Goal: Information Seeking & Learning: Learn about a topic

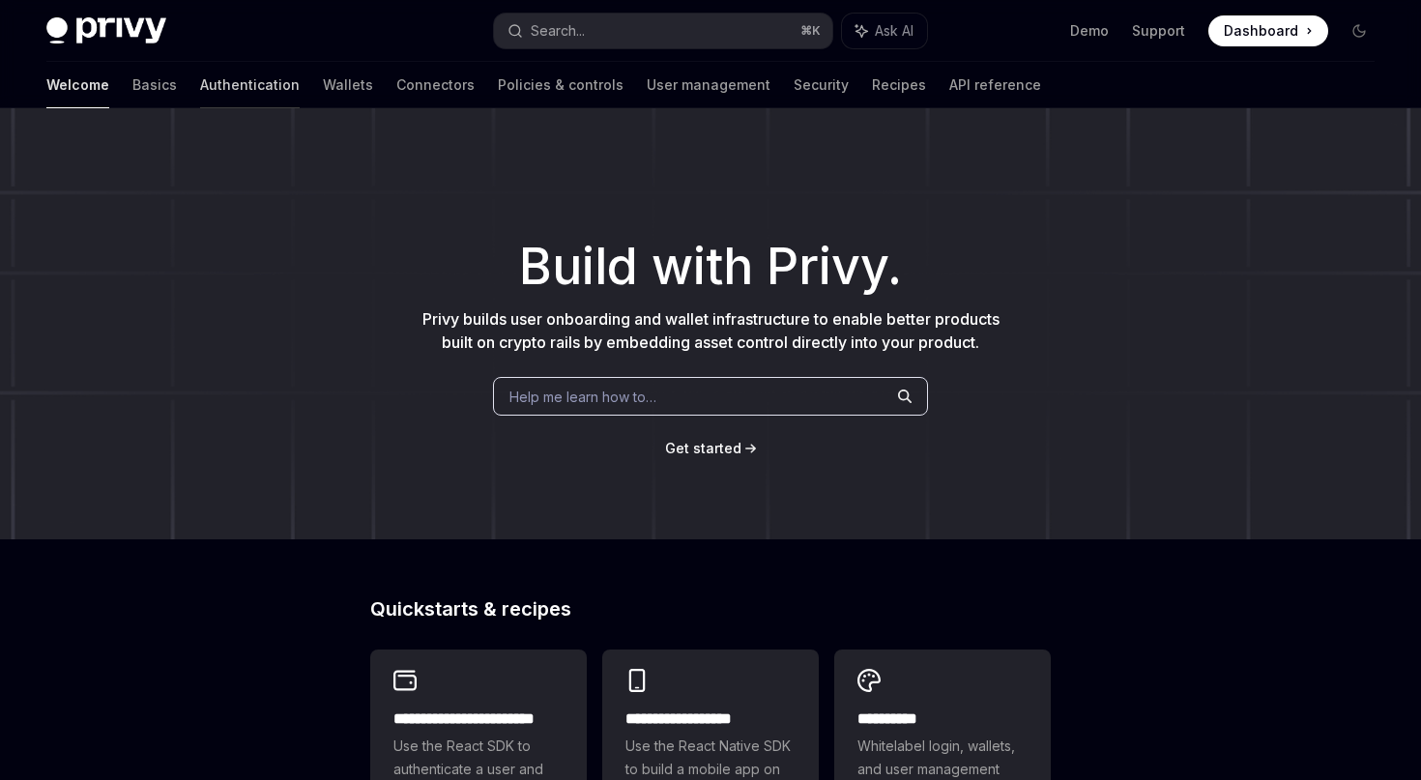
click at [200, 86] on link "Authentication" at bounding box center [250, 85] width 100 height 46
type textarea "*"
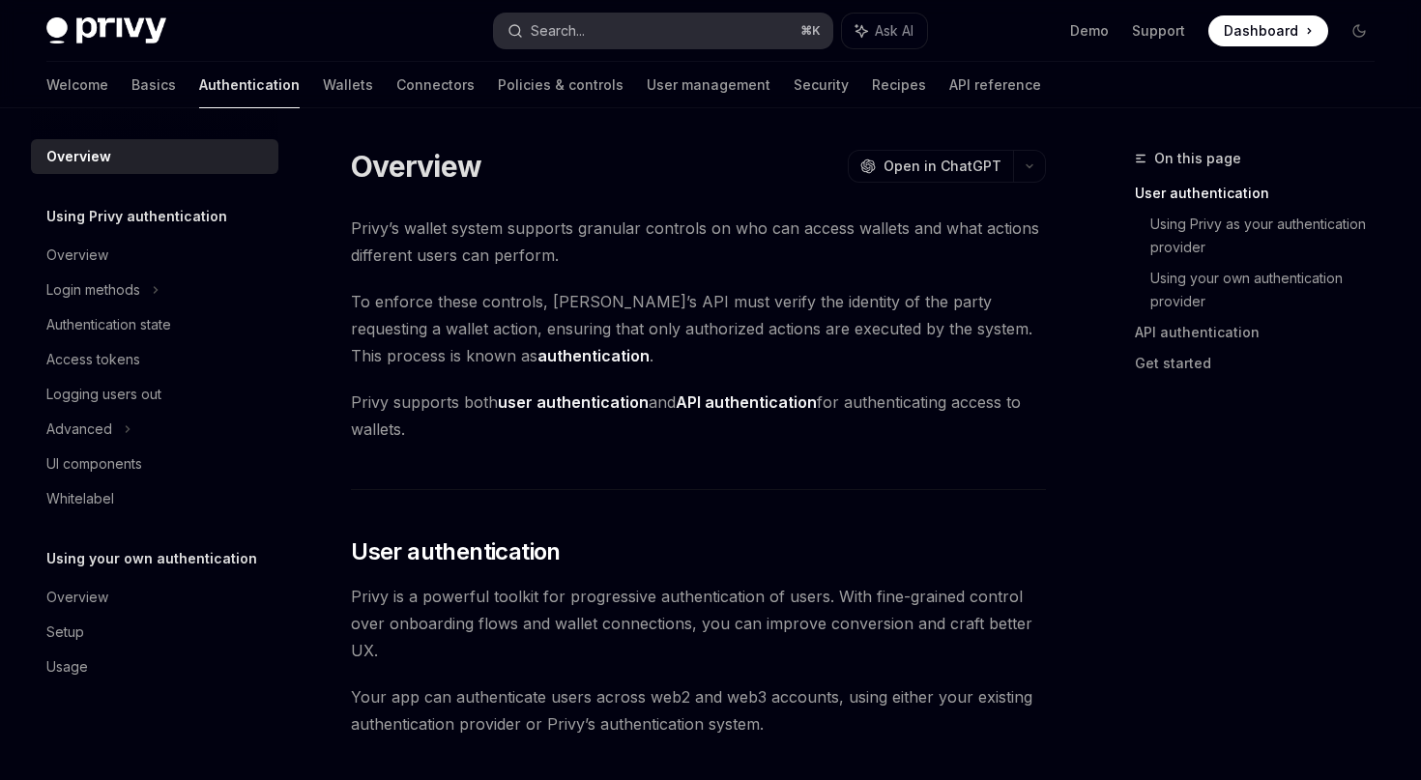
click at [640, 37] on button "Search... ⌘ K" at bounding box center [662, 31] width 337 height 35
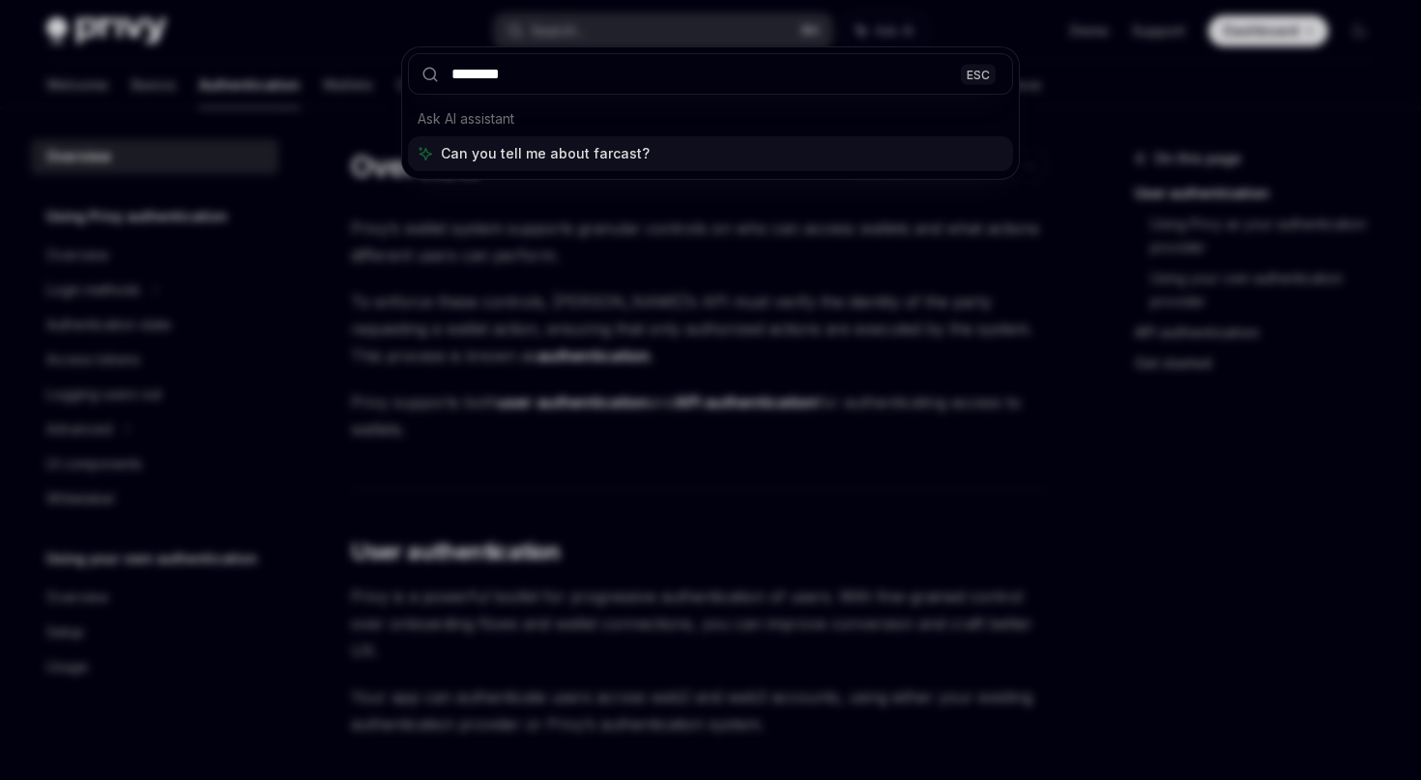
type input "*********"
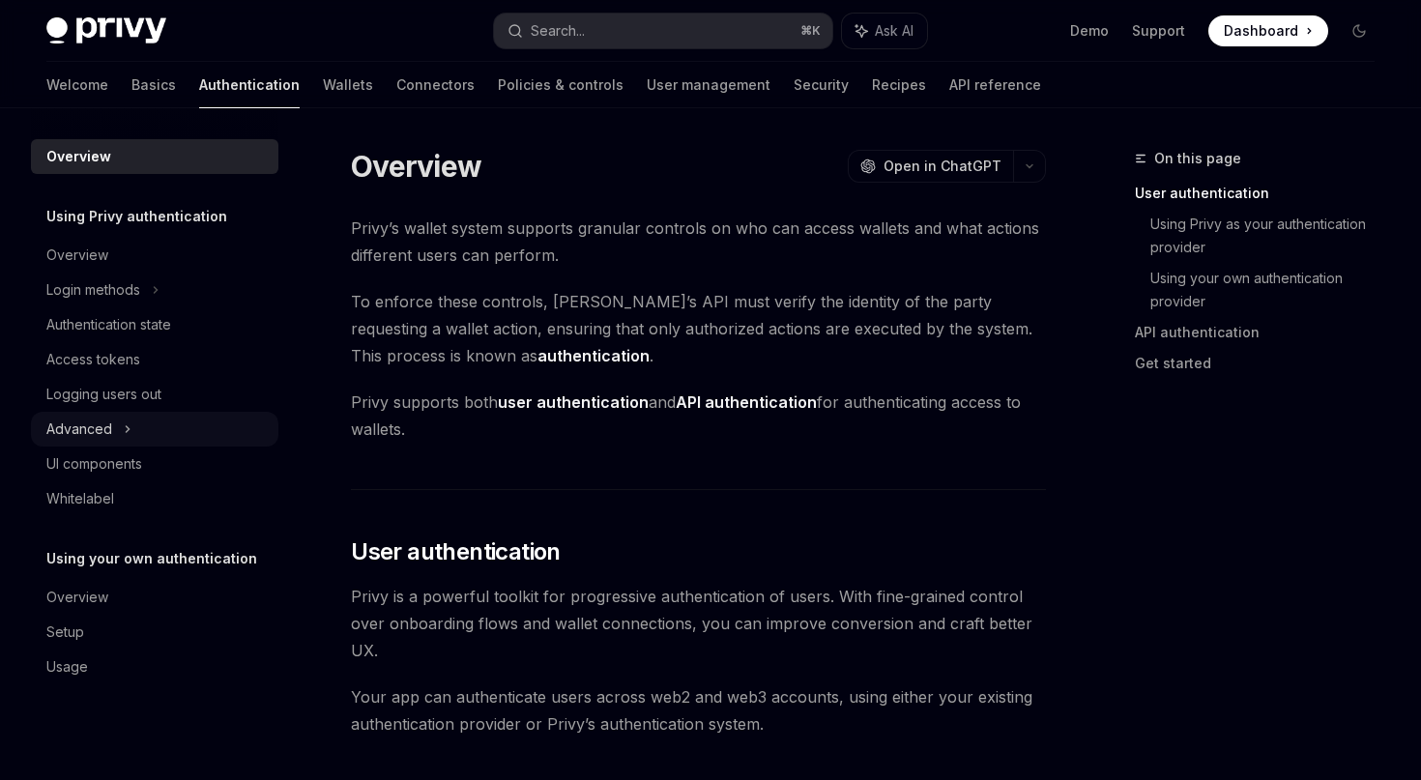
click at [119, 427] on div "Advanced" at bounding box center [154, 429] width 247 height 35
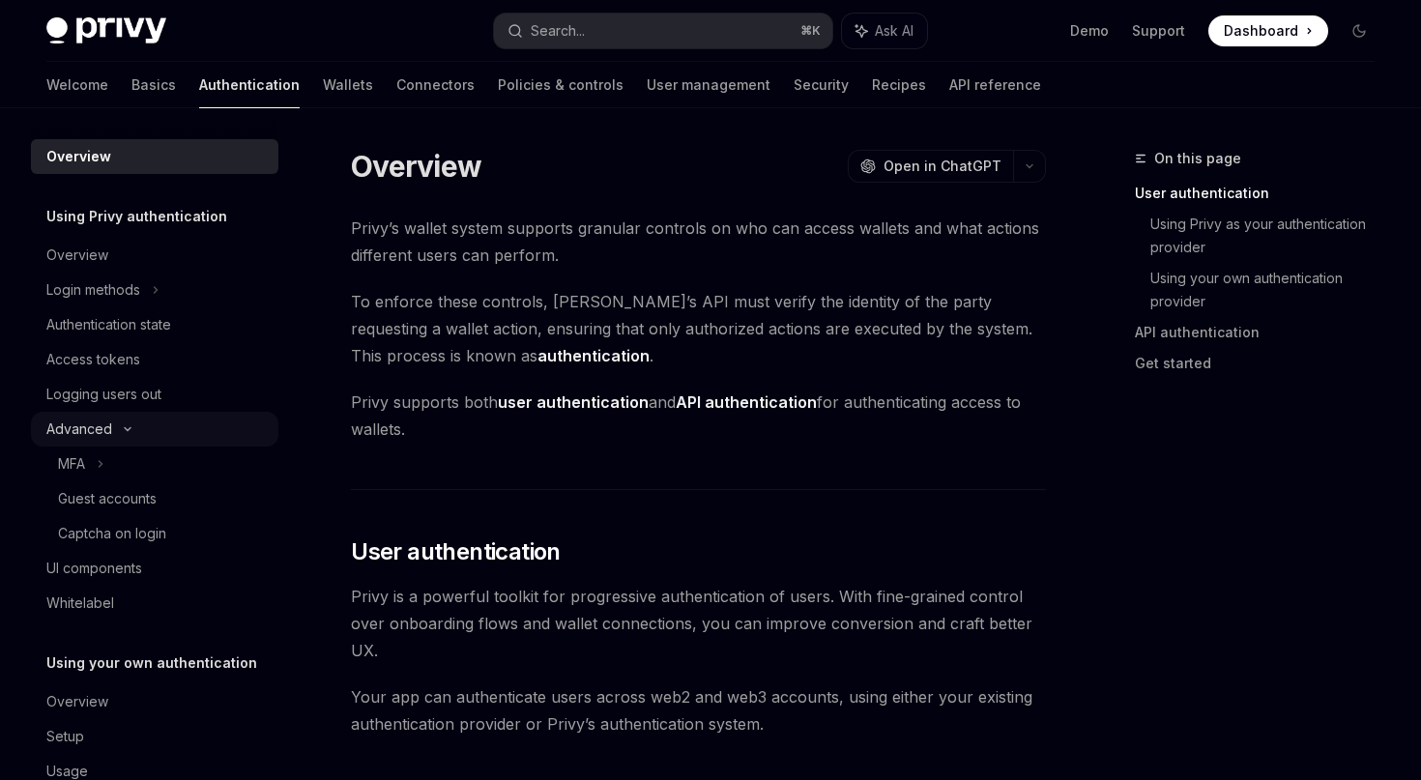
click at [119, 427] on icon at bounding box center [127, 429] width 23 height 8
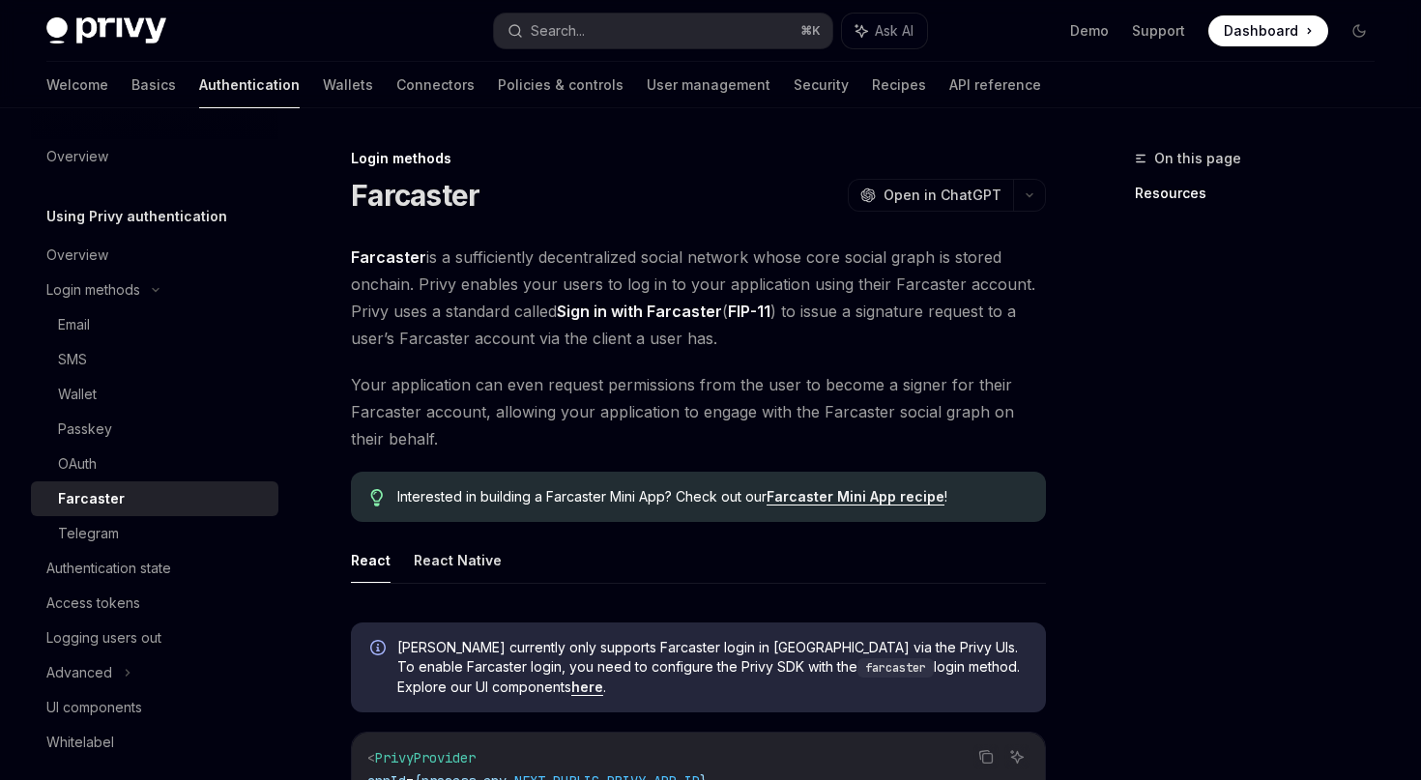
click at [821, 499] on link "Farcaster Mini App recipe" at bounding box center [855, 496] width 178 height 17
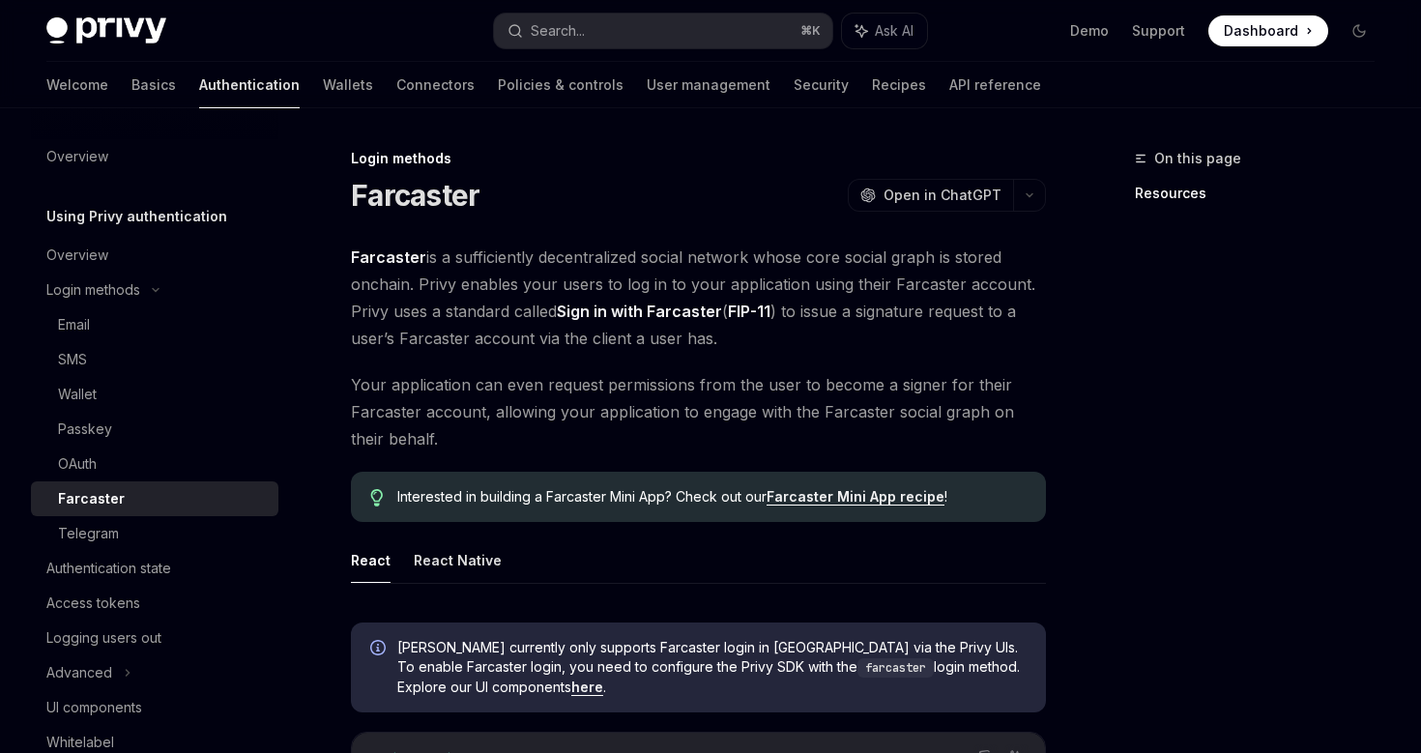
type textarea "*"
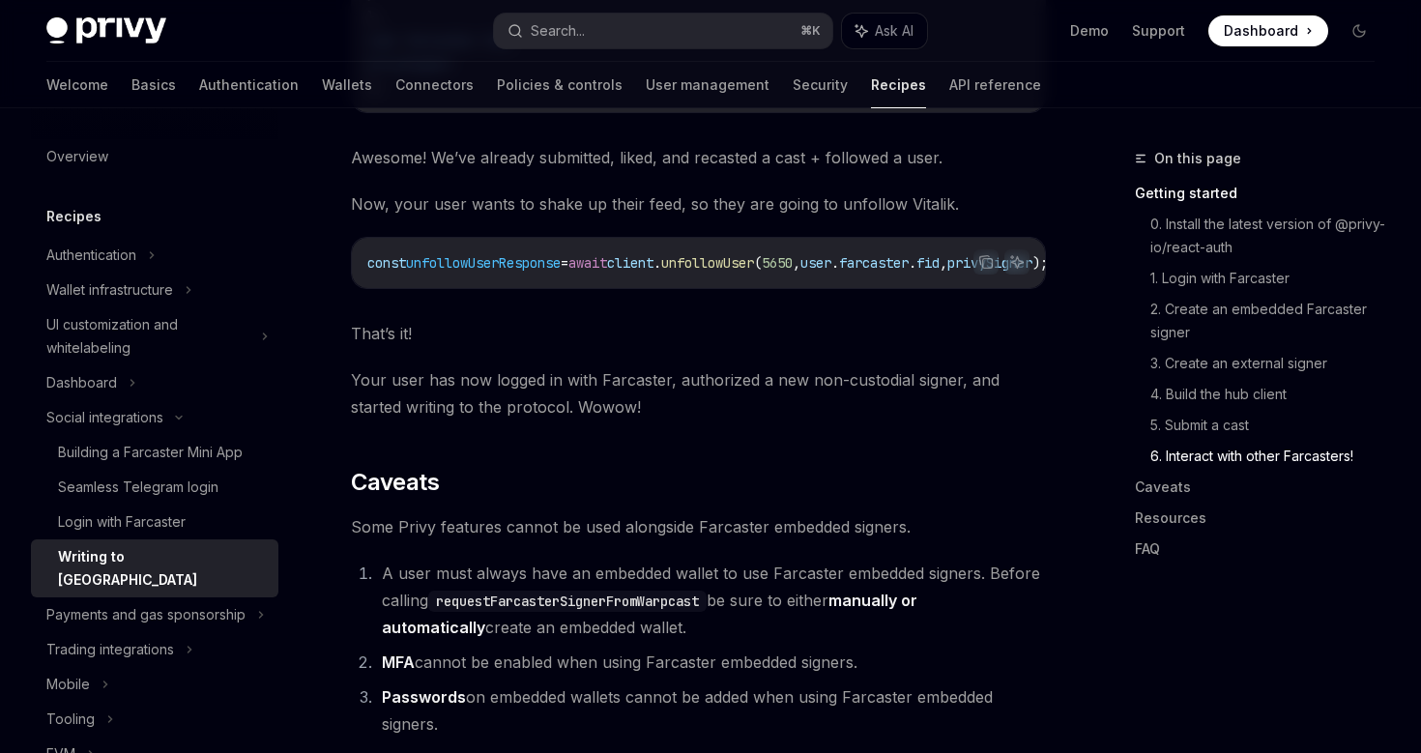
scroll to position [3872, 0]
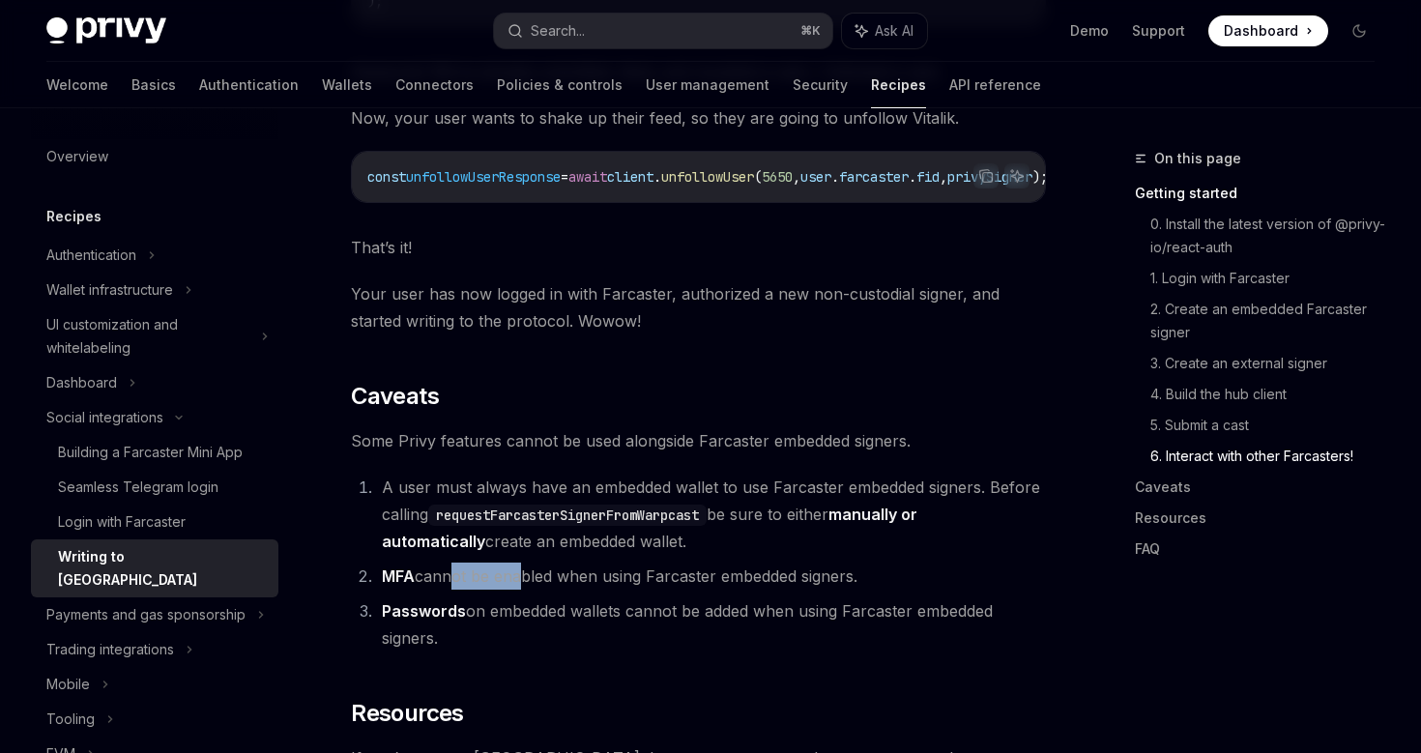
drag, startPoint x: 446, startPoint y: 552, endPoint x: 515, endPoint y: 549, distance: 68.7
click at [515, 562] on li "MFA cannot be enabled when using Farcaster embedded signers." at bounding box center [711, 575] width 670 height 27
drag, startPoint x: 579, startPoint y: 548, endPoint x: 667, endPoint y: 547, distance: 87.9
click at [667, 562] on li "MFA cannot be enabled when using Farcaster embedded signers." at bounding box center [711, 575] width 670 height 27
click at [699, 562] on li "MFA cannot be enabled when using Farcaster embedded signers." at bounding box center [711, 575] width 670 height 27
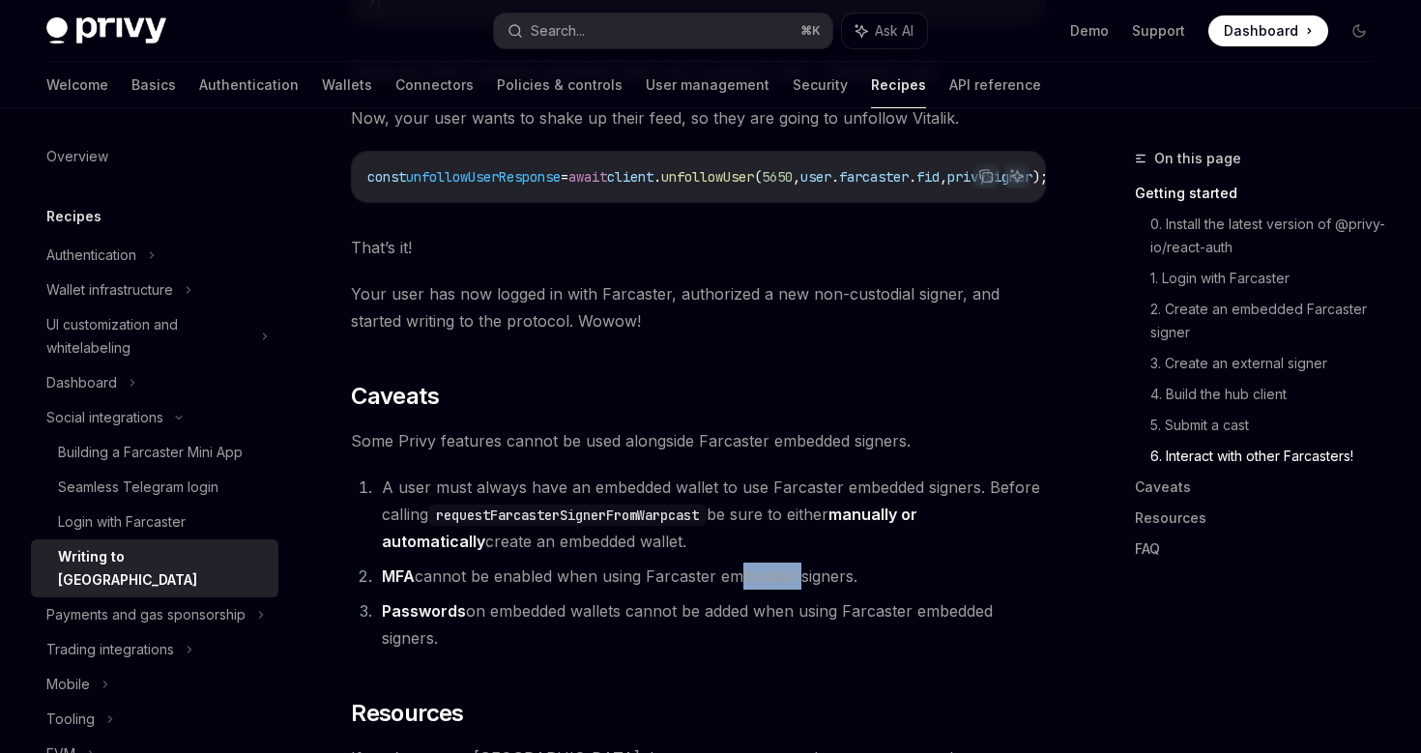
drag, startPoint x: 736, startPoint y: 553, endPoint x: 801, endPoint y: 555, distance: 64.8
click at [801, 562] on li "MFA cannot be enabled when using Farcaster embedded signers." at bounding box center [711, 575] width 670 height 27
click at [602, 597] on li "Passwords on embedded wallets cannot be added when using Farcaster embedded sig…" at bounding box center [711, 624] width 670 height 54
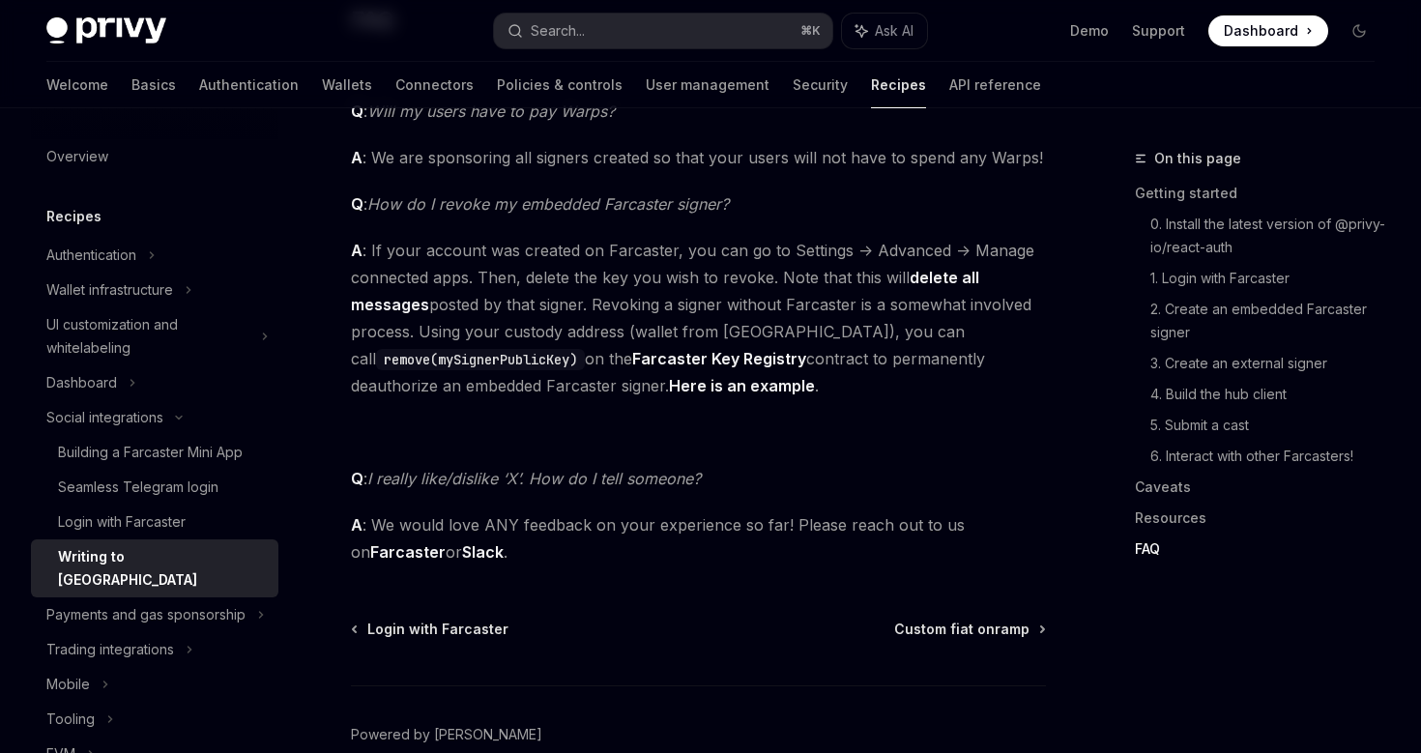
scroll to position [4925, 0]
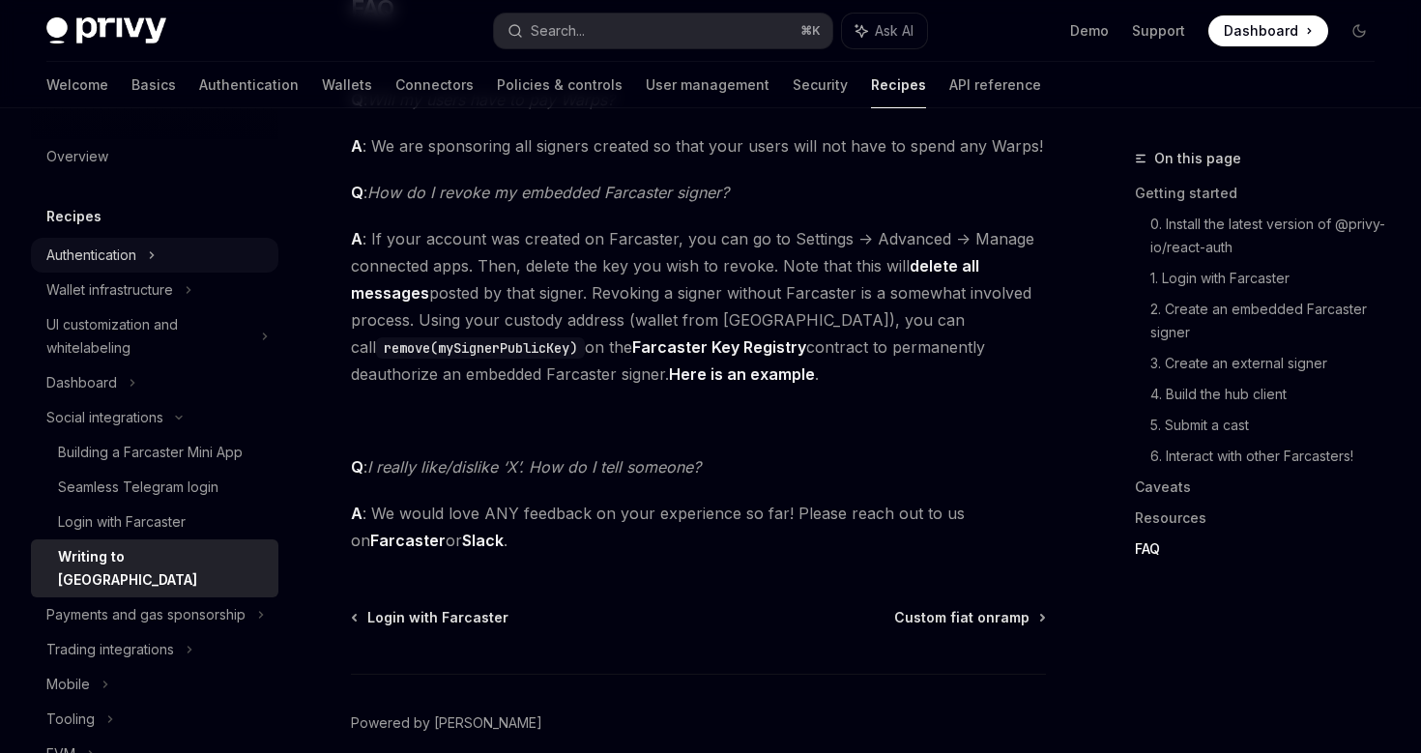
click at [140, 263] on div "Authentication" at bounding box center [154, 255] width 247 height 35
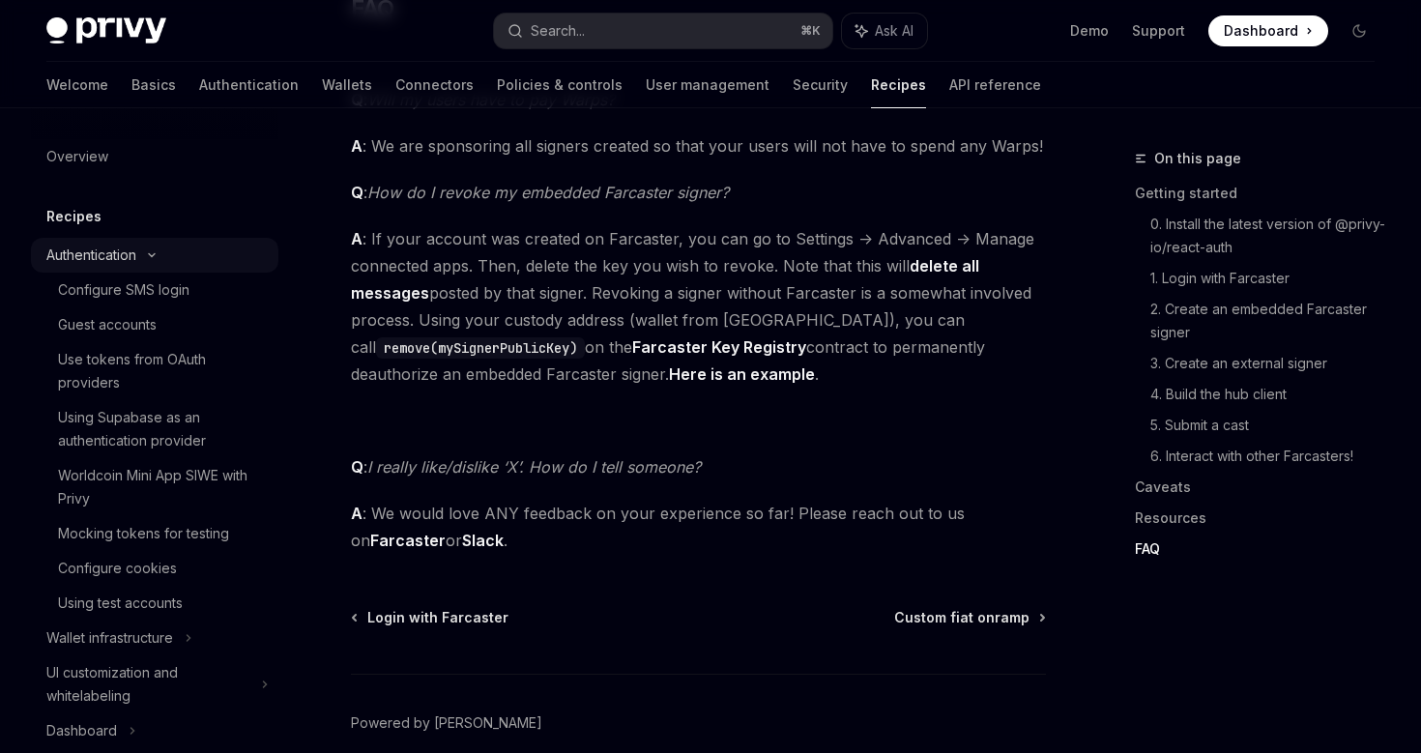
click at [140, 263] on div "Authentication" at bounding box center [154, 255] width 247 height 35
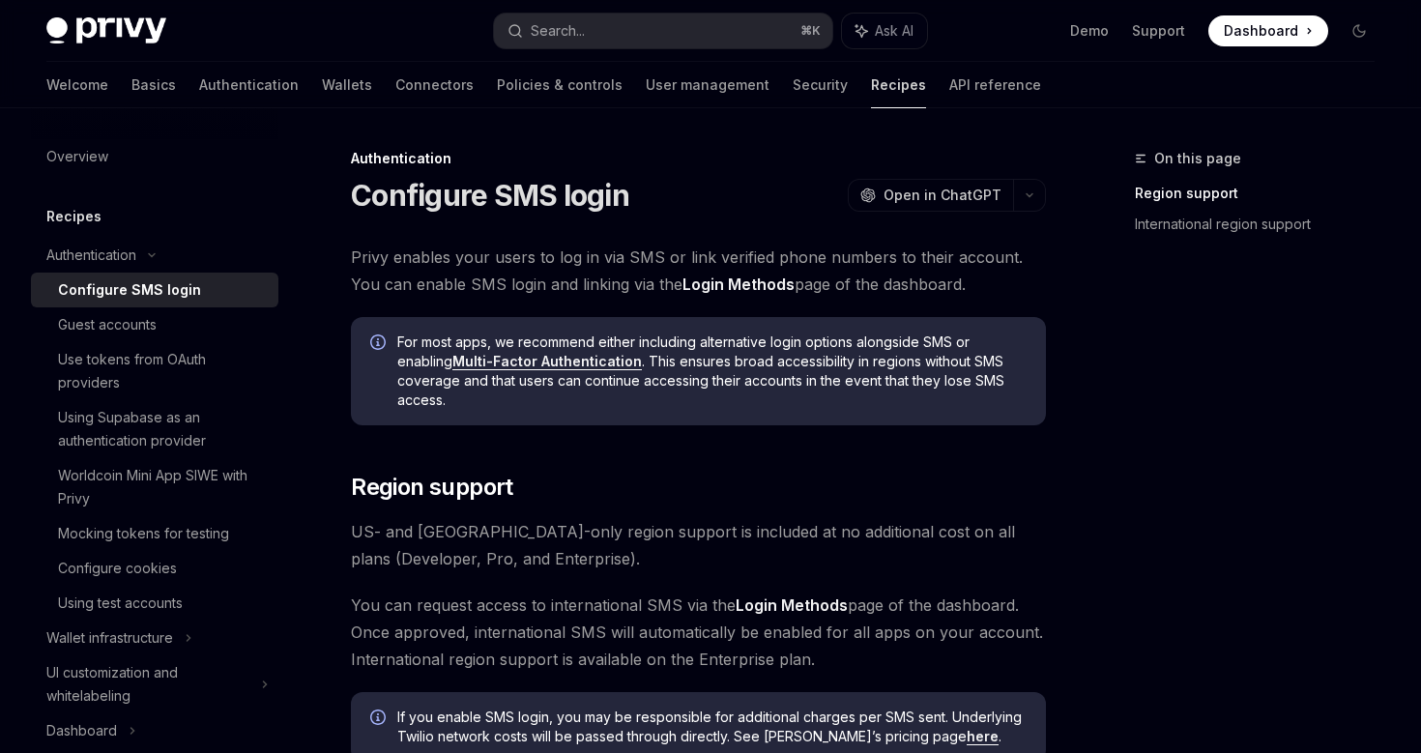
click at [871, 88] on link "Recipes" at bounding box center [898, 85] width 55 height 46
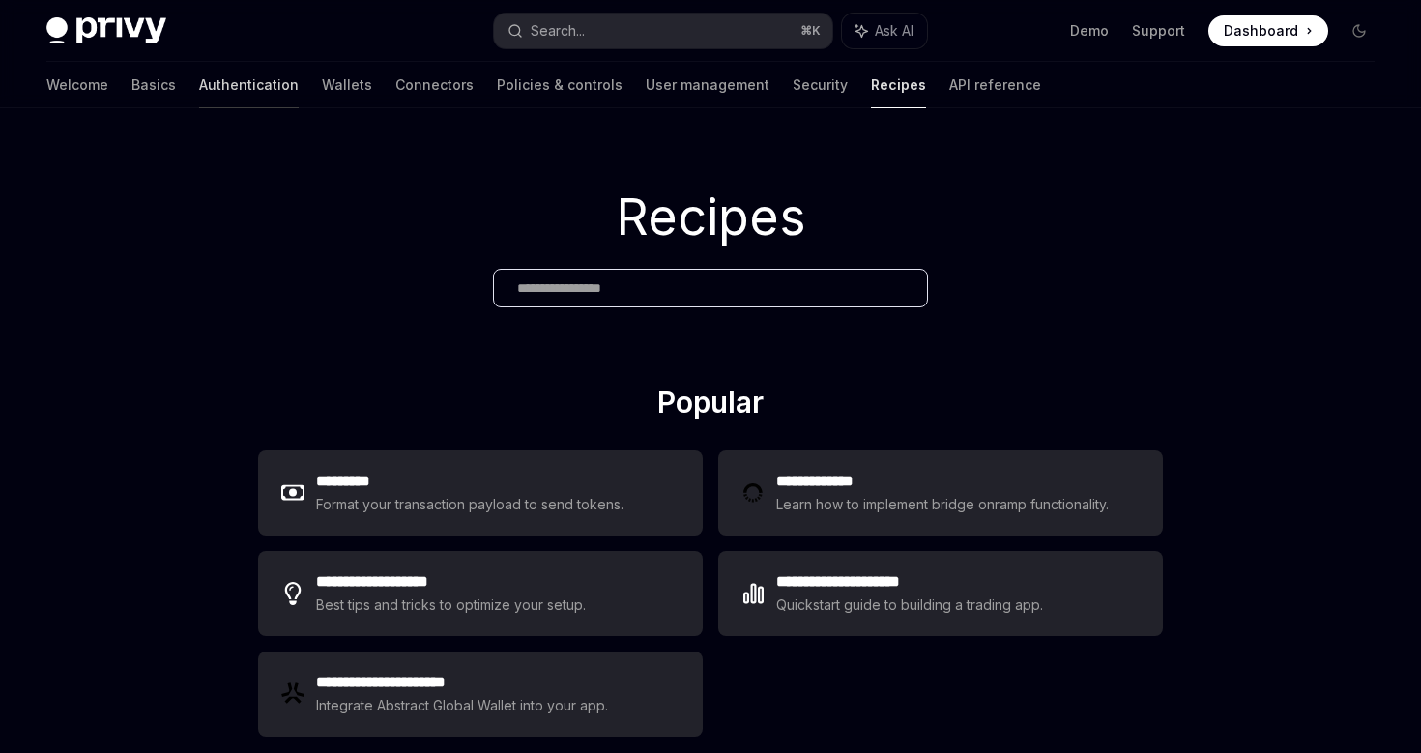
click at [199, 84] on link "Authentication" at bounding box center [249, 85] width 100 height 46
click at [199, 85] on link "Authentication" at bounding box center [249, 85] width 100 height 46
type textarea "*"
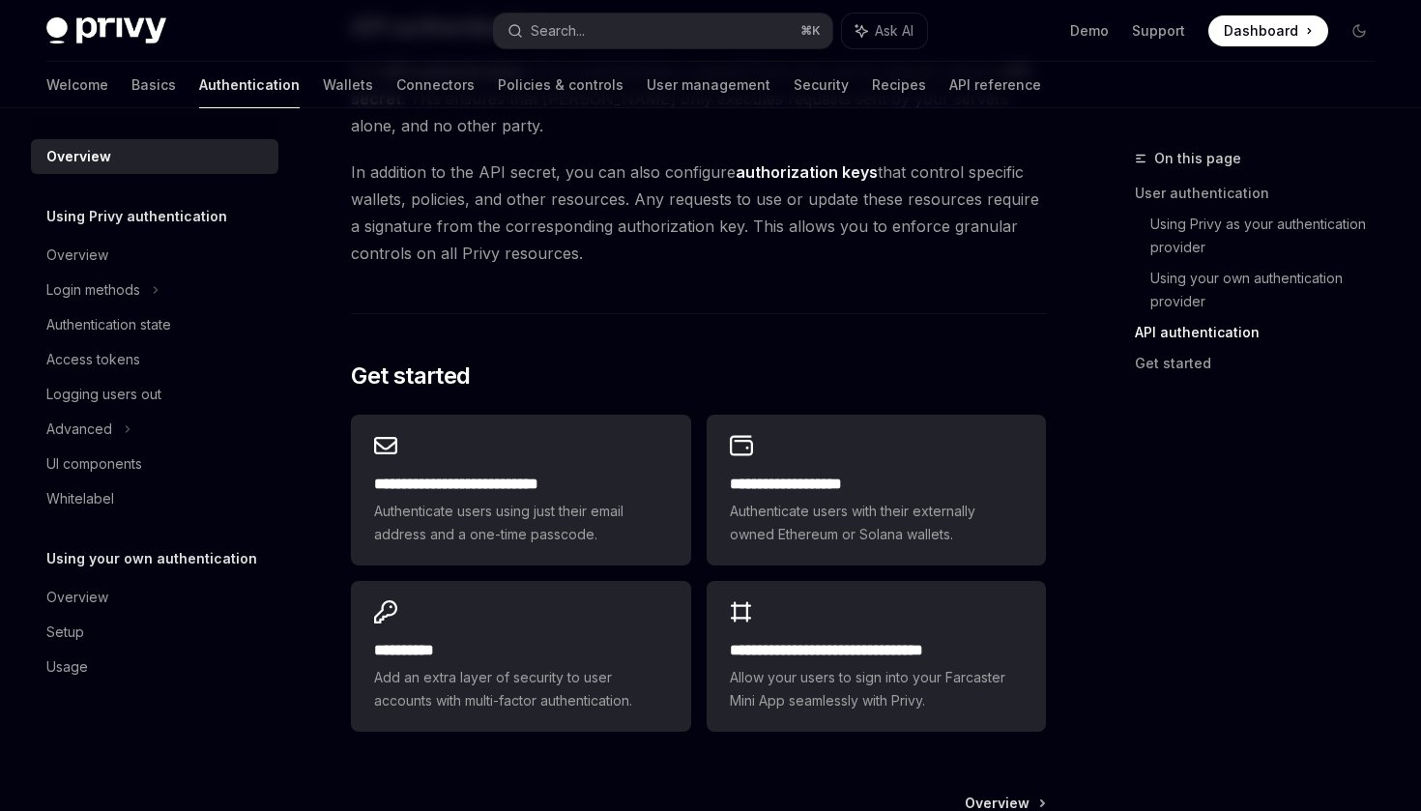
scroll to position [1406, 0]
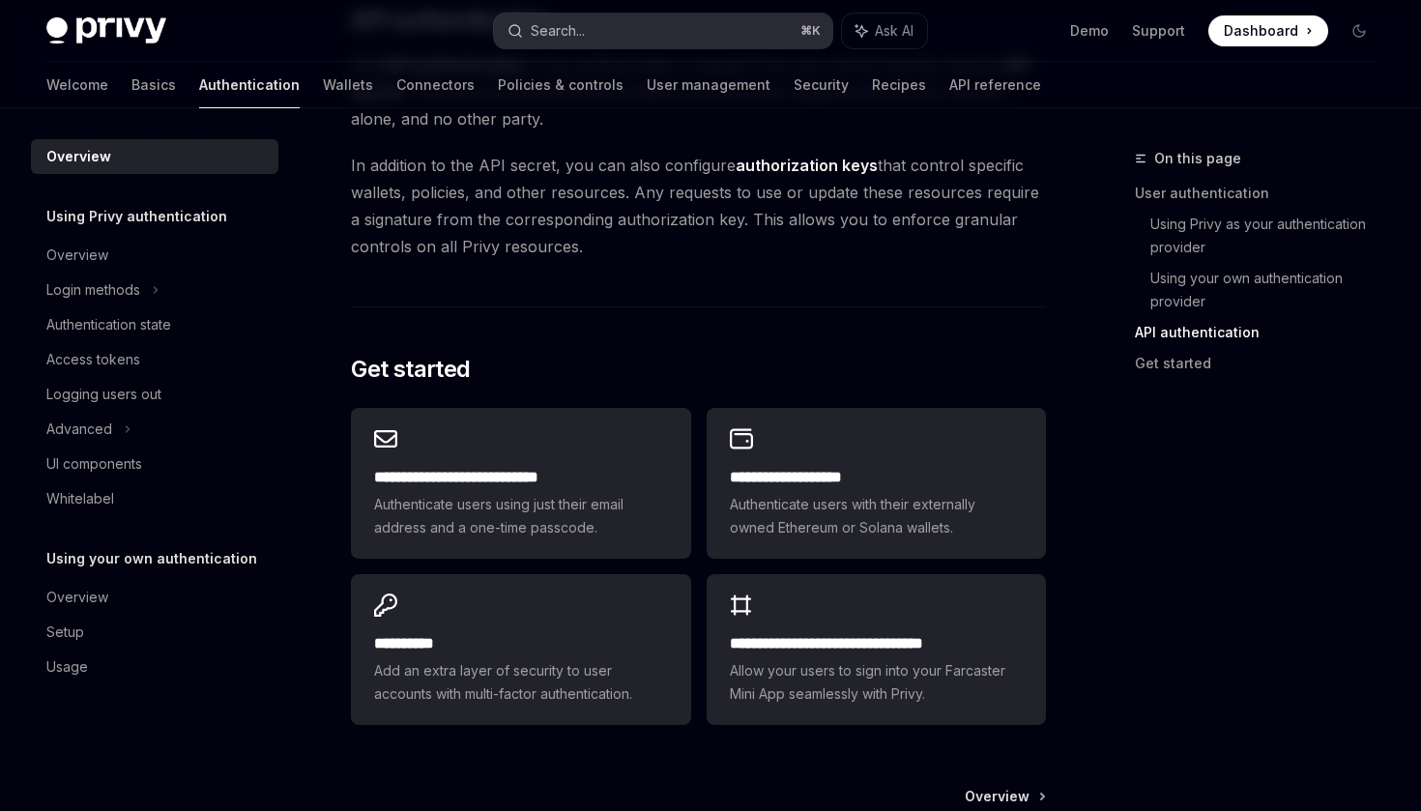
click at [590, 27] on button "Search... ⌘ K" at bounding box center [662, 31] width 337 height 35
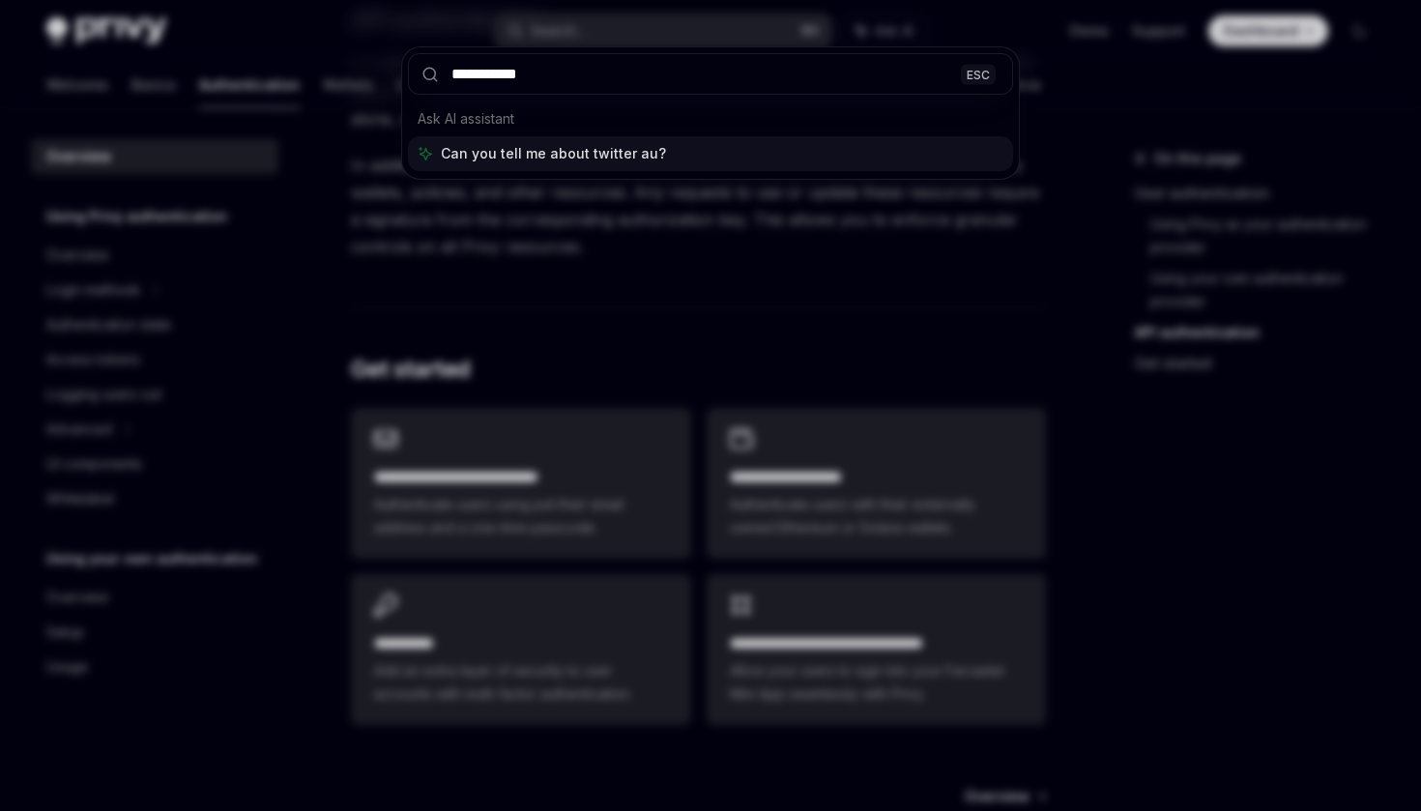
type input "**********"
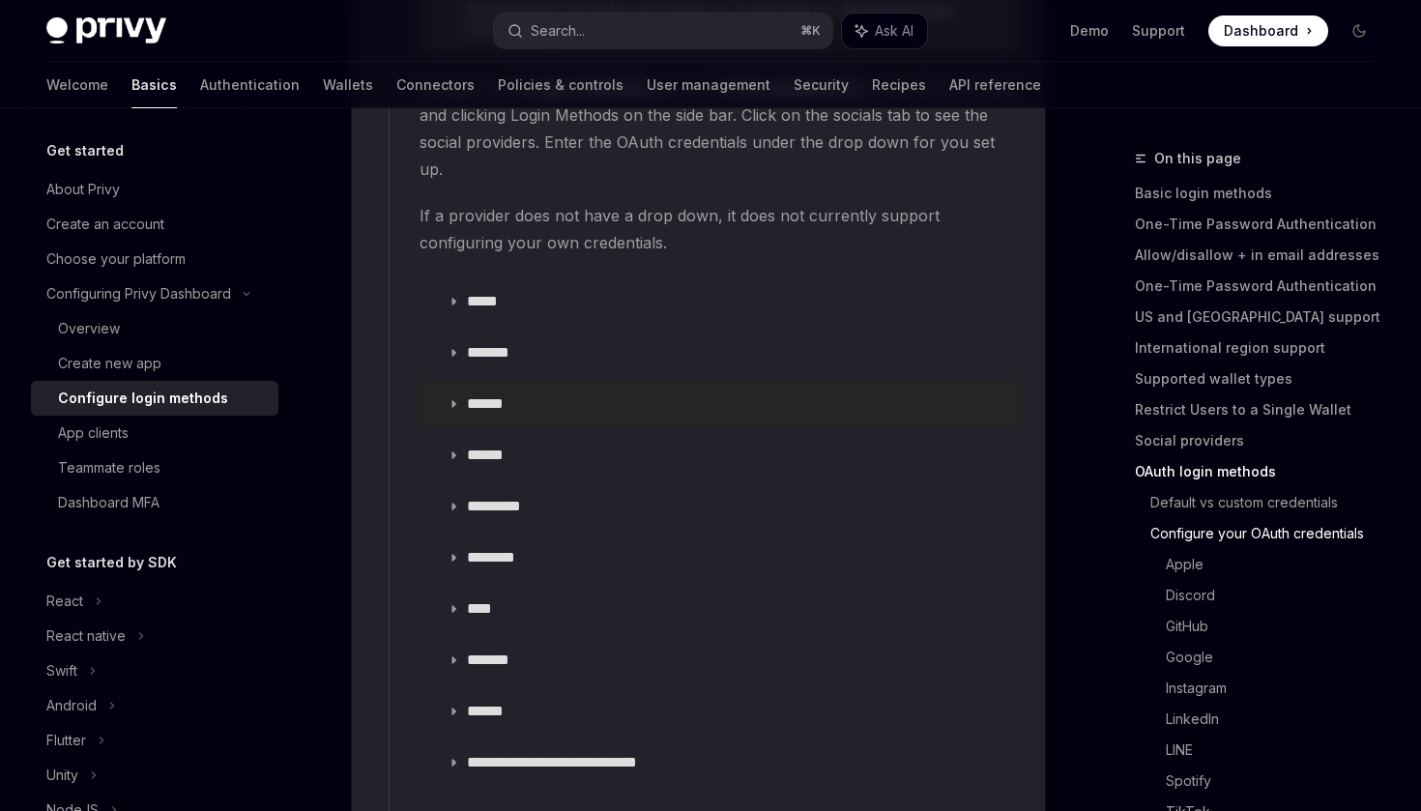
scroll to position [2248, 0]
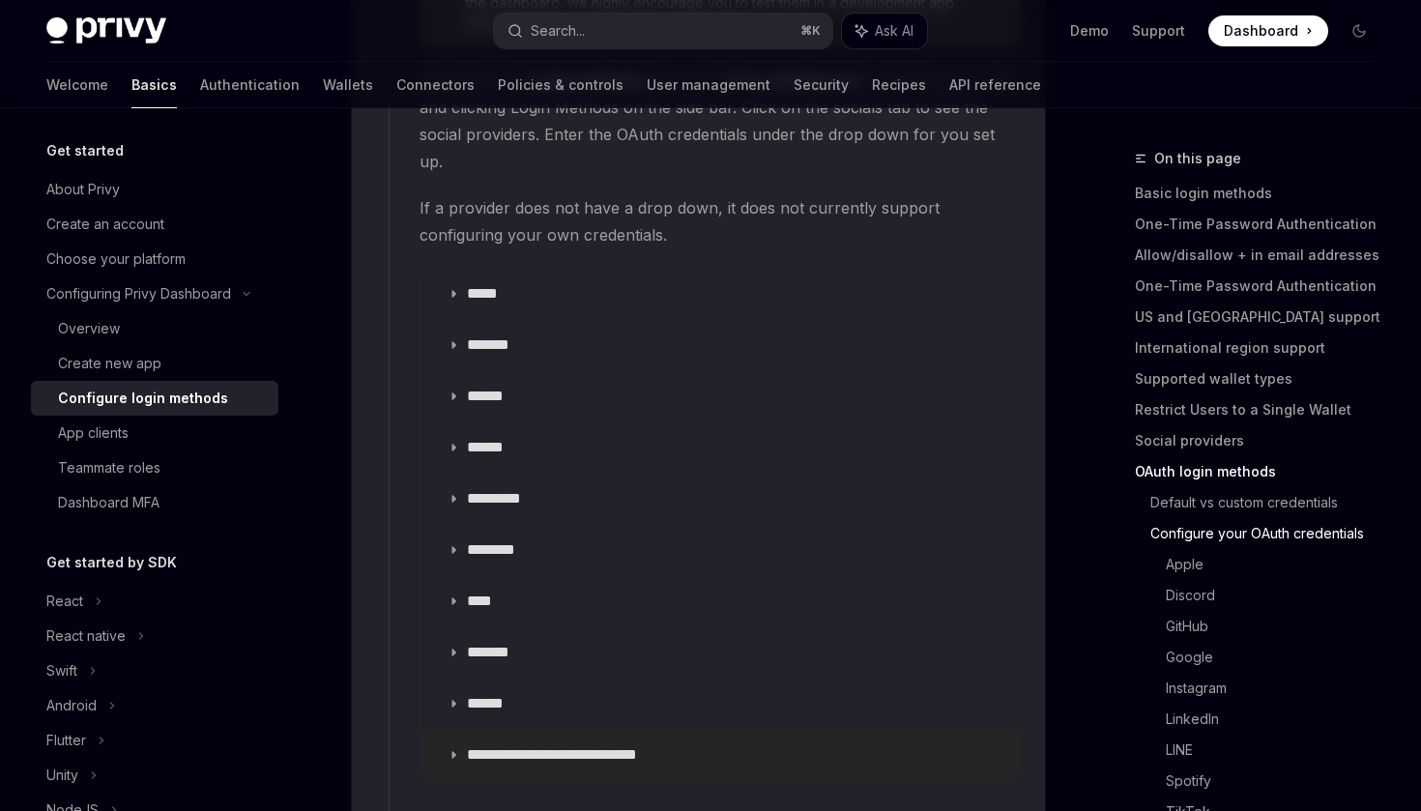
click at [453, 749] on icon at bounding box center [453, 755] width 12 height 12
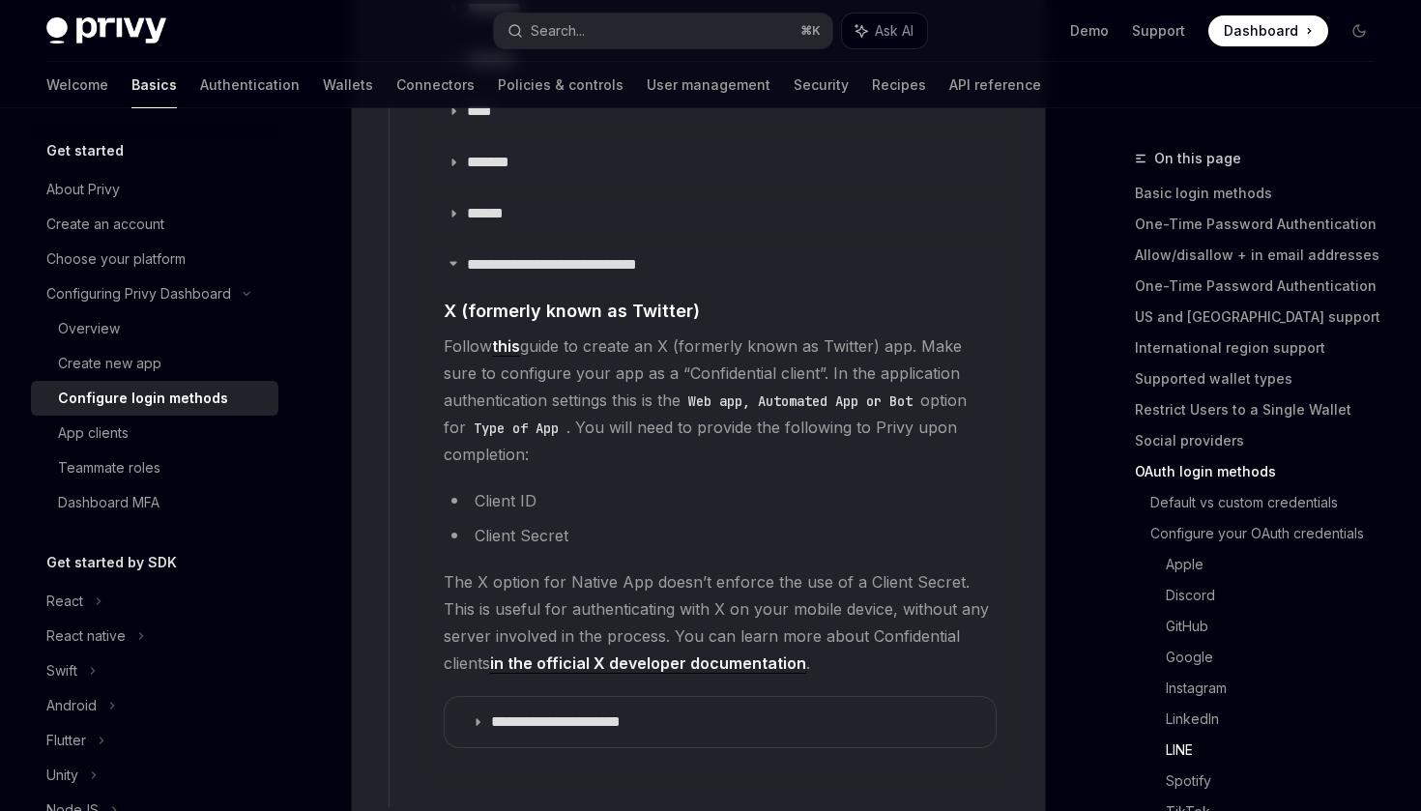
scroll to position [2737, 0]
click at [501, 713] on p "**********" at bounding box center [571, 722] width 160 height 19
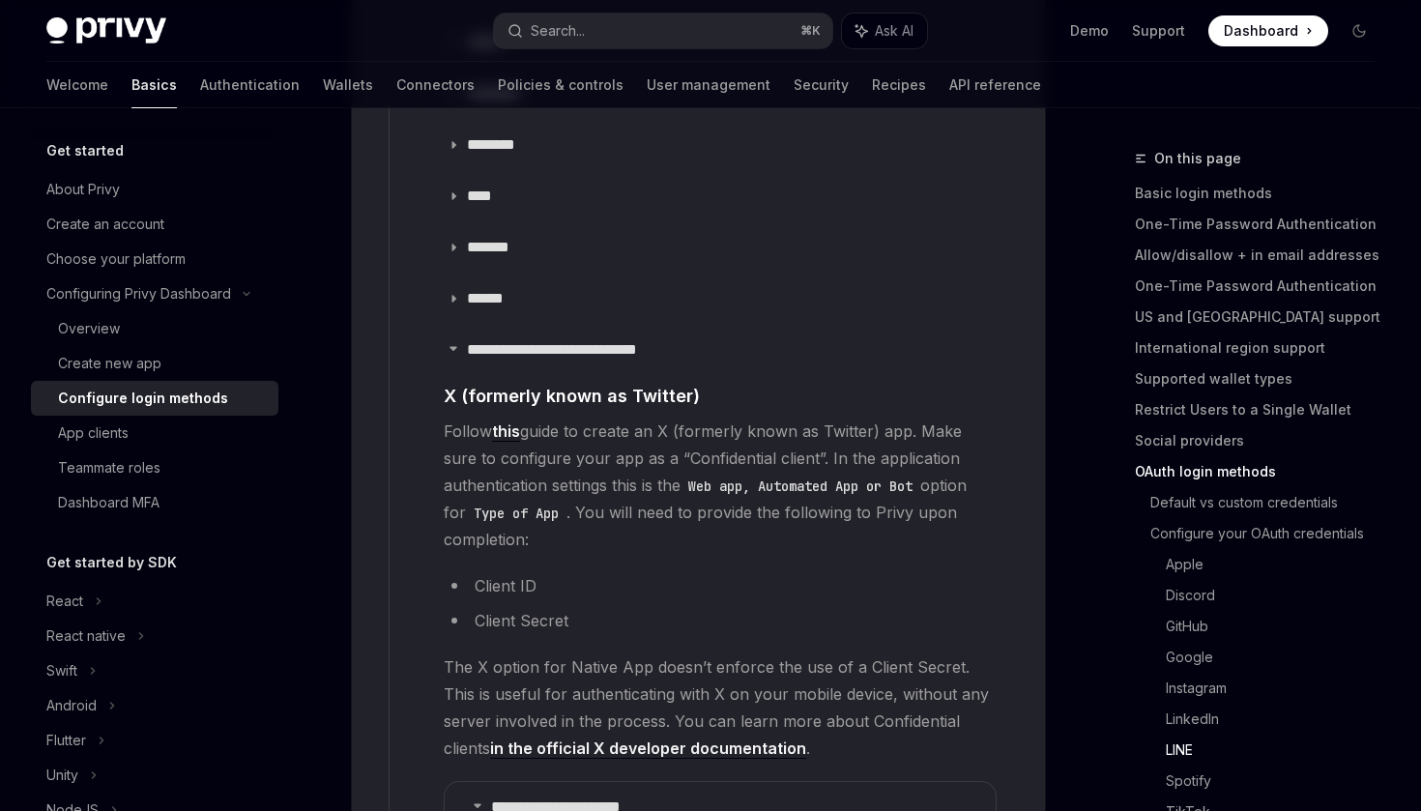
scroll to position [2642, 0]
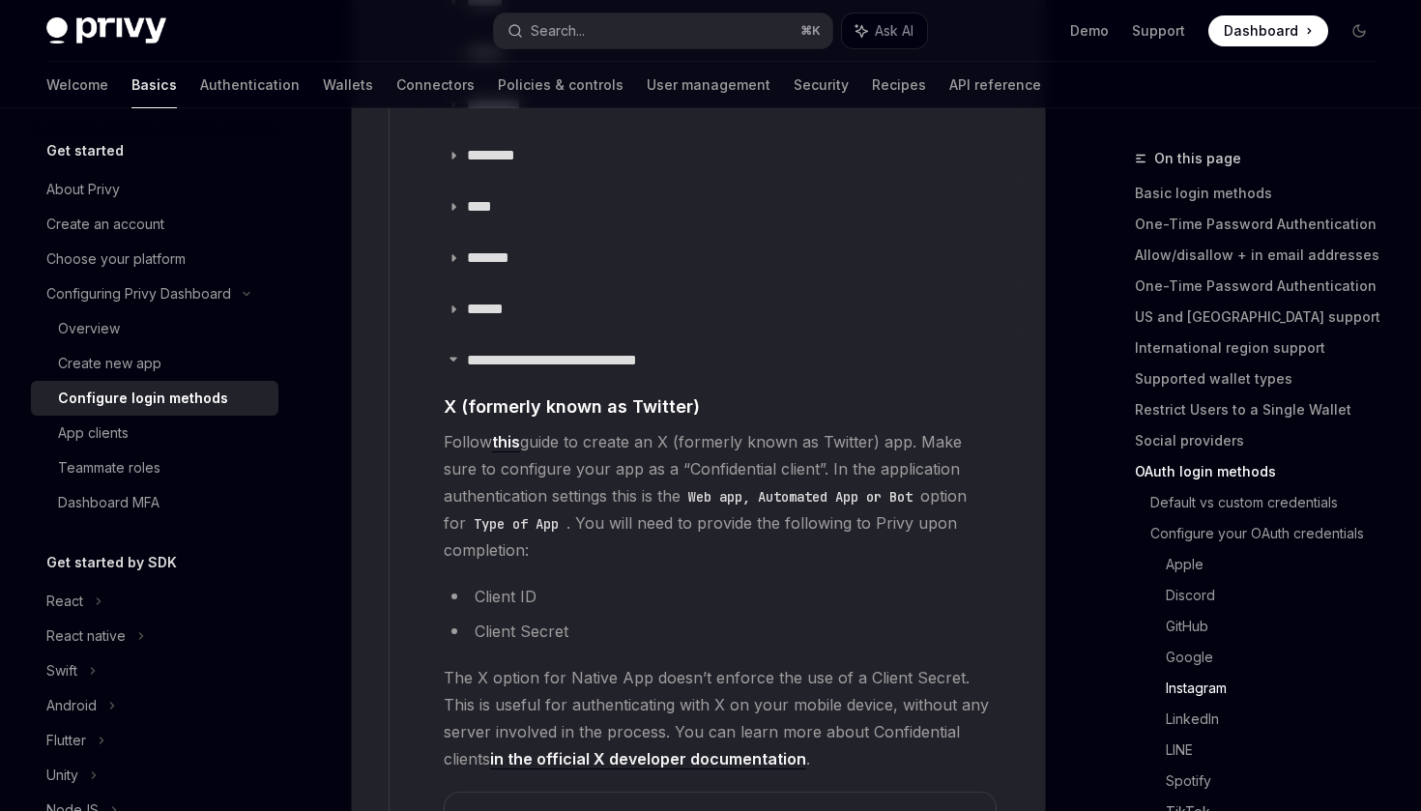
click at [506, 432] on link "this" at bounding box center [506, 442] width 28 height 20
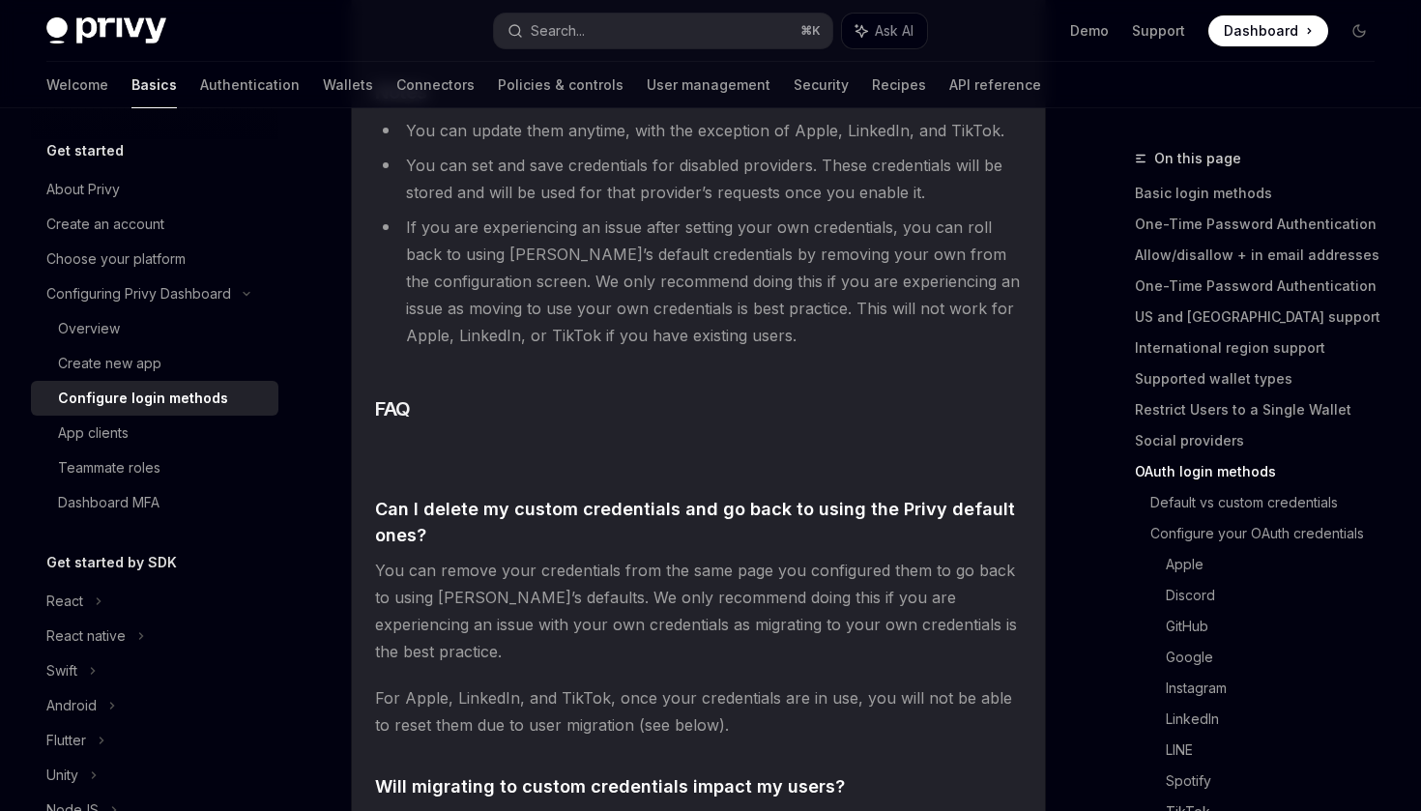
scroll to position [5910, 0]
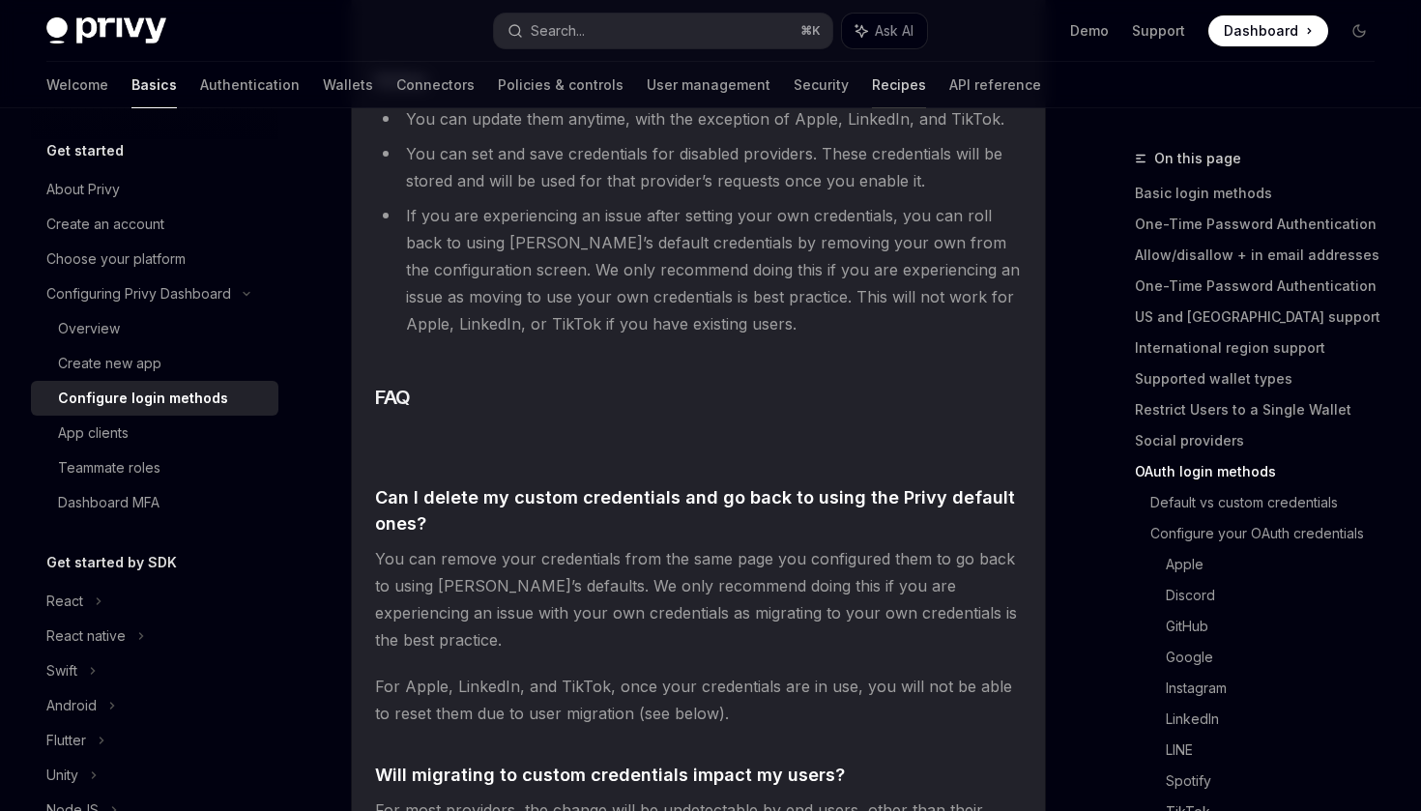
click at [872, 82] on link "Recipes" at bounding box center [899, 85] width 54 height 46
type textarea "*"
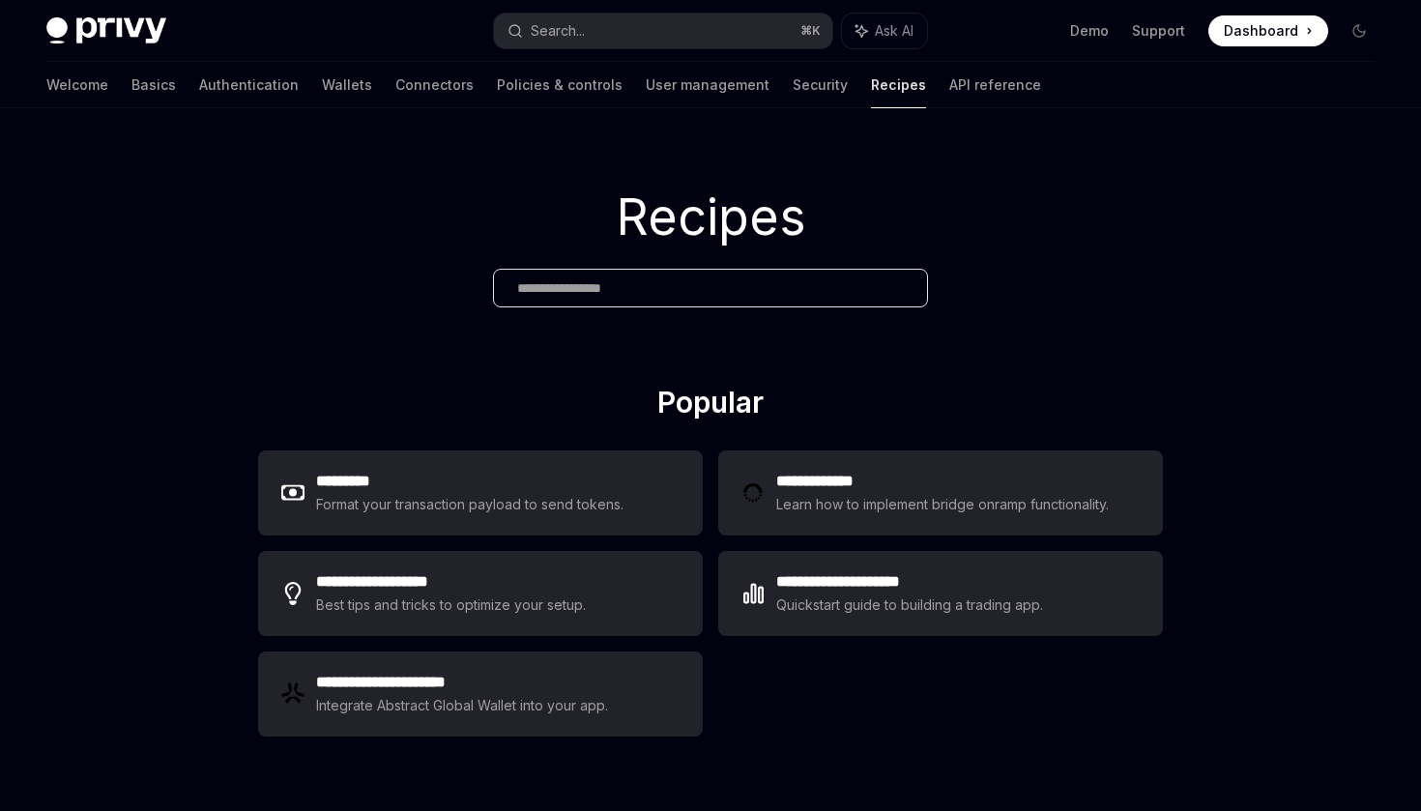
click at [605, 292] on input "text" at bounding box center [710, 288] width 387 height 20
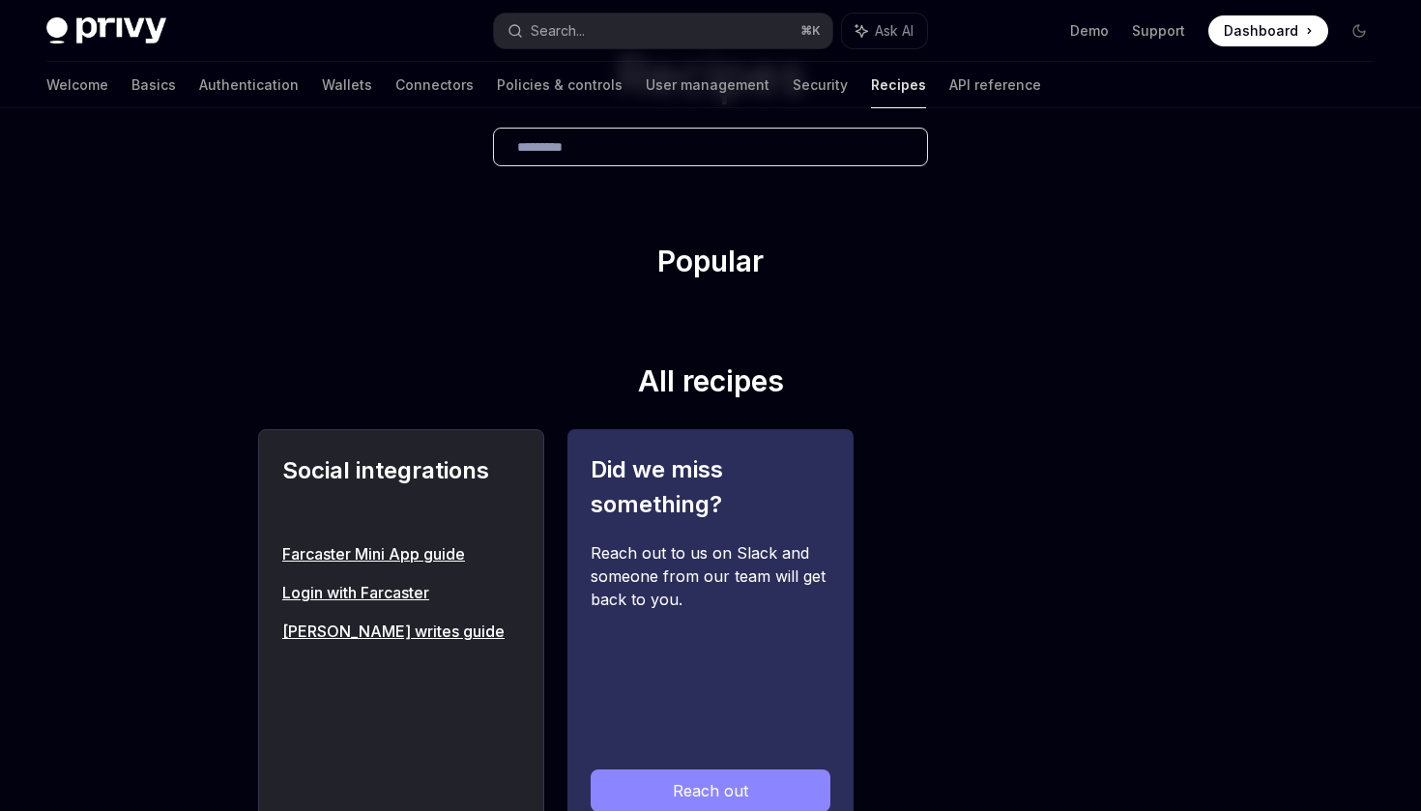
scroll to position [218, 0]
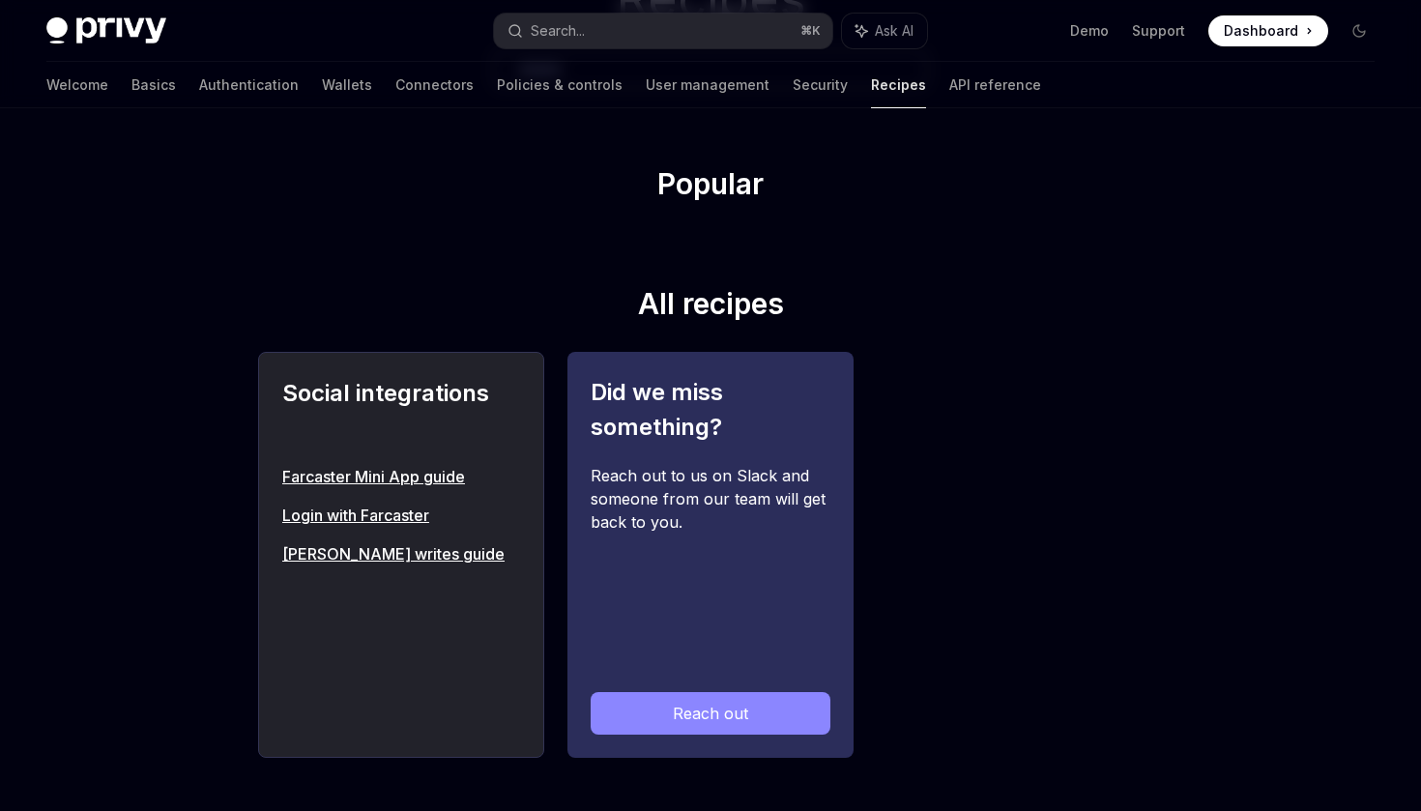
type input "*********"
click at [380, 517] on link "Login with Farcaster" at bounding box center [401, 515] width 238 height 23
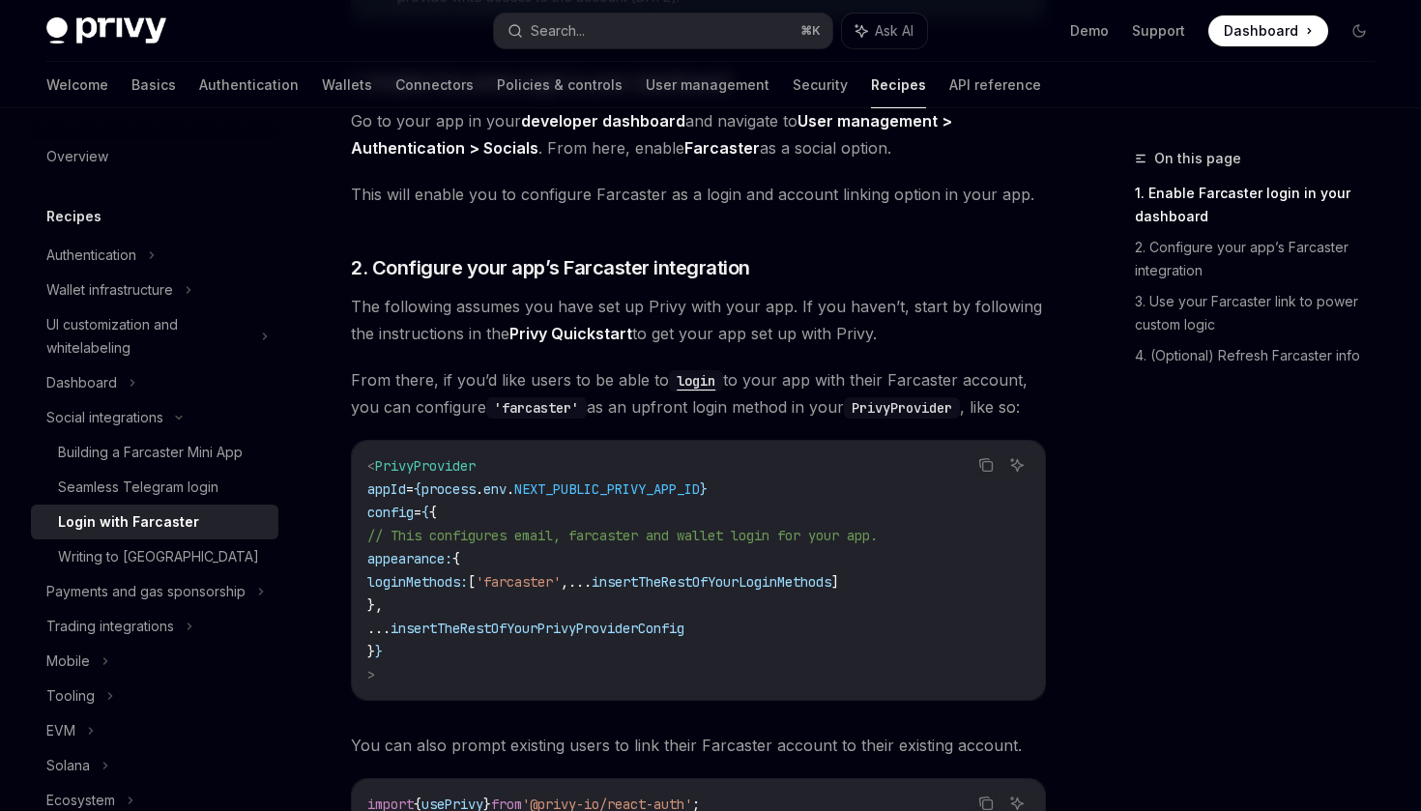
scroll to position [564, 0]
click at [128, 268] on div "Authentication" at bounding box center [154, 255] width 247 height 35
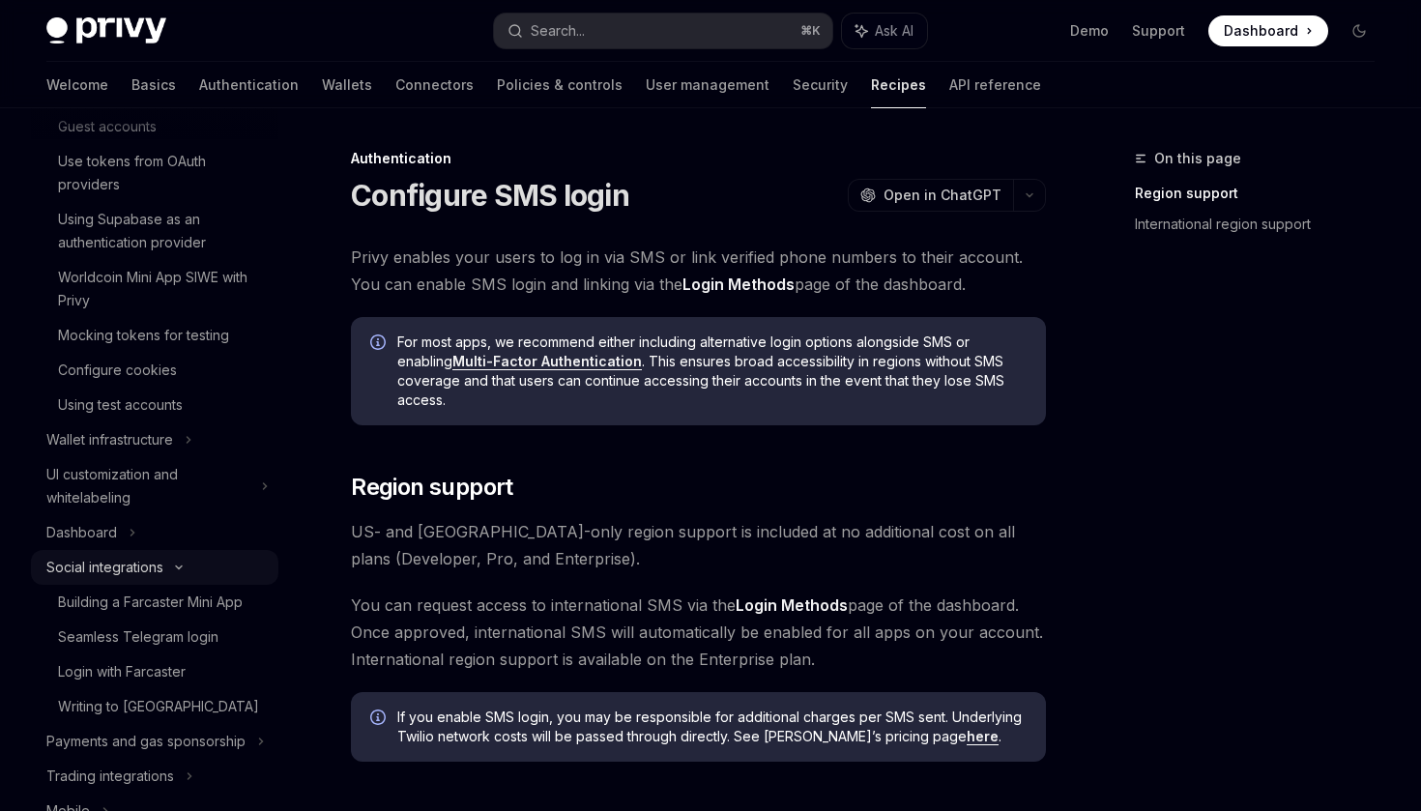
scroll to position [235, 0]
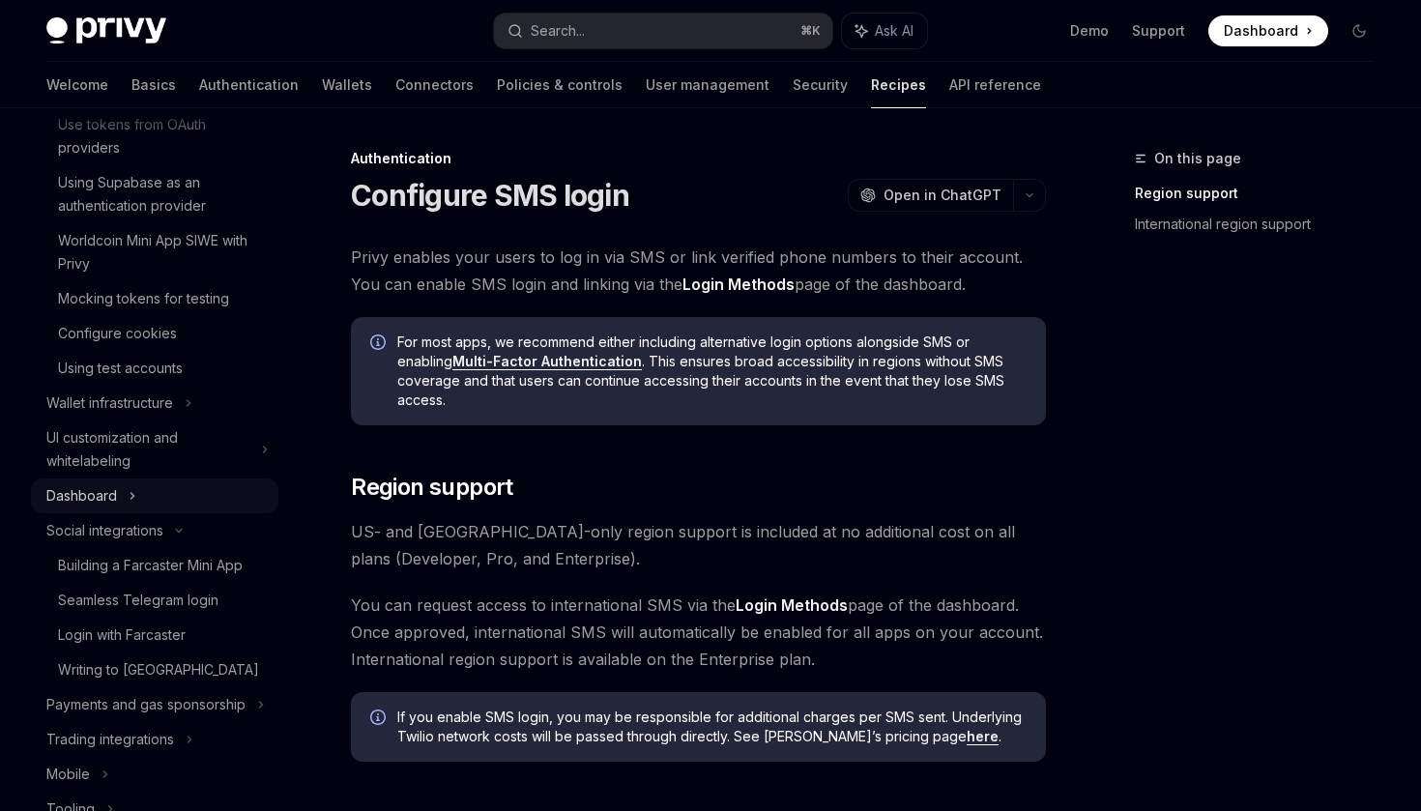
click at [119, 493] on div "Dashboard" at bounding box center [154, 495] width 247 height 35
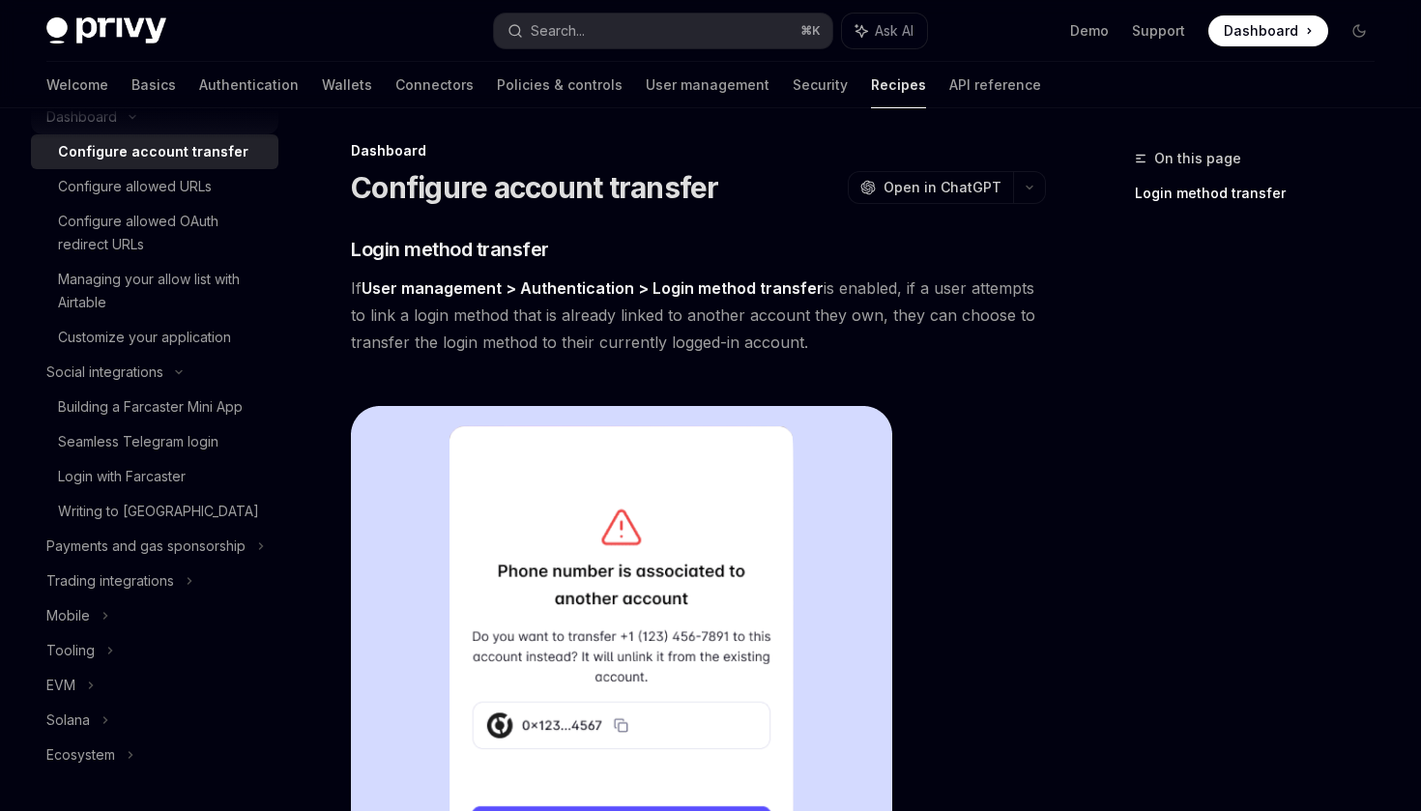
scroll to position [9, 0]
click at [199, 98] on link "Authentication" at bounding box center [249, 85] width 100 height 46
type textarea "*"
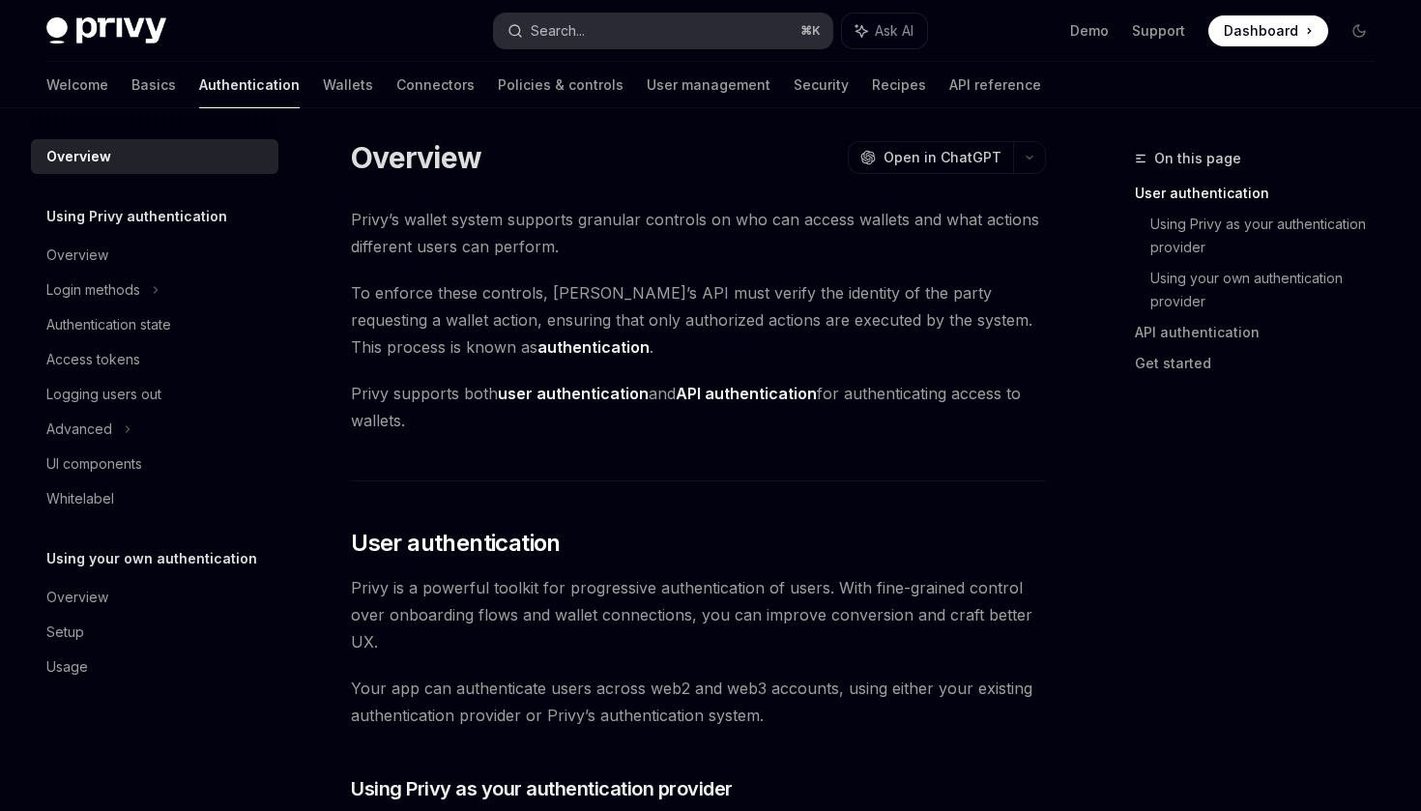
click at [556, 33] on div "Search..." at bounding box center [558, 30] width 54 height 23
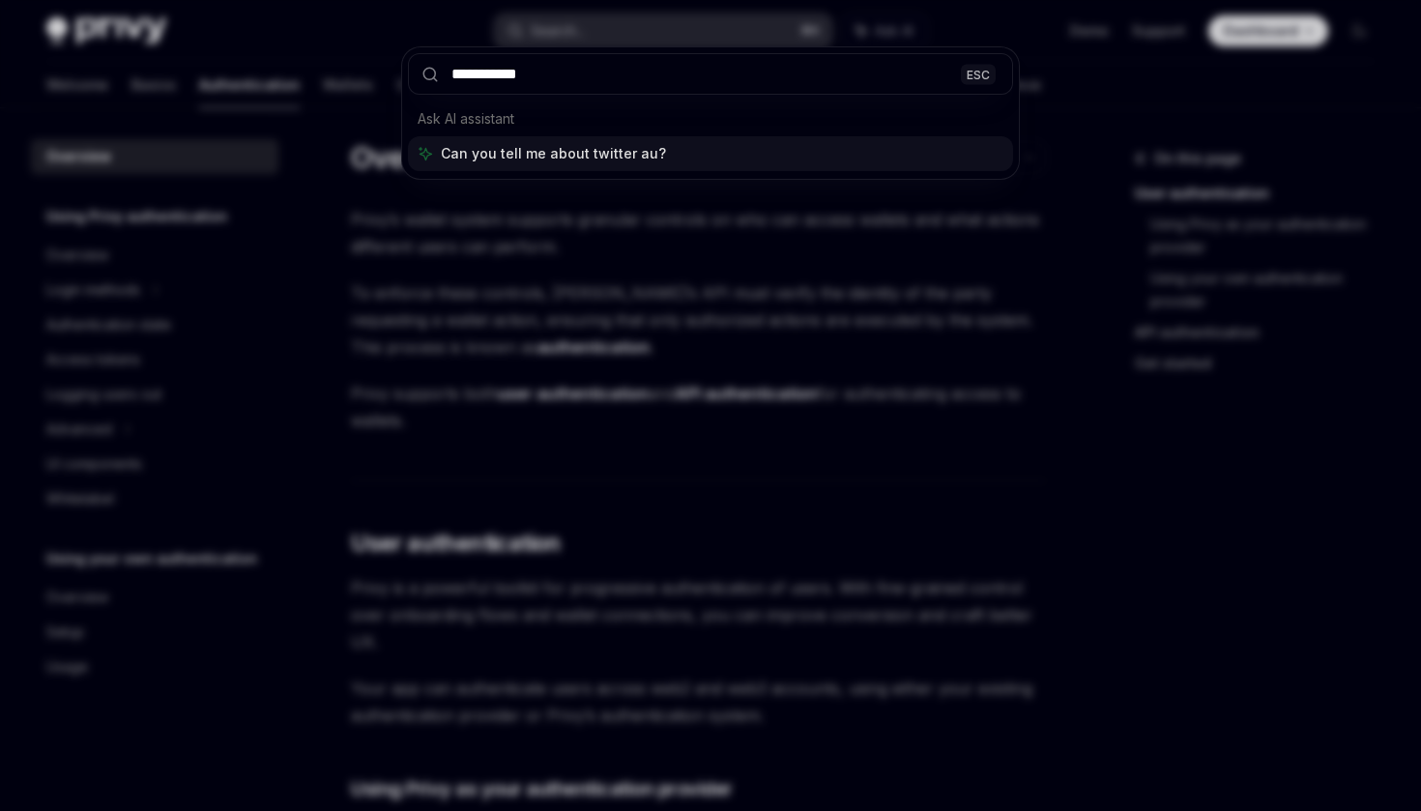
type input "**********"
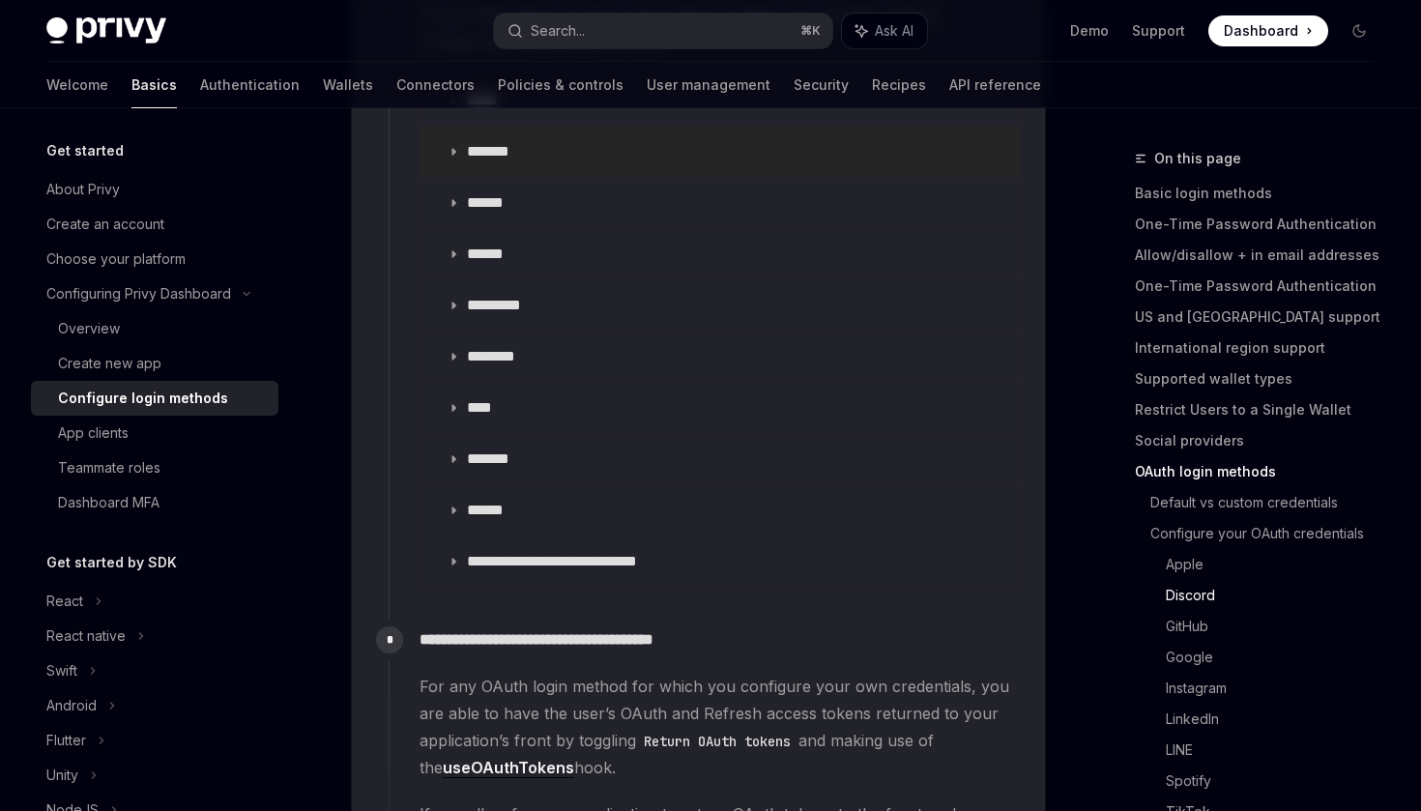
scroll to position [2475, 0]
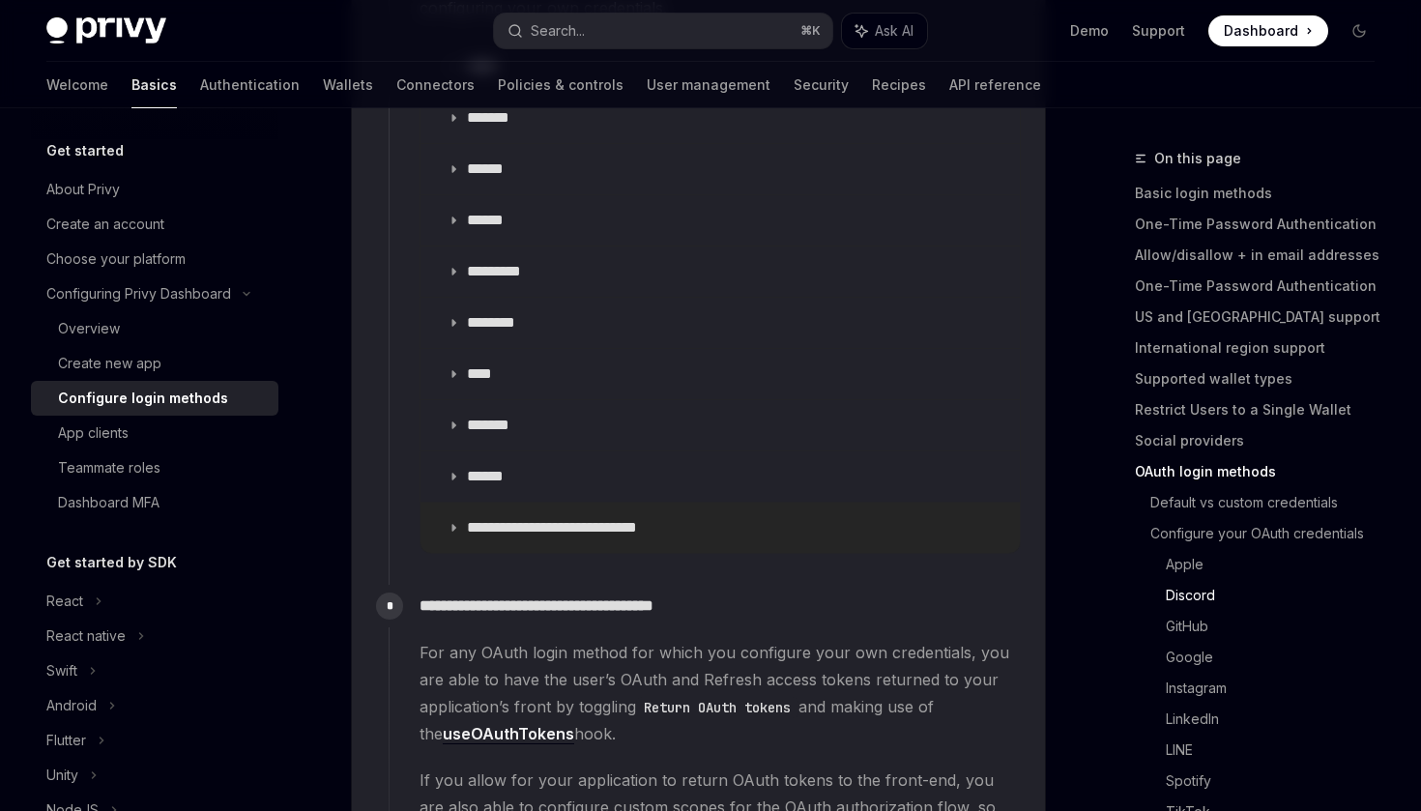
click at [477, 518] on p "**********" at bounding box center [576, 527] width 219 height 19
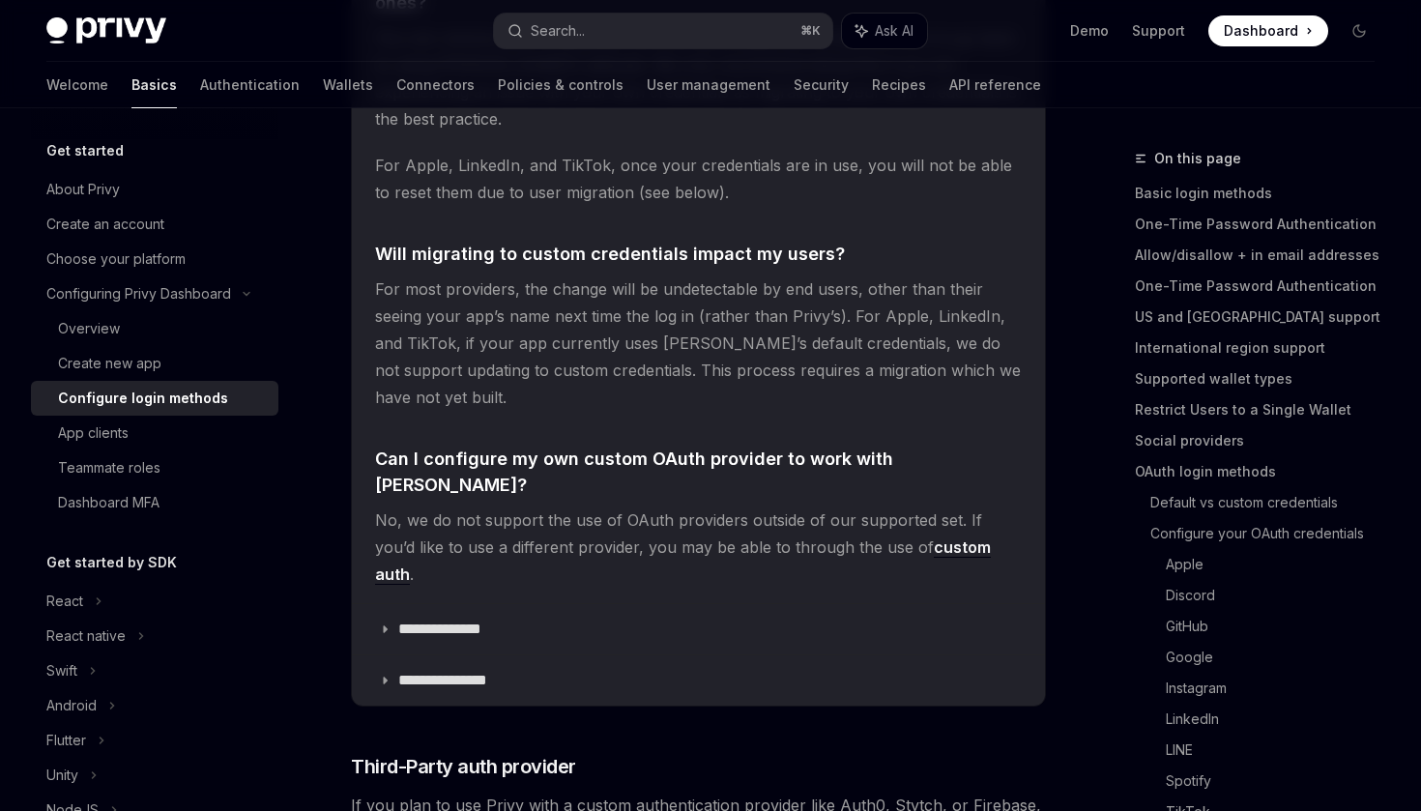
scroll to position [4526, 0]
click at [442, 670] on p "**********" at bounding box center [453, 679] width 110 height 19
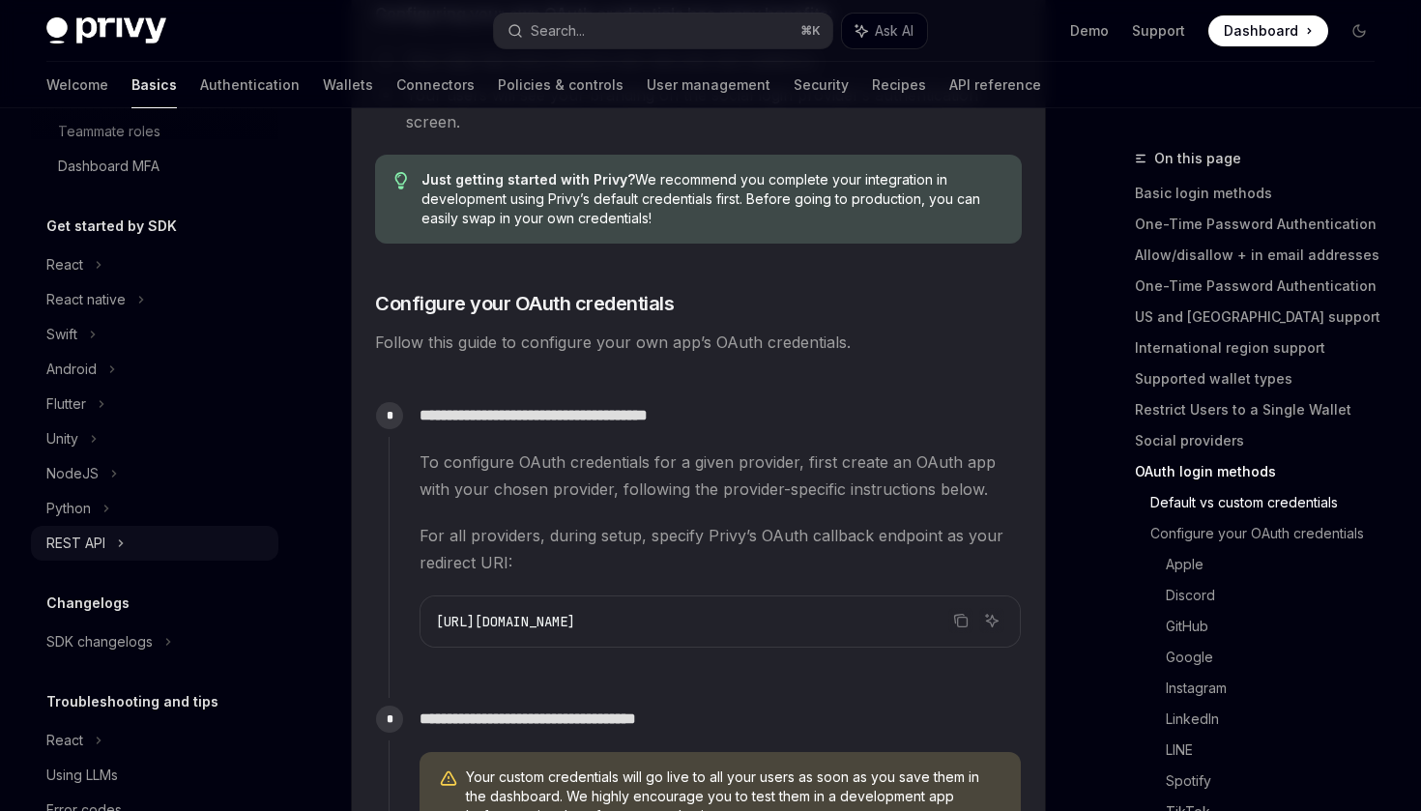
scroll to position [317, 0]
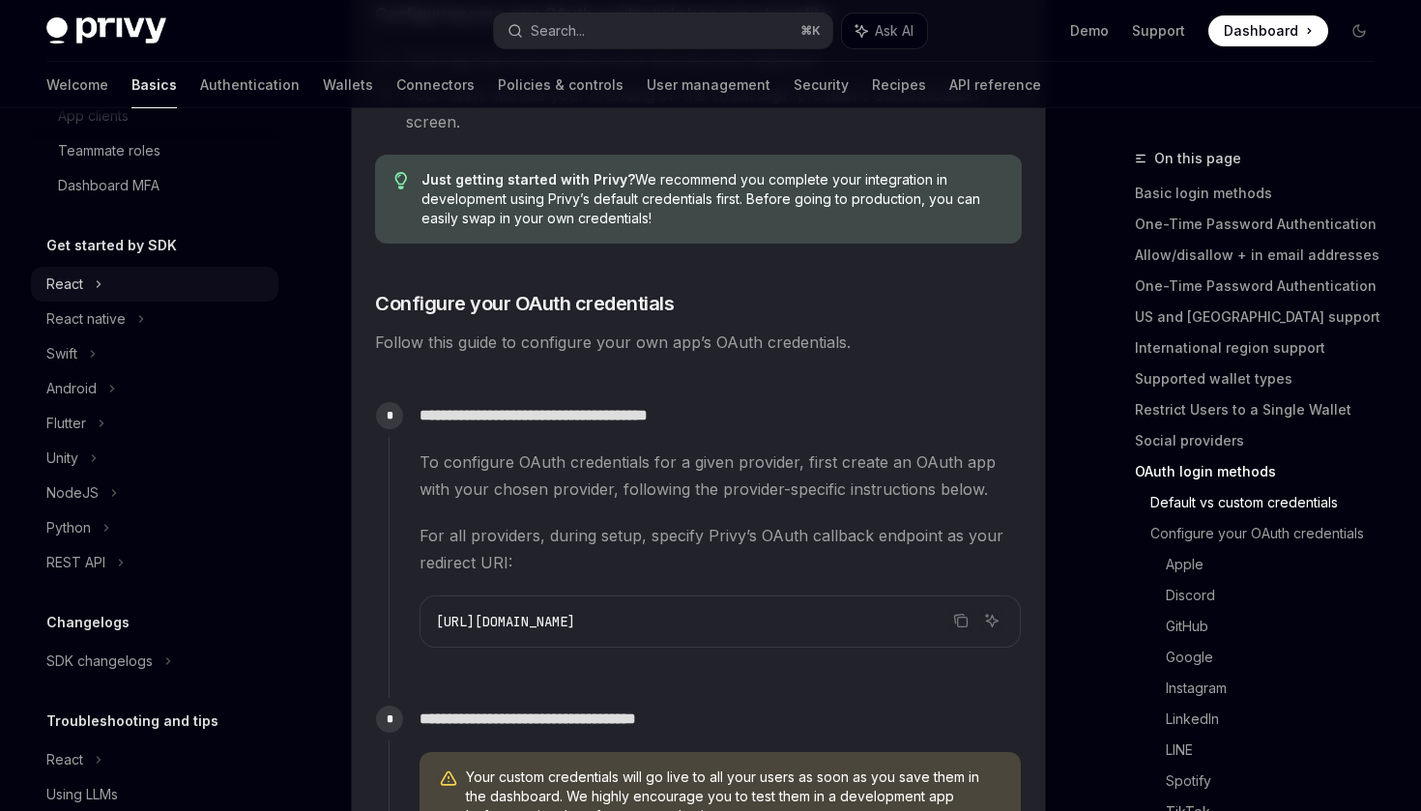
click at [89, 292] on div "React" at bounding box center [154, 284] width 247 height 35
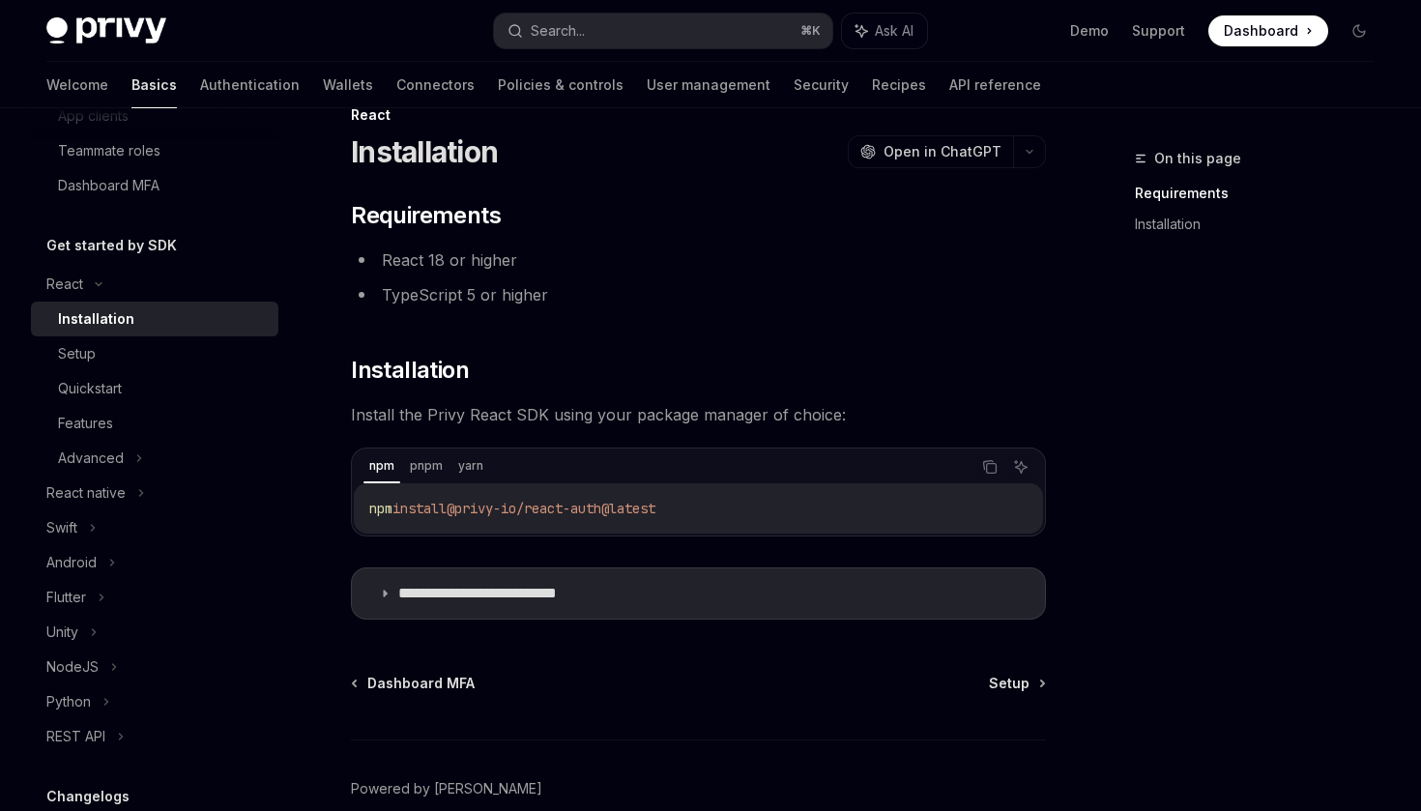
scroll to position [47, 0]
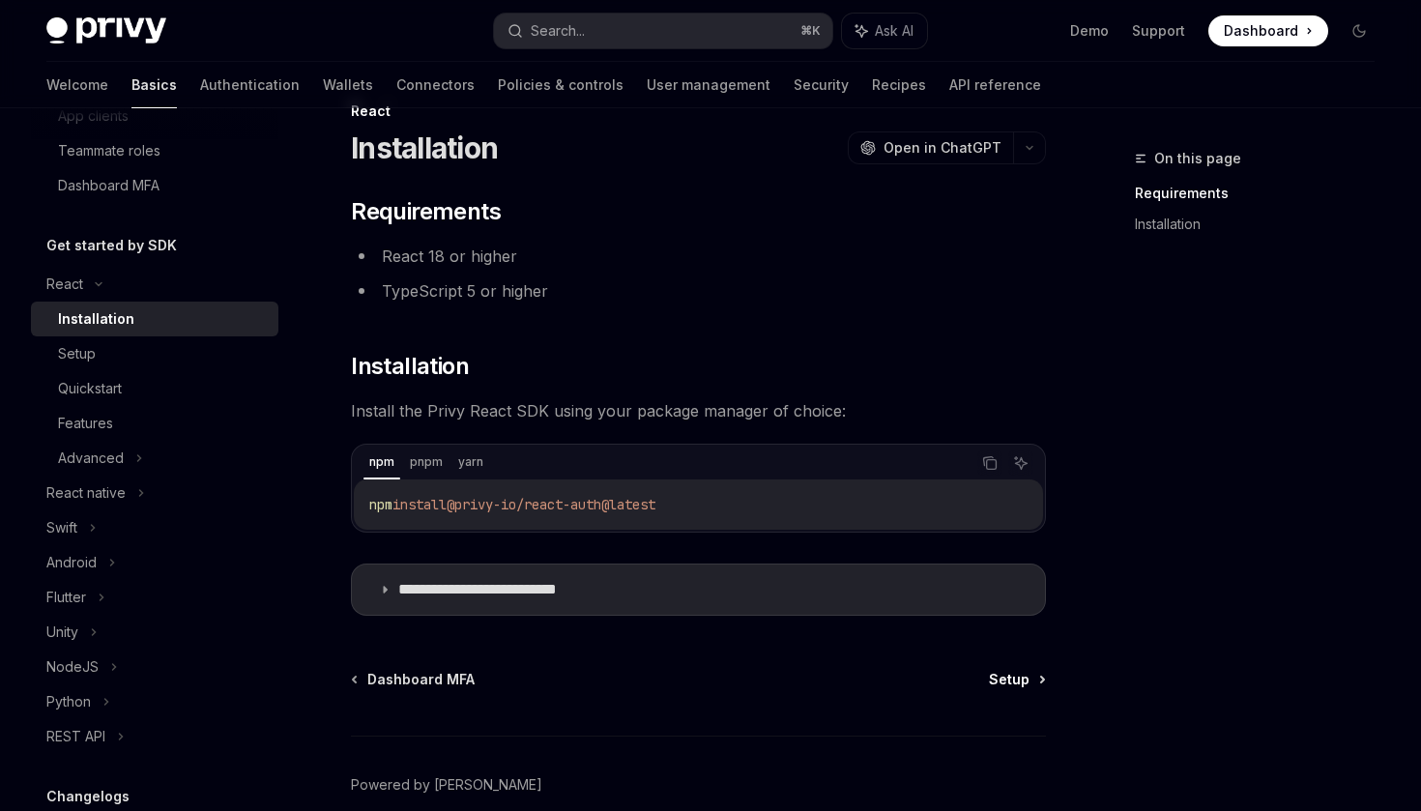
click at [1011, 673] on span "Setup" at bounding box center [1009, 679] width 41 height 19
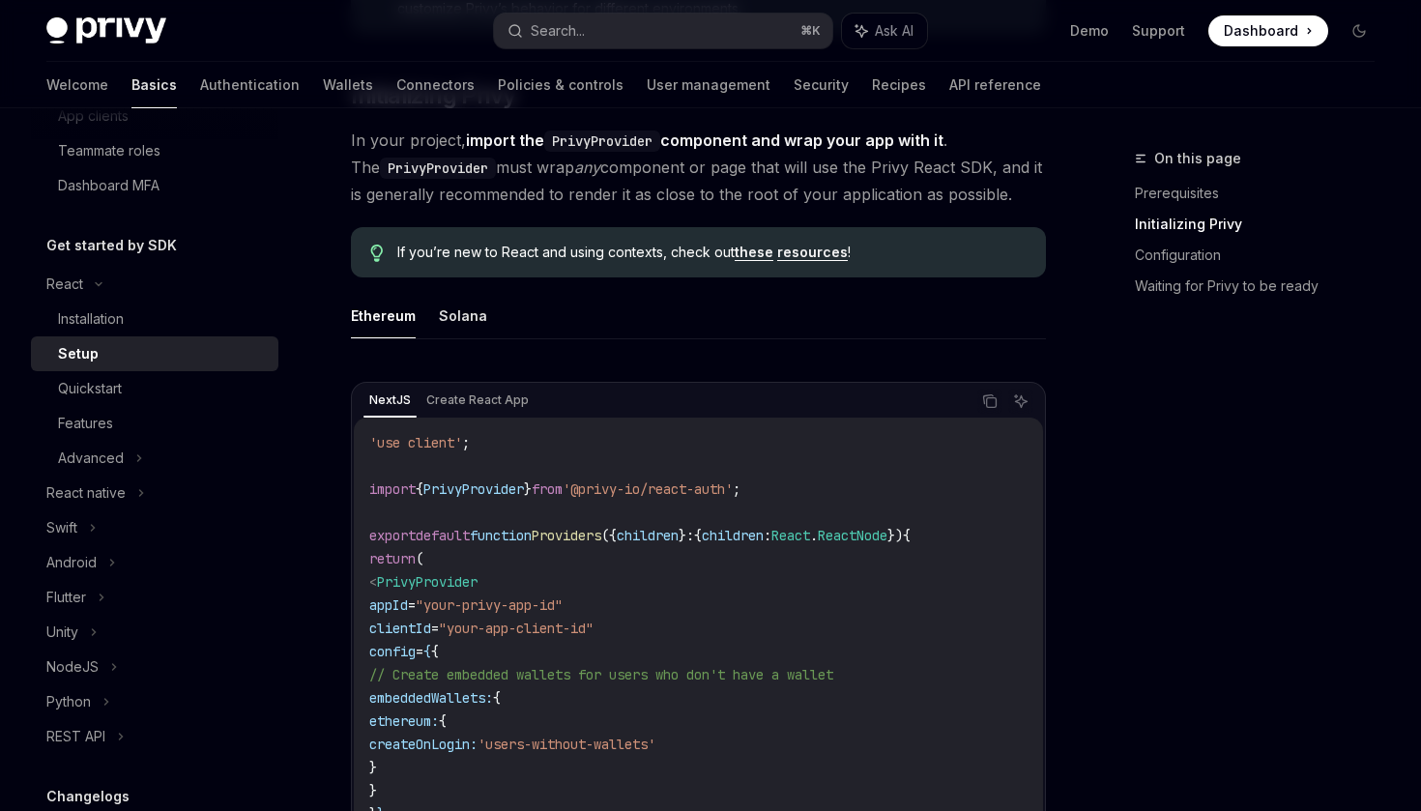
scroll to position [439, 0]
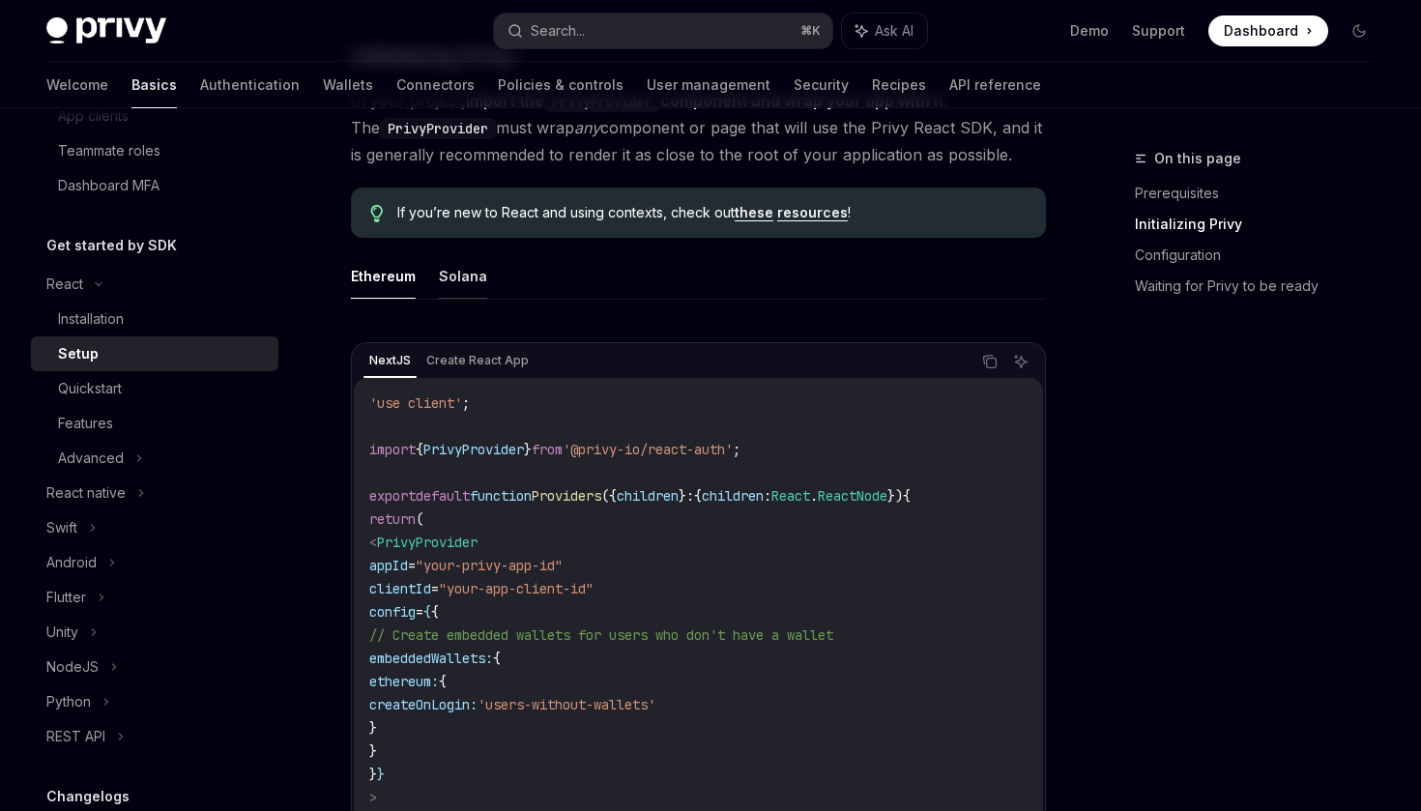
click at [469, 286] on button "Solana" at bounding box center [463, 275] width 48 height 45
click at [384, 285] on button "Ethereum" at bounding box center [383, 275] width 65 height 45
click at [460, 278] on button "Solana" at bounding box center [463, 275] width 48 height 45
click at [376, 281] on button "Ethereum" at bounding box center [383, 275] width 65 height 45
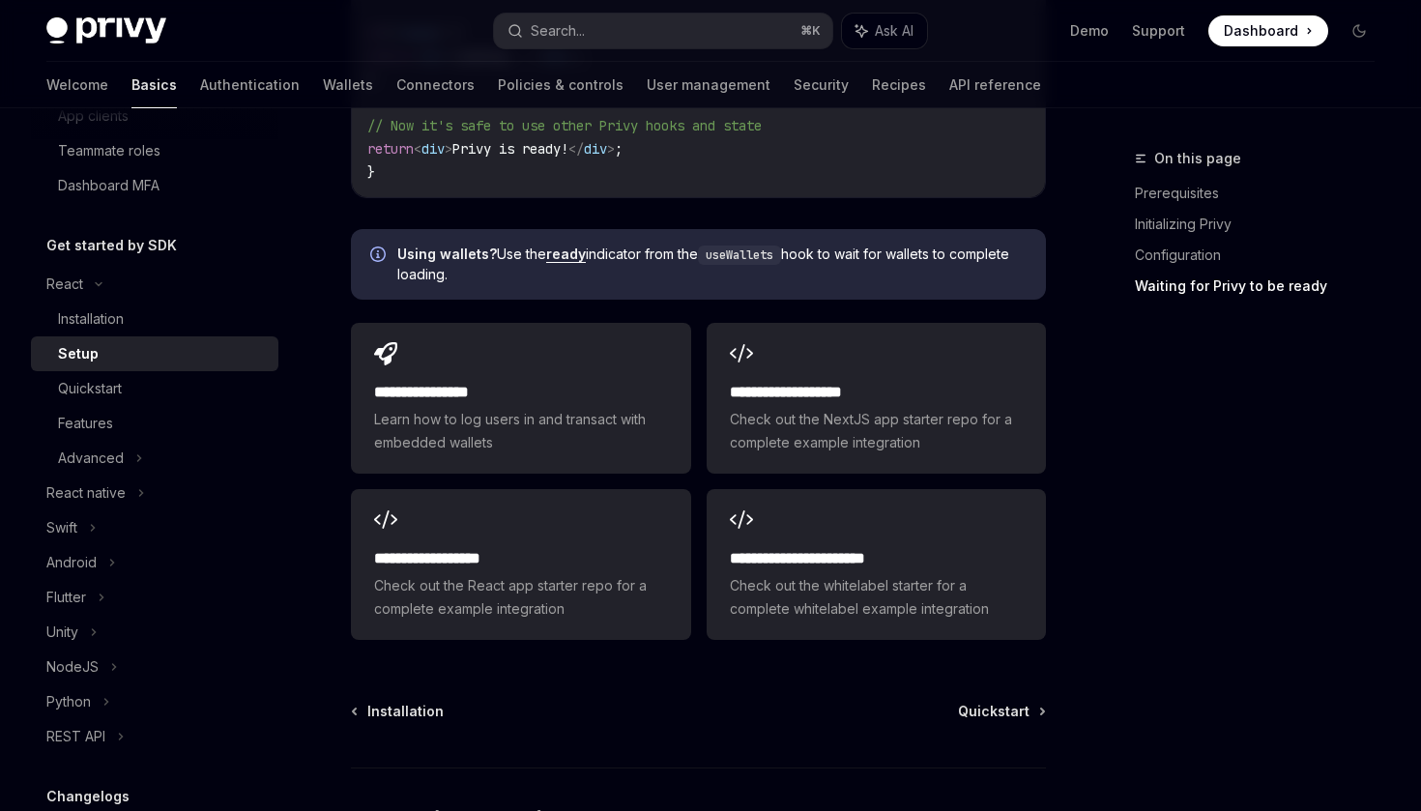
scroll to position [2583, 0]
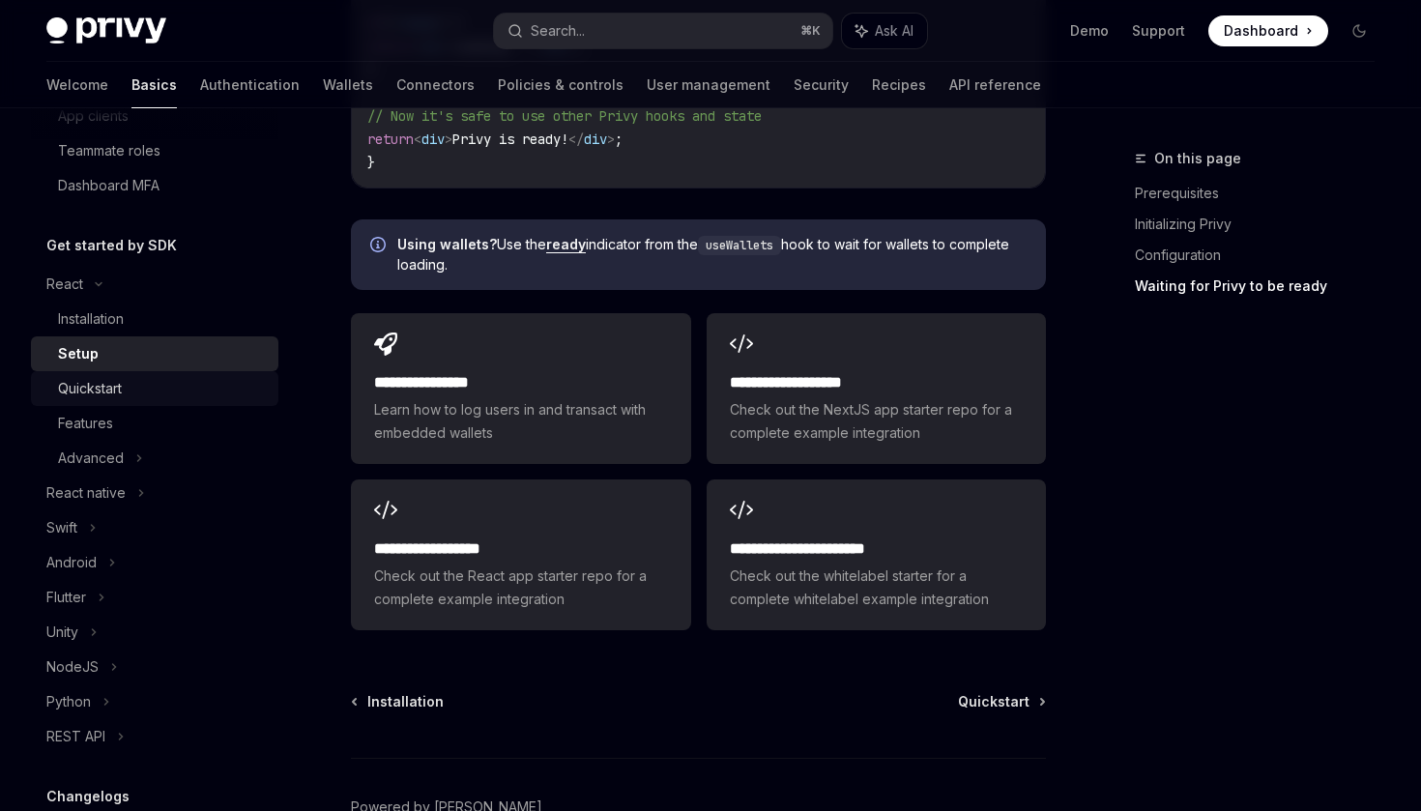
click at [153, 385] on div "Quickstart" at bounding box center [162, 388] width 209 height 23
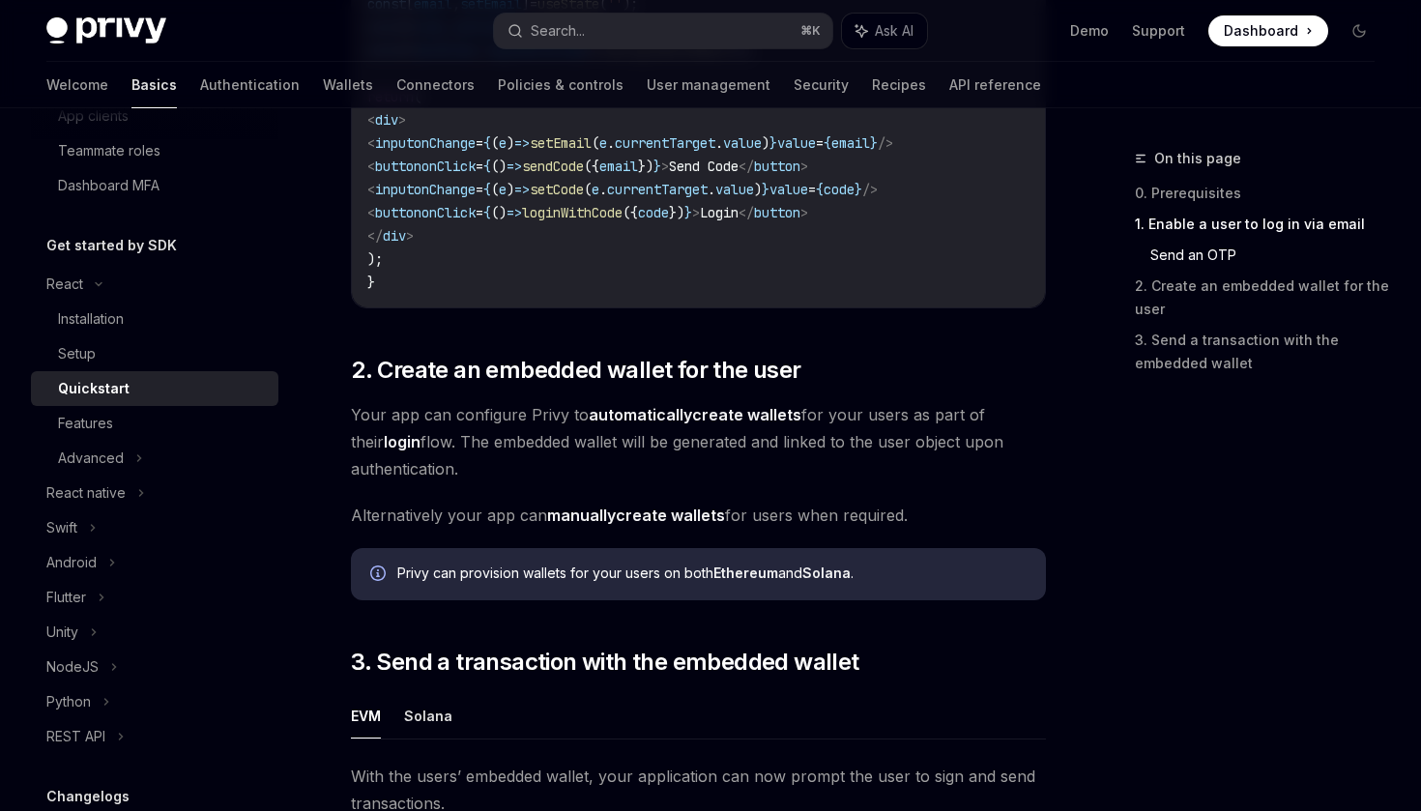
scroll to position [1162, 0]
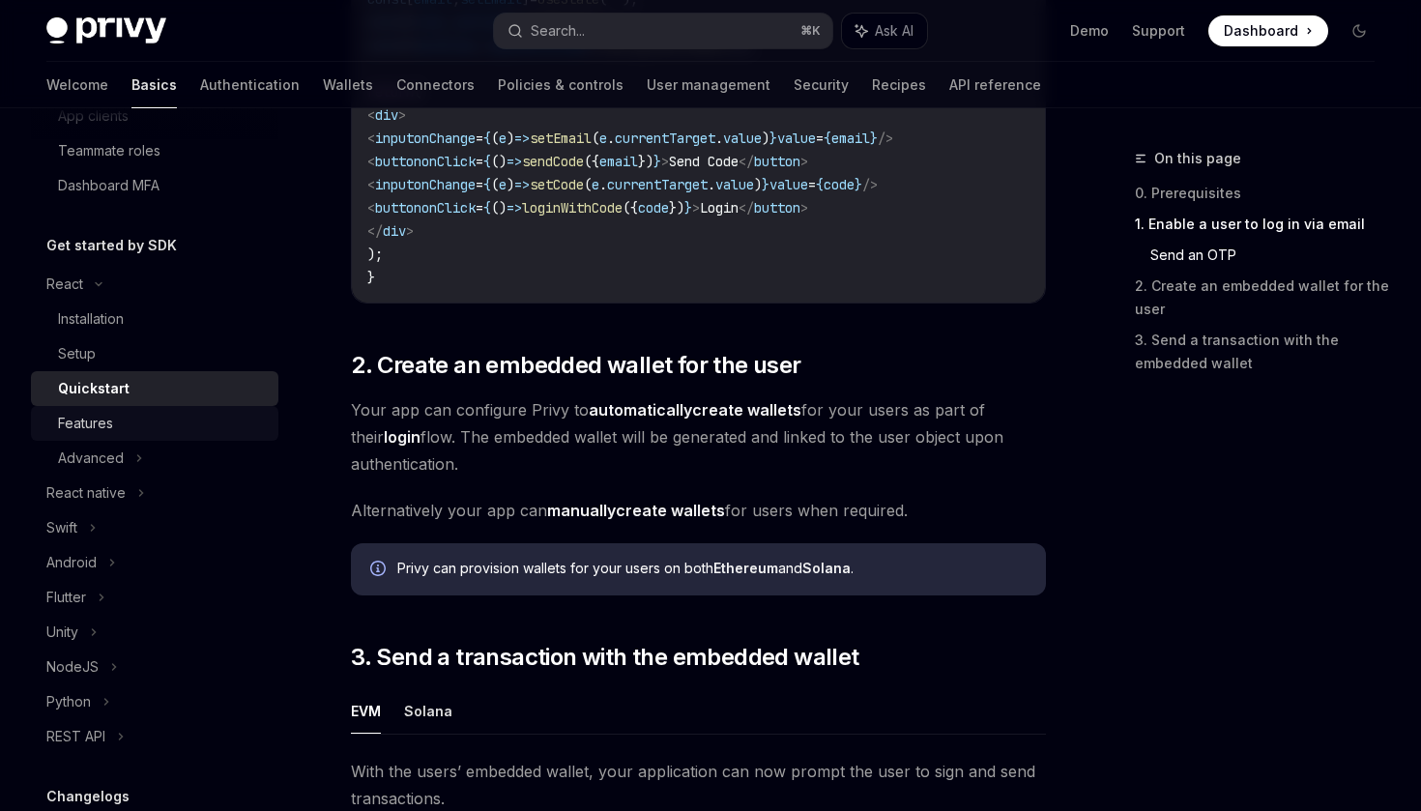
click at [127, 425] on div "Features" at bounding box center [162, 423] width 209 height 23
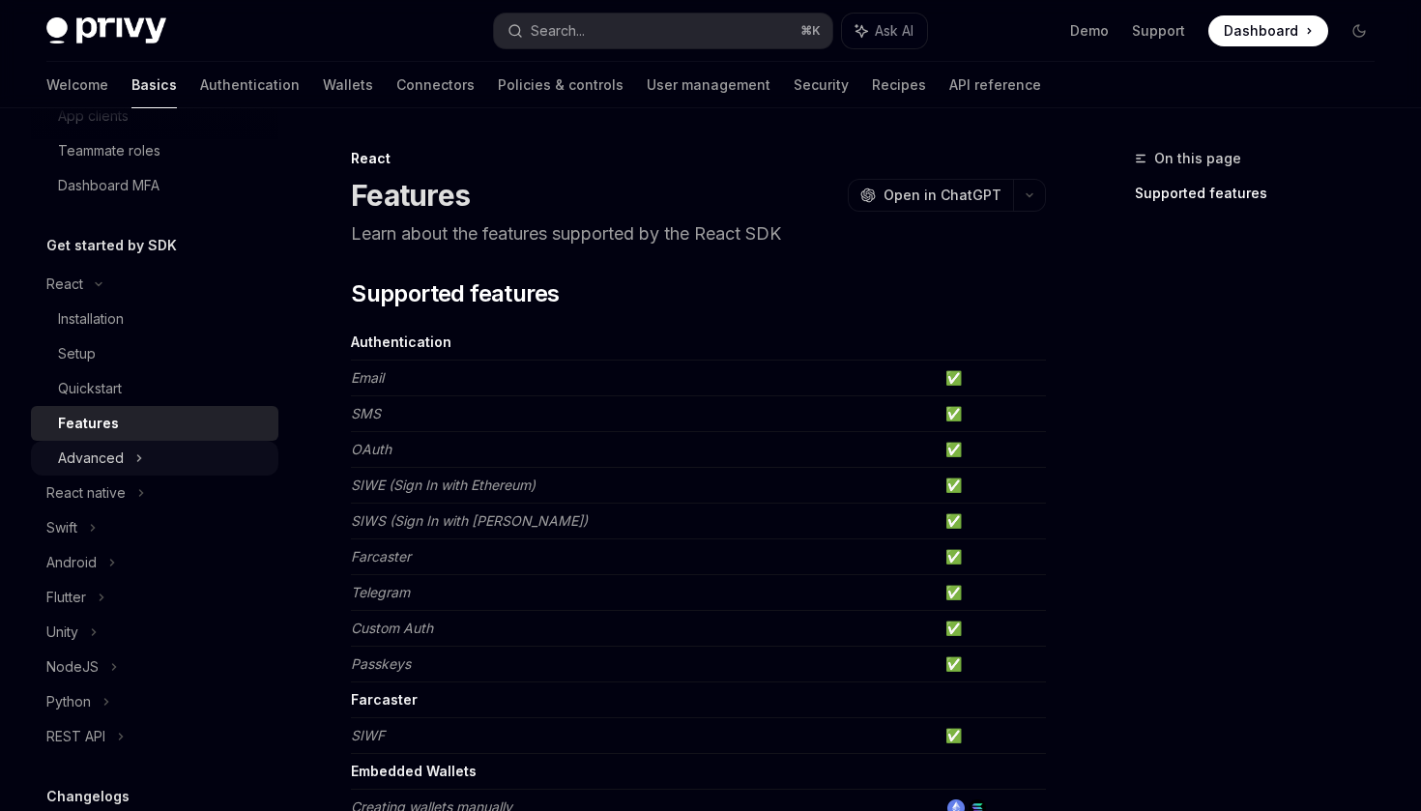
click at [130, 461] on div "Advanced" at bounding box center [154, 458] width 247 height 35
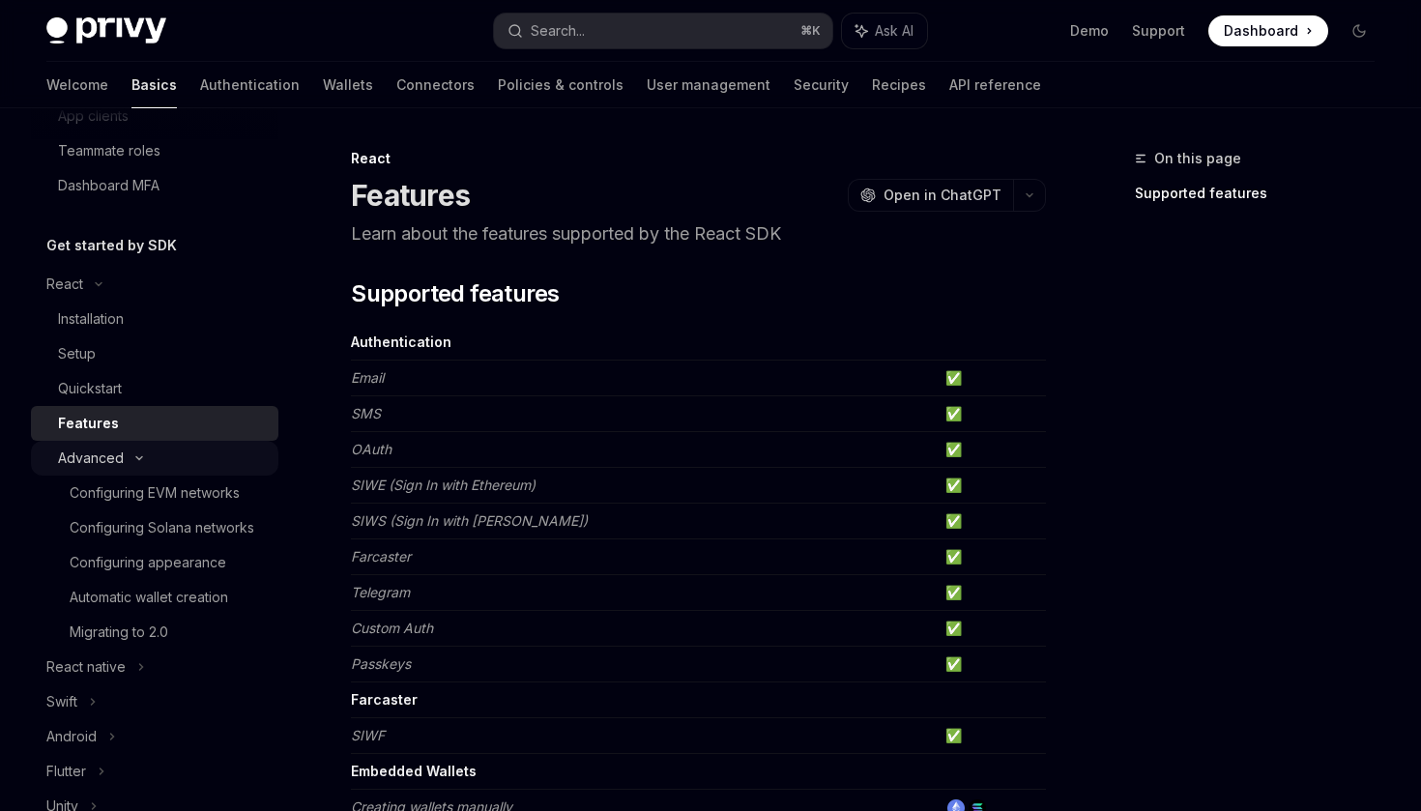
type textarea "*"
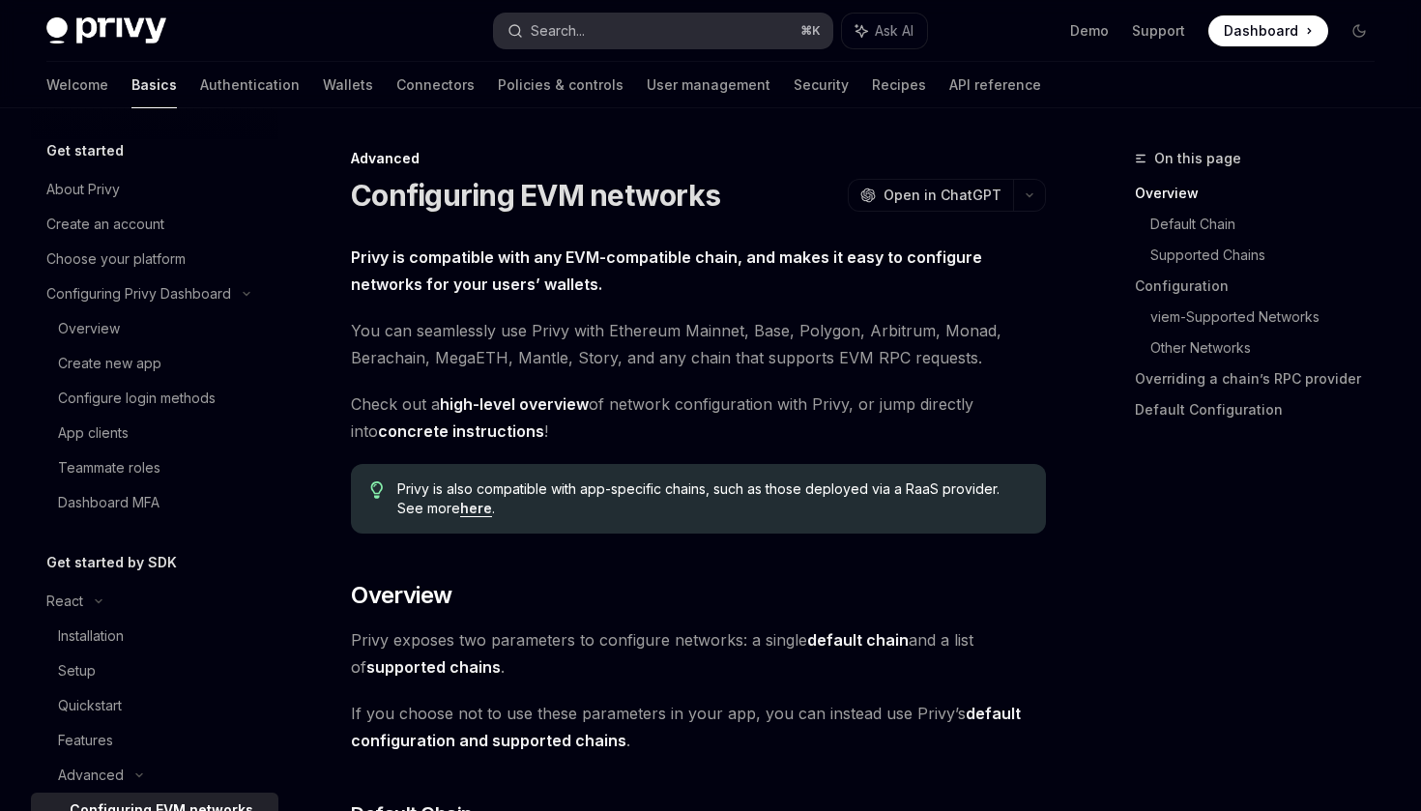
click at [600, 23] on button "Search... ⌘ K" at bounding box center [662, 31] width 337 height 35
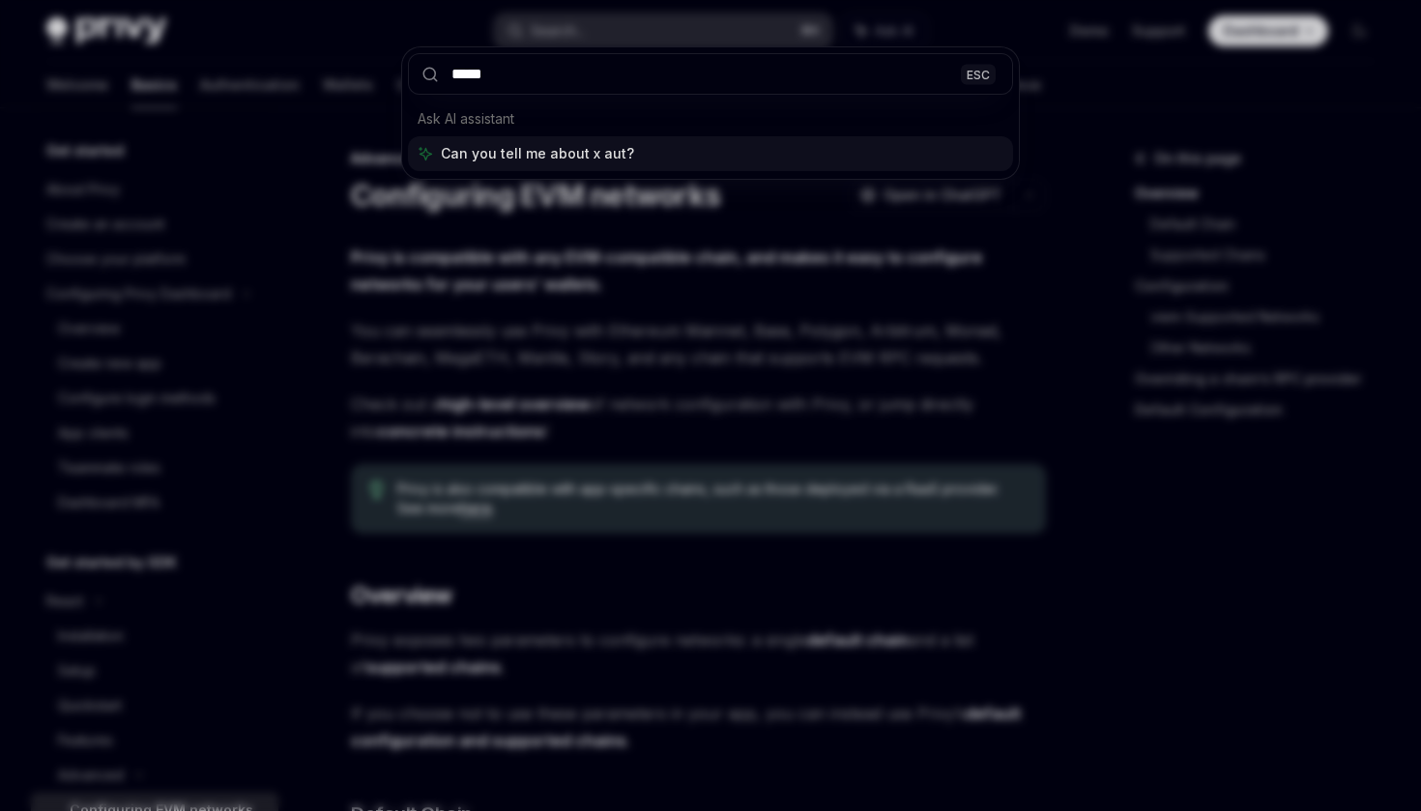
type input "******"
type input "**********"
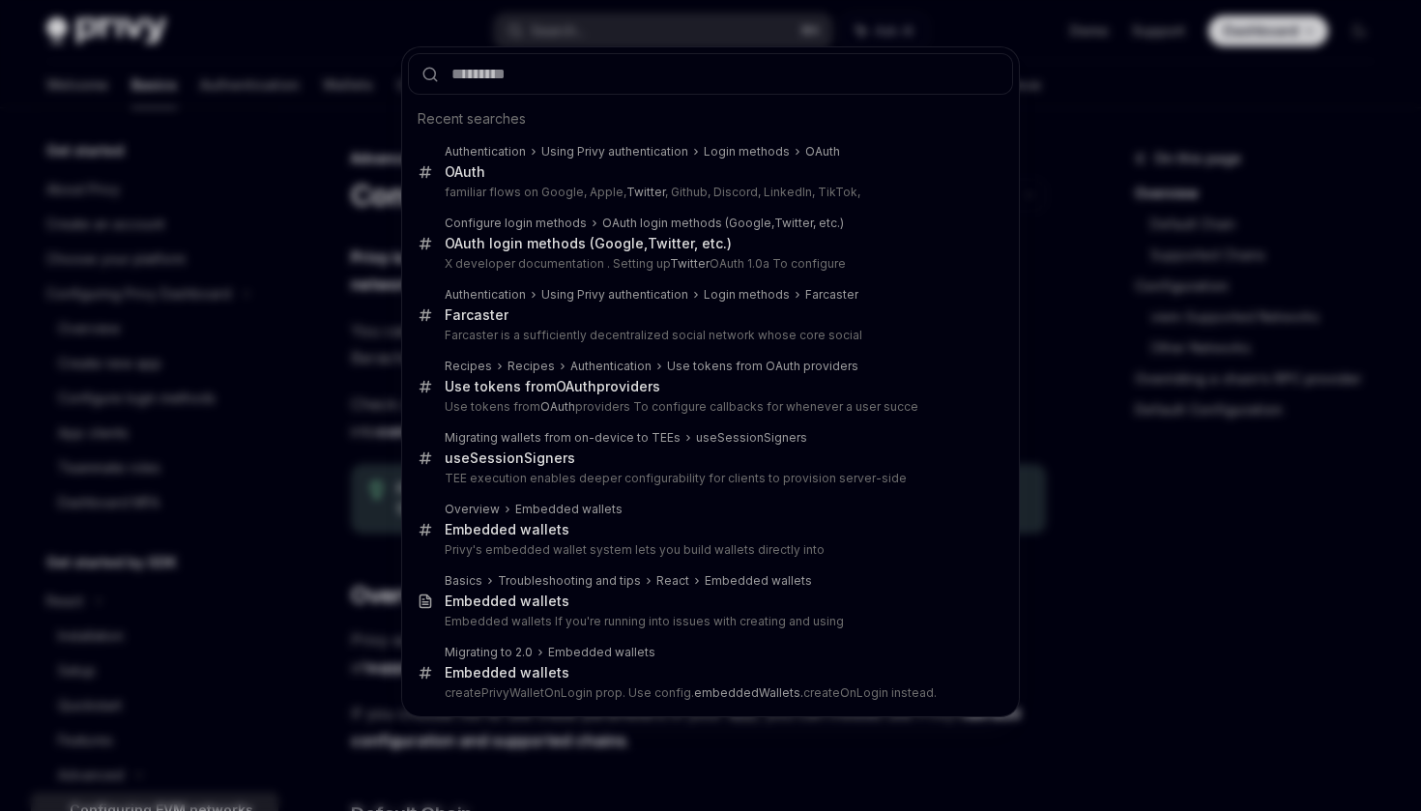
type textarea "*"
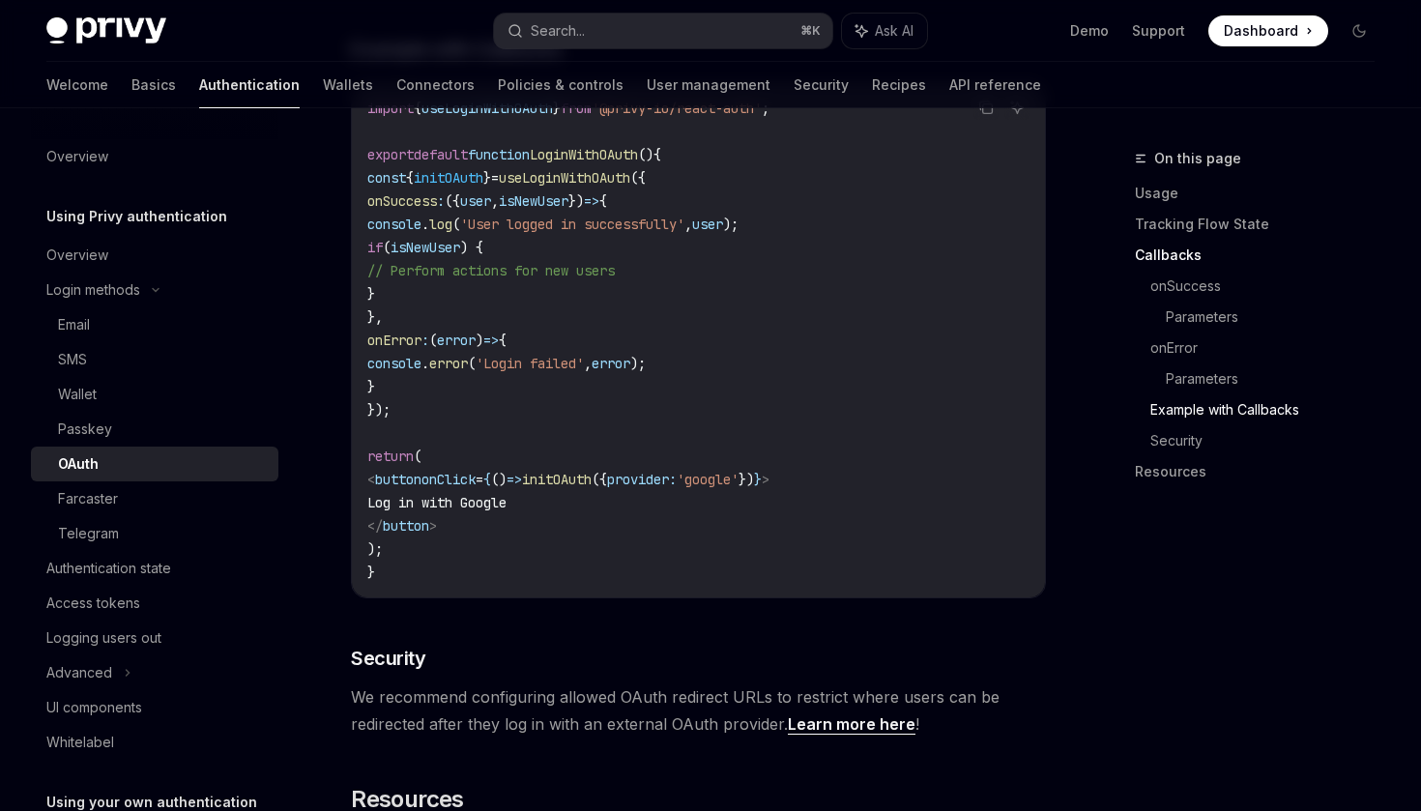
scroll to position [4040, 0]
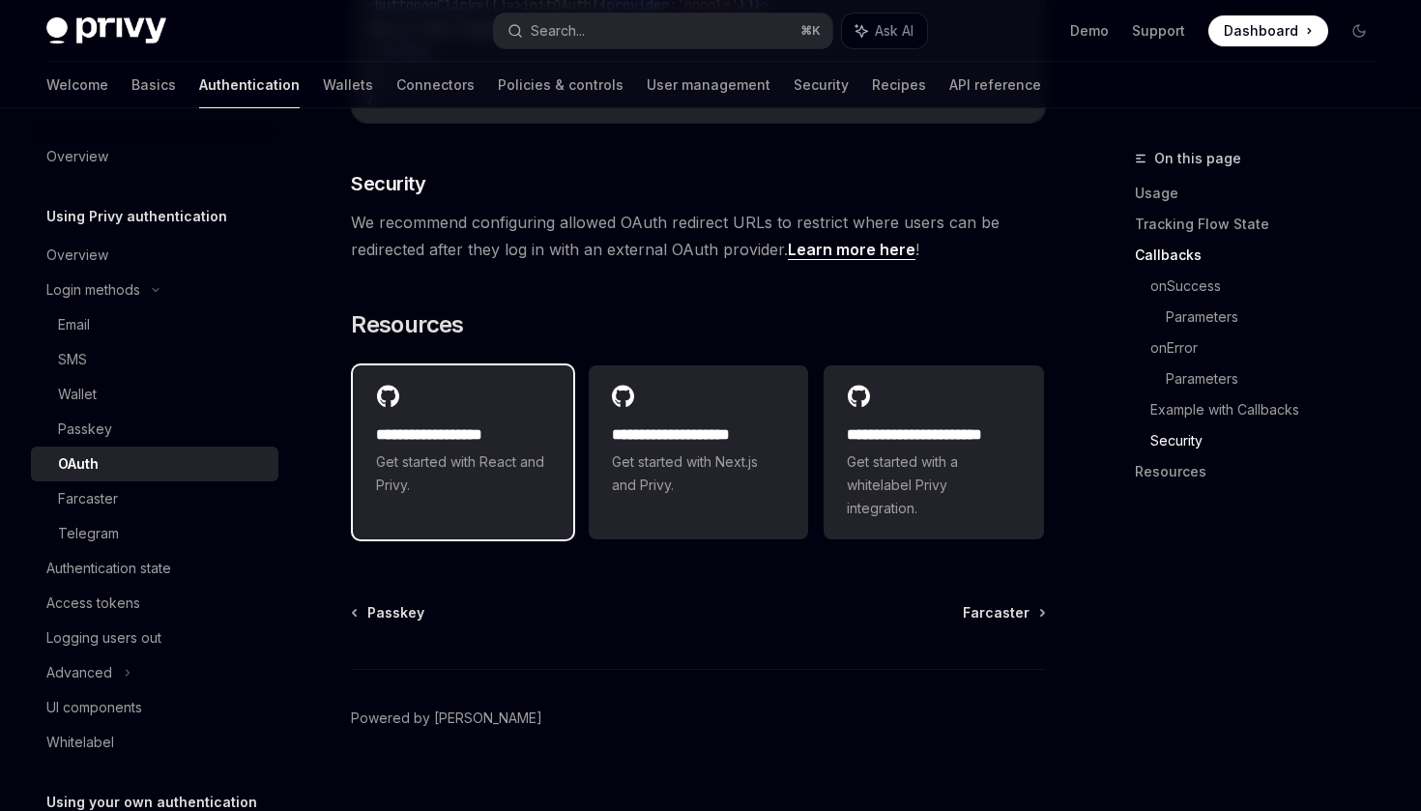
click at [540, 450] on span "Get started with React and Privy." at bounding box center [463, 473] width 174 height 46
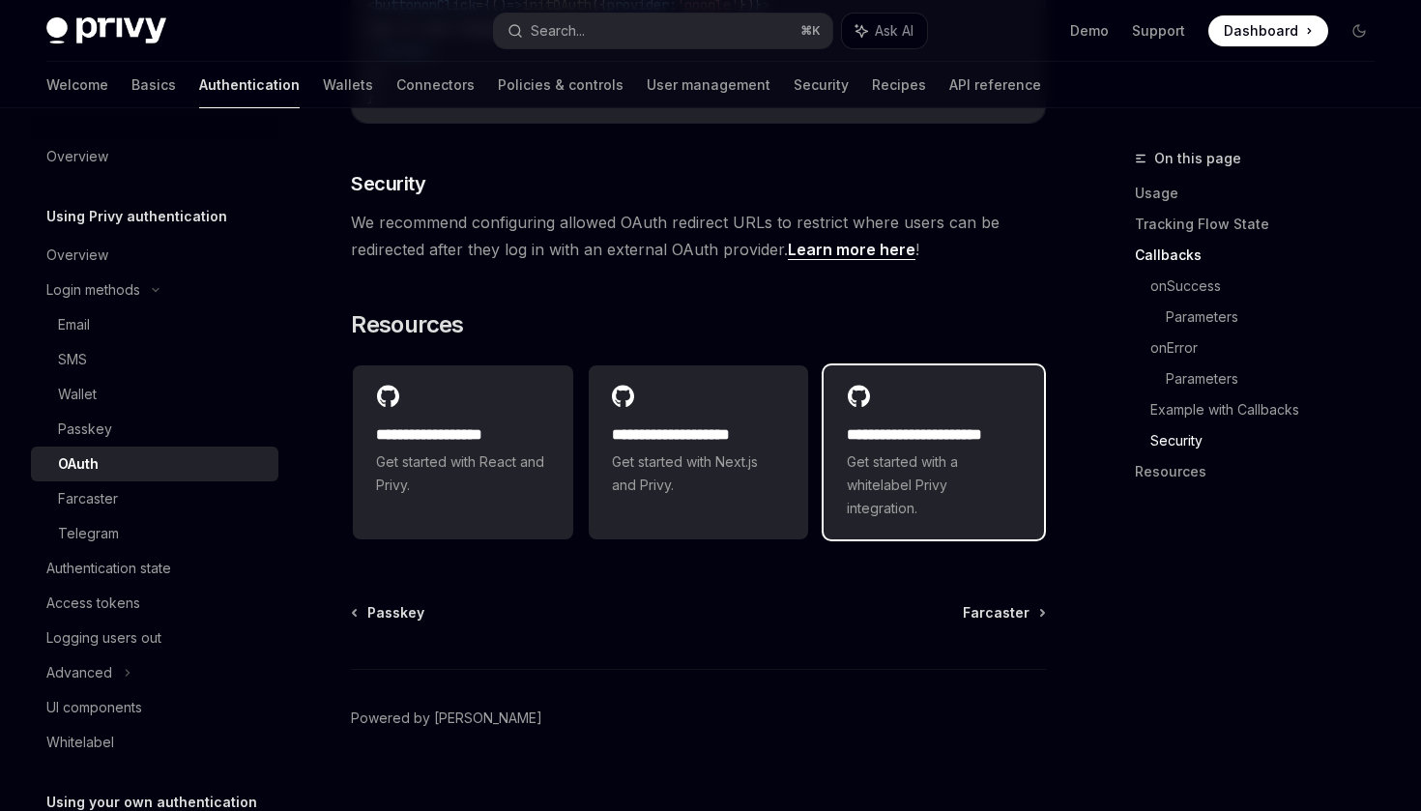
click at [930, 450] on span "Get started with a whitelabel Privy integration." at bounding box center [934, 485] width 174 height 70
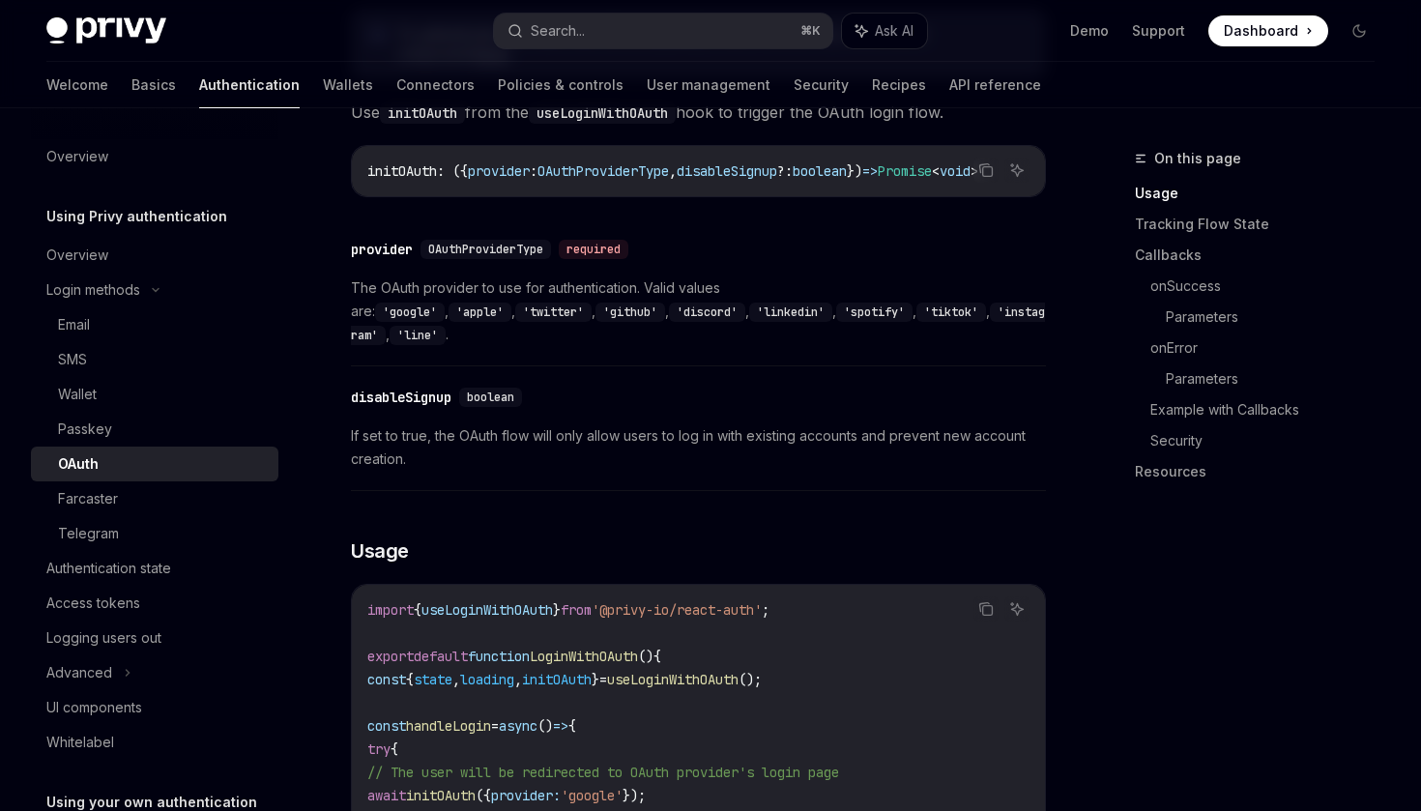
scroll to position [0, 0]
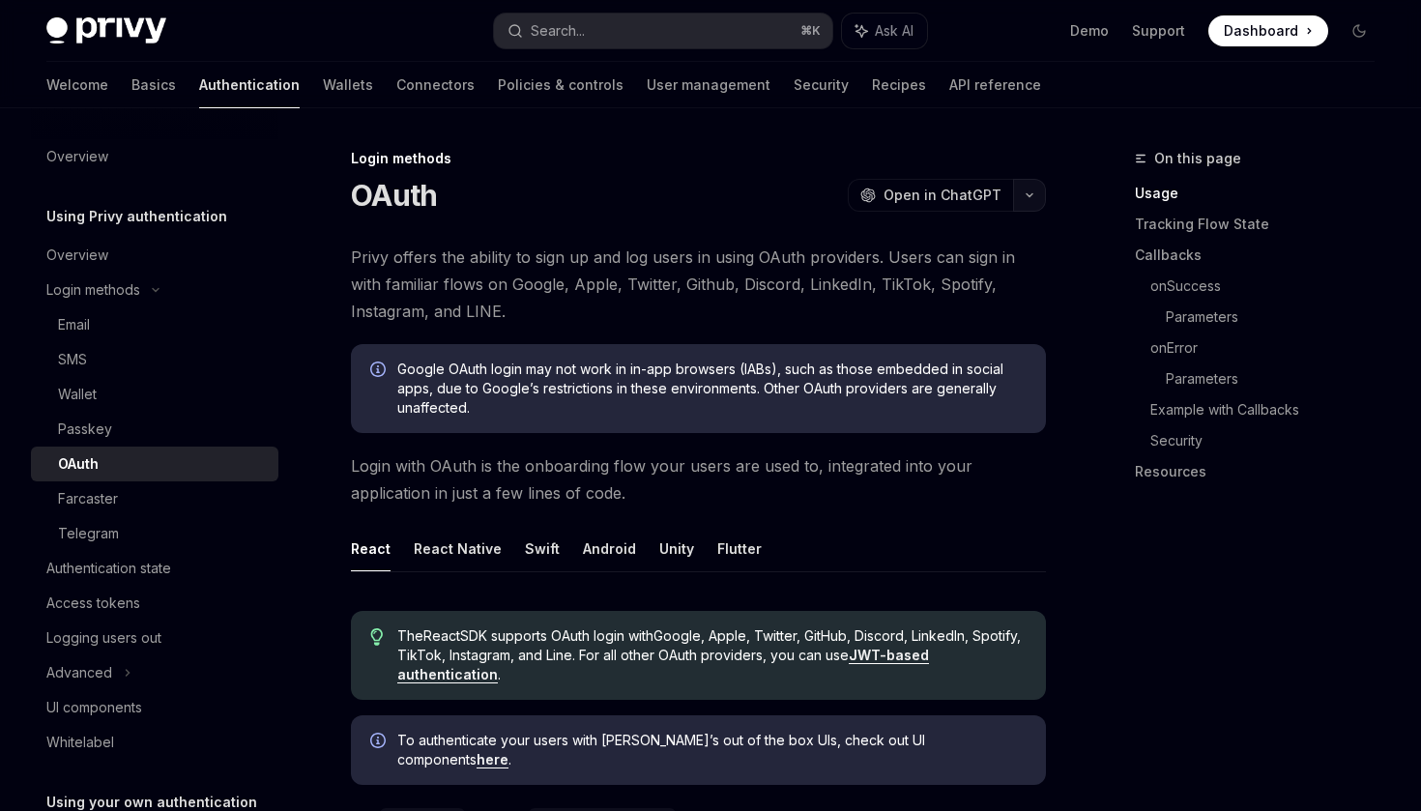
click at [1039, 199] on button "button" at bounding box center [1029, 195] width 33 height 33
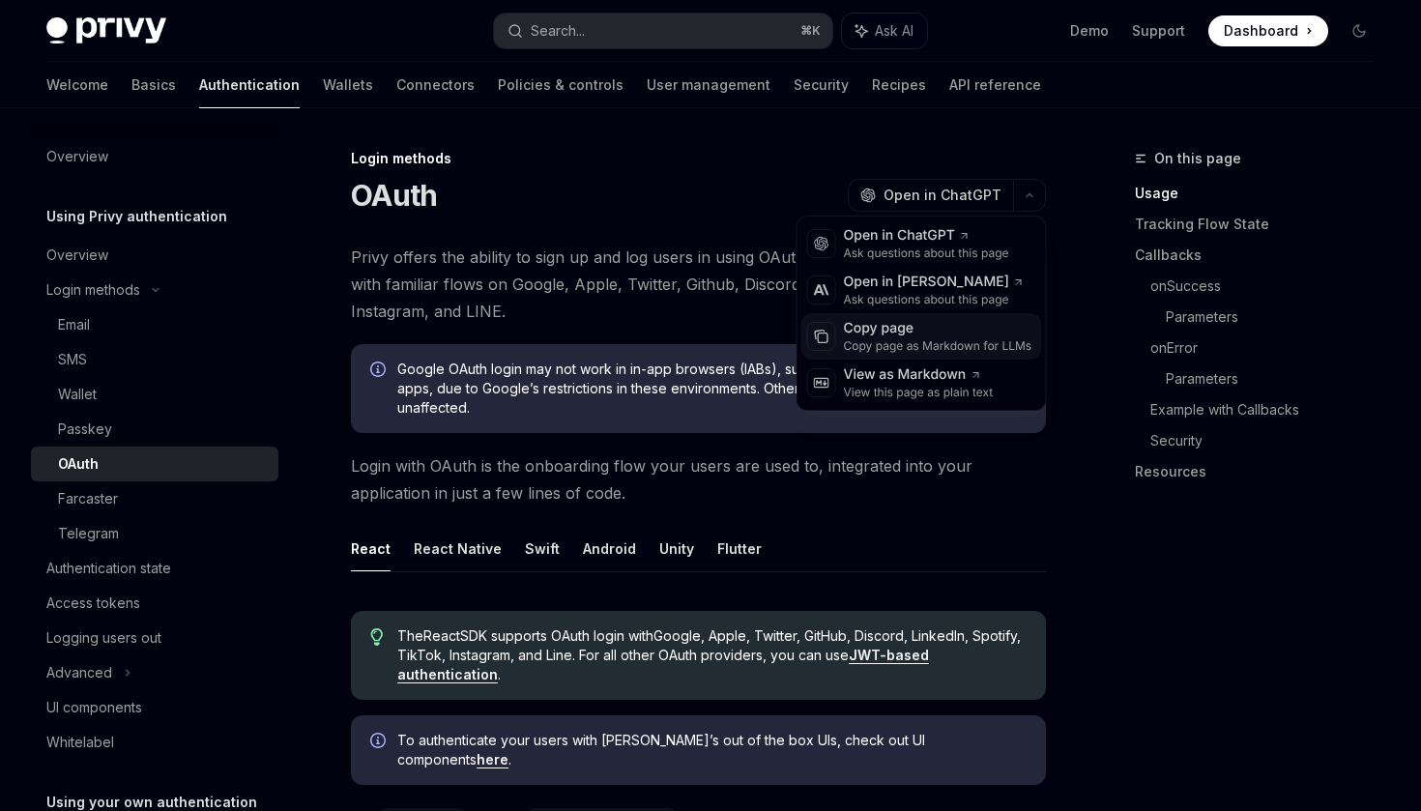
click at [978, 345] on div "Copy page as Markdown for LLMs" at bounding box center [938, 345] width 188 height 15
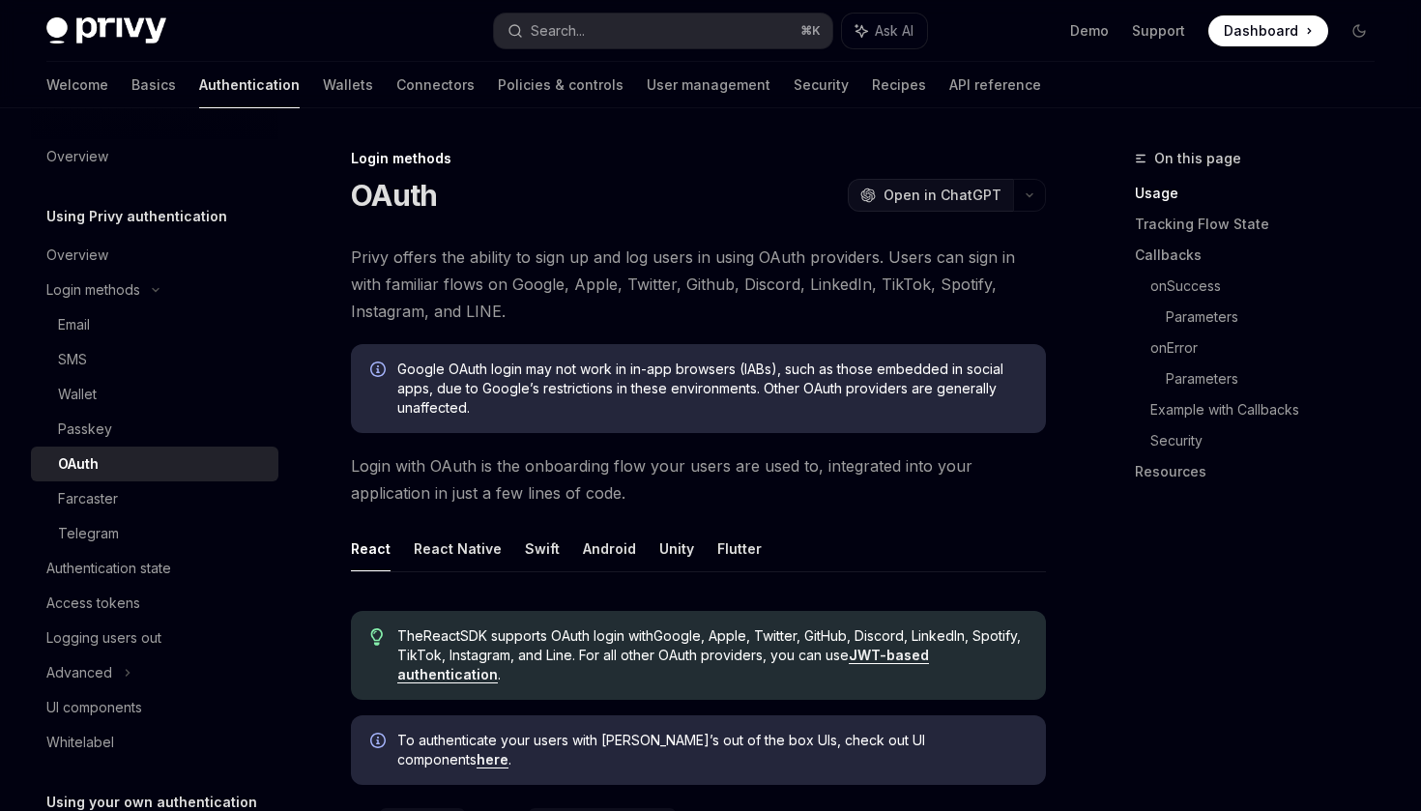
click at [931, 193] on span "Open in ChatGPT" at bounding box center [942, 195] width 118 height 19
click at [1019, 191] on button "button" at bounding box center [1029, 195] width 33 height 33
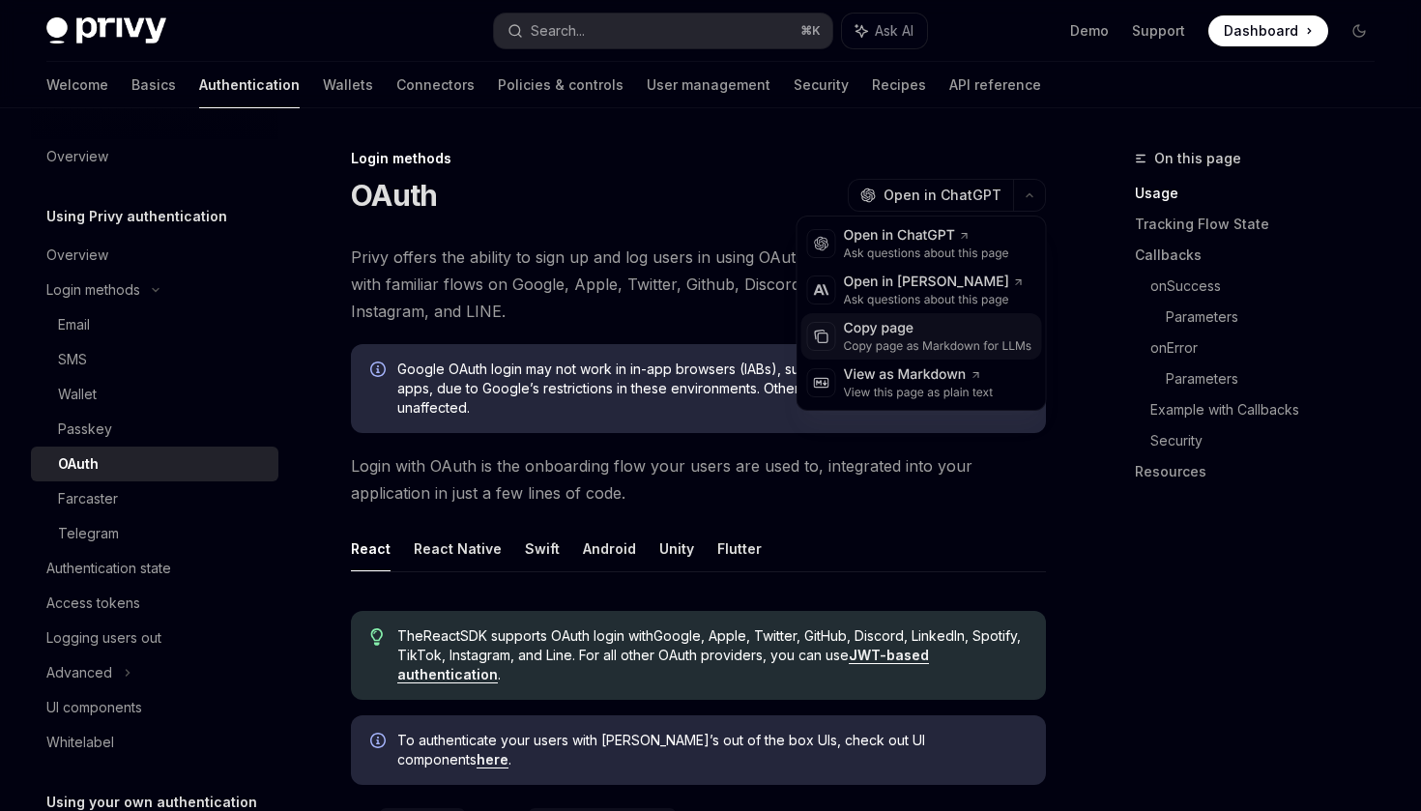
click at [876, 329] on div "Copy page" at bounding box center [938, 328] width 188 height 19
click at [1029, 192] on icon "button" at bounding box center [1029, 195] width 23 height 8
click at [913, 338] on div "Copy page as Markdown for LLMs" at bounding box center [938, 345] width 188 height 15
click at [1027, 191] on icon "button" at bounding box center [1029, 195] width 23 height 8
click at [731, 187] on div "OAuth OpenAI Open in ChatGPT" at bounding box center [698, 195] width 695 height 35
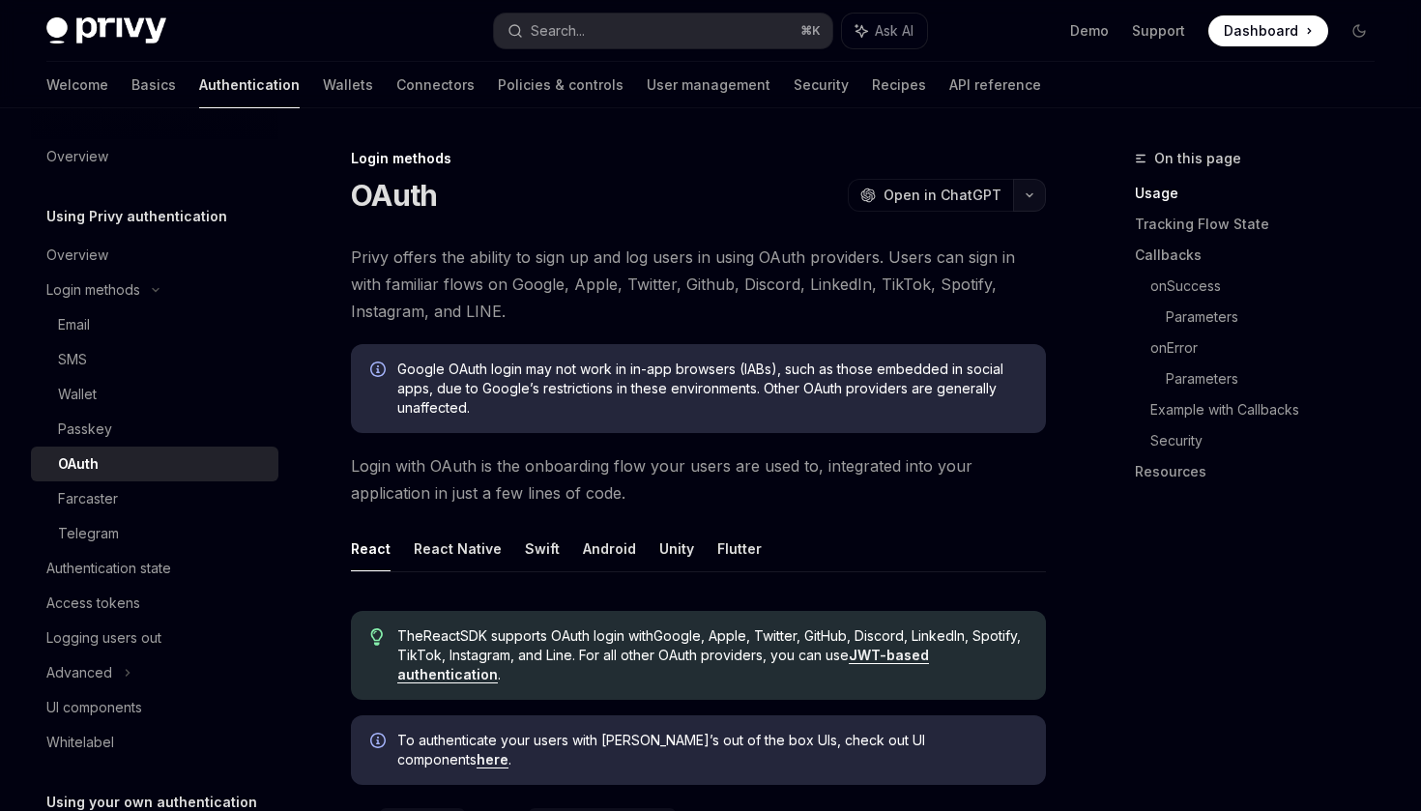
click at [1019, 203] on button "button" at bounding box center [1029, 195] width 33 height 33
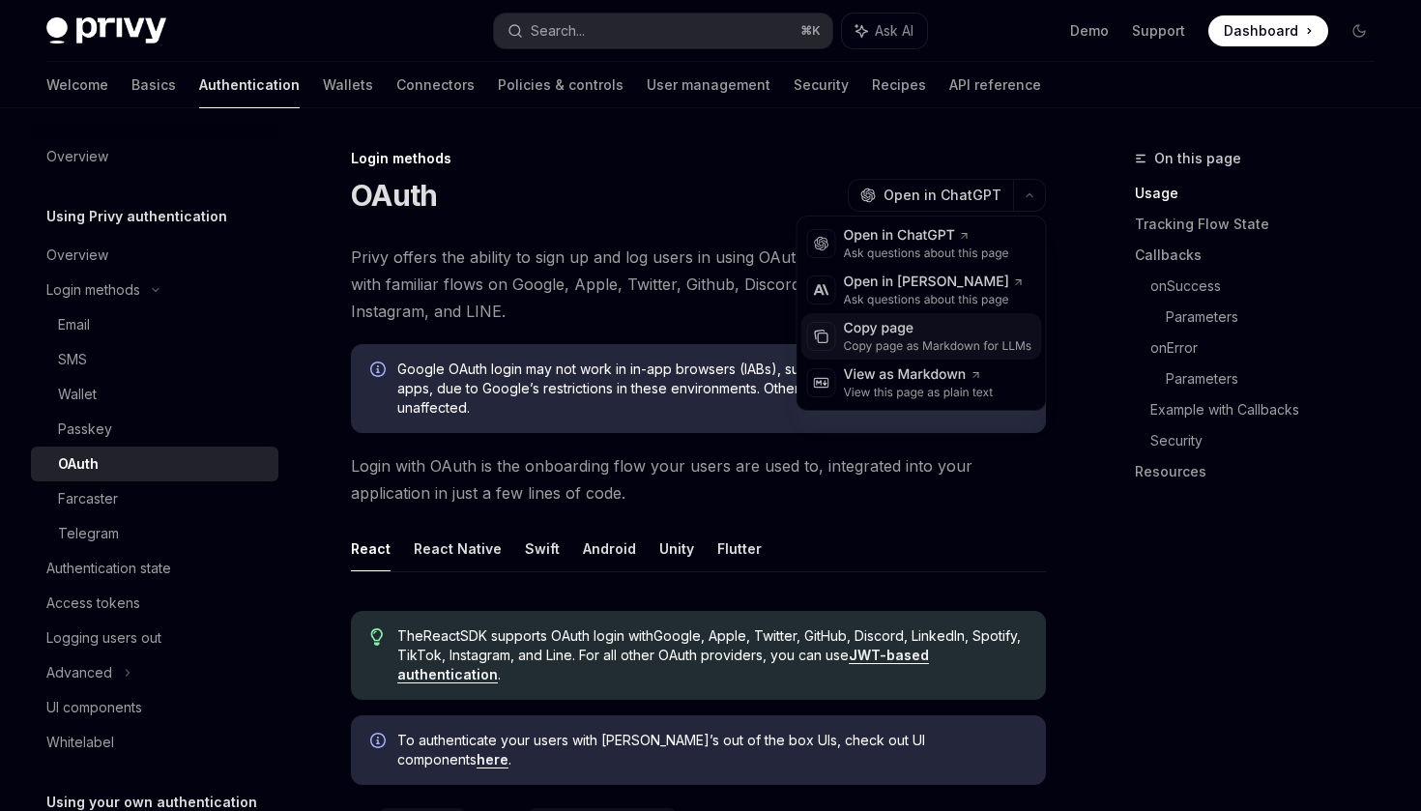
click at [936, 332] on div "Copy page" at bounding box center [938, 328] width 188 height 19
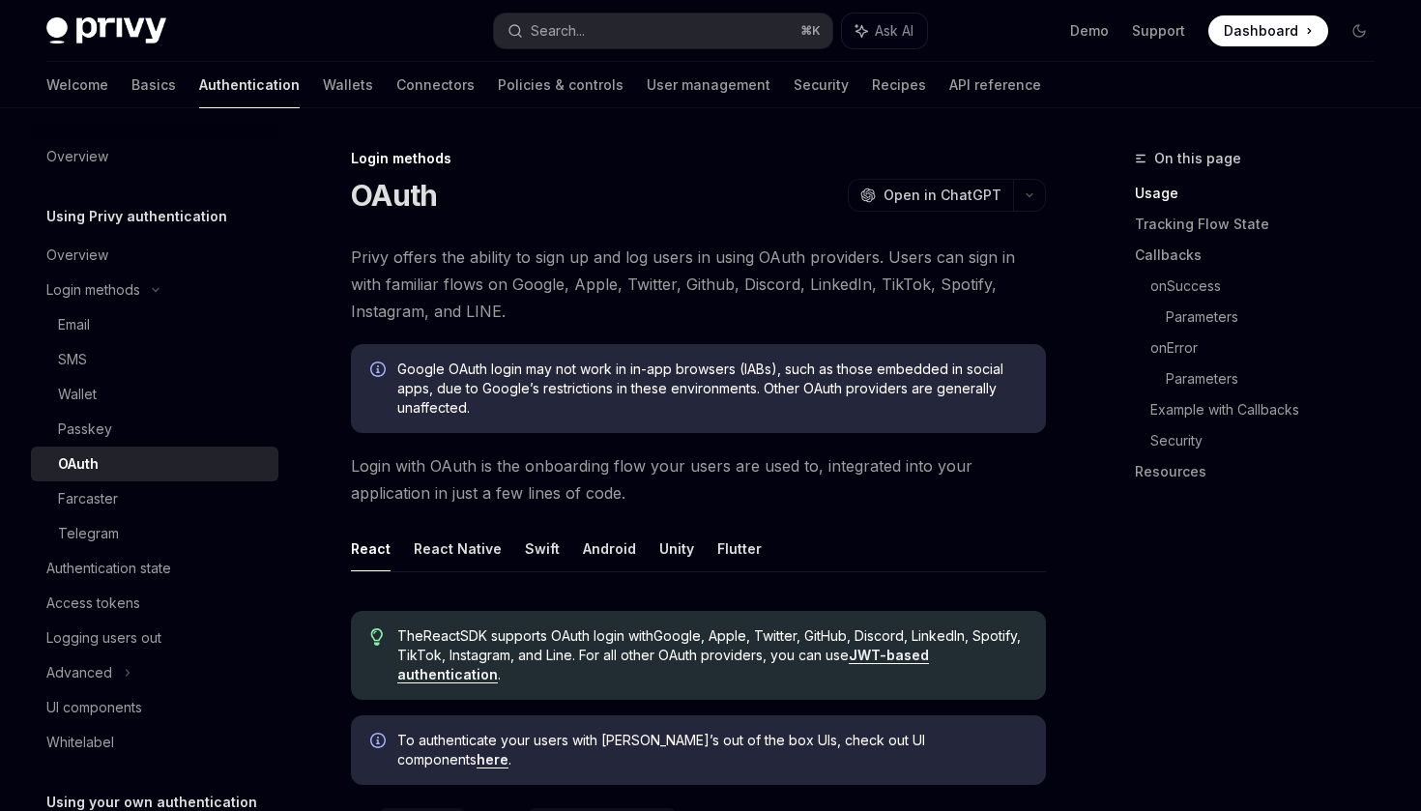
click at [360, 552] on button "React" at bounding box center [371, 548] width 40 height 45
click at [367, 554] on button "React" at bounding box center [371, 548] width 40 height 45
type textarea "*"
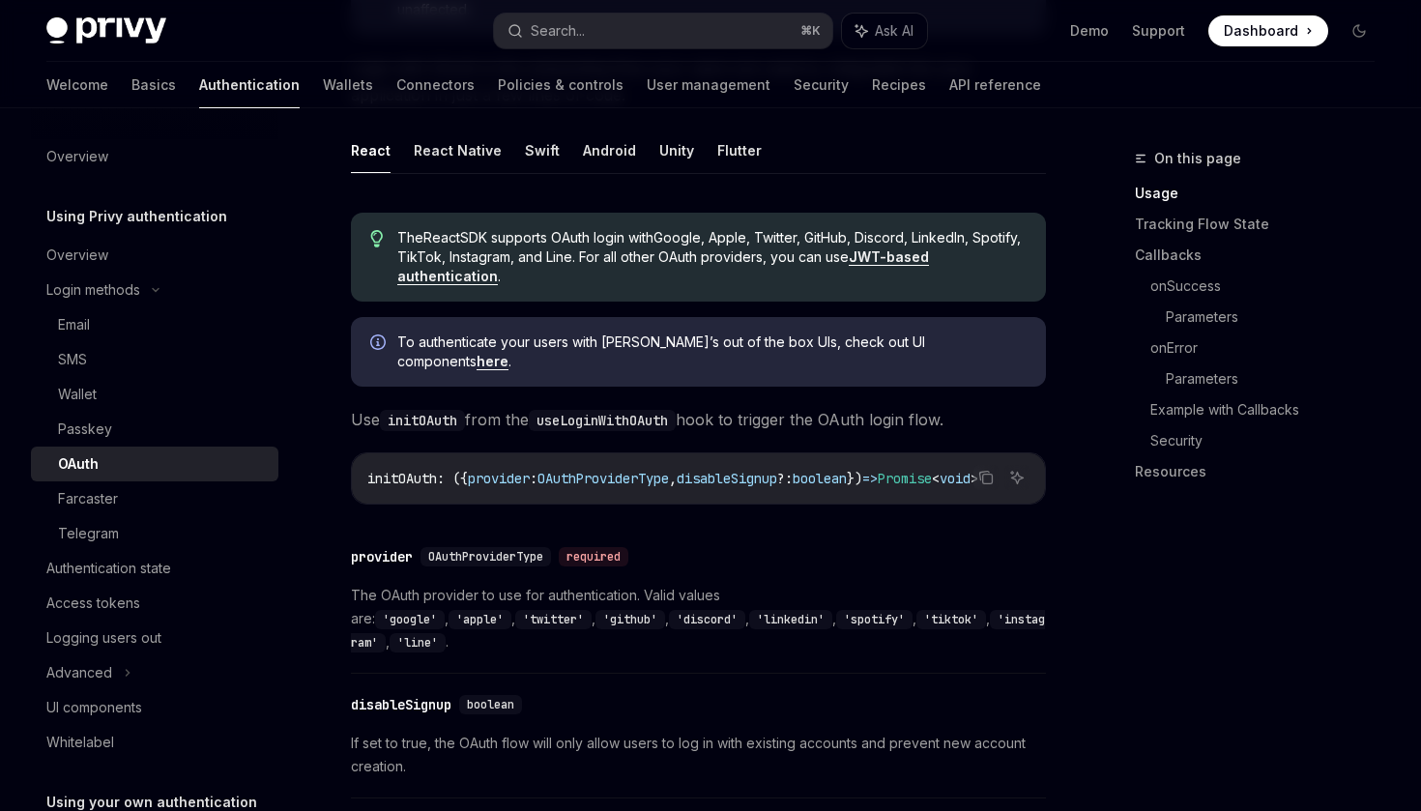
click at [373, 157] on button "React" at bounding box center [371, 150] width 40 height 45
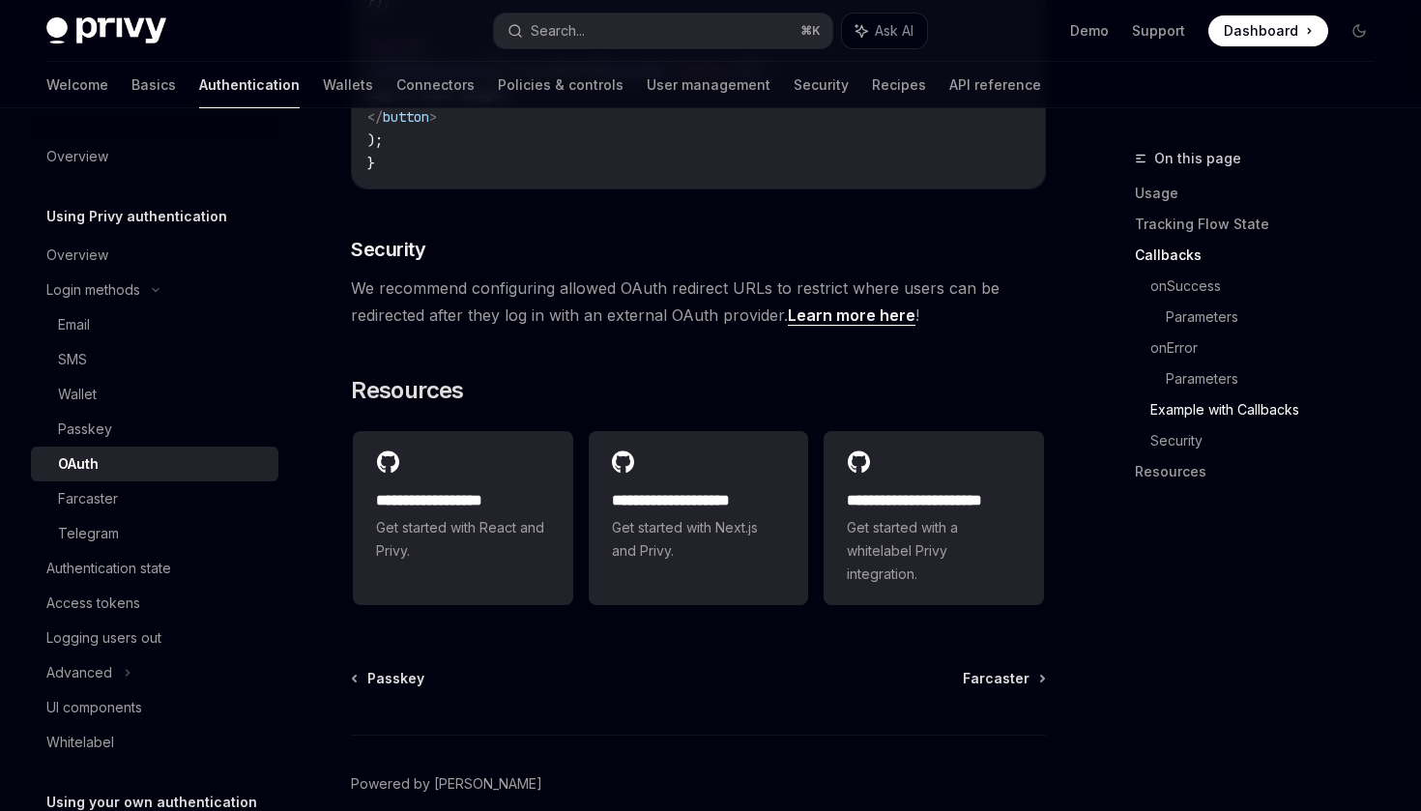
scroll to position [3986, 0]
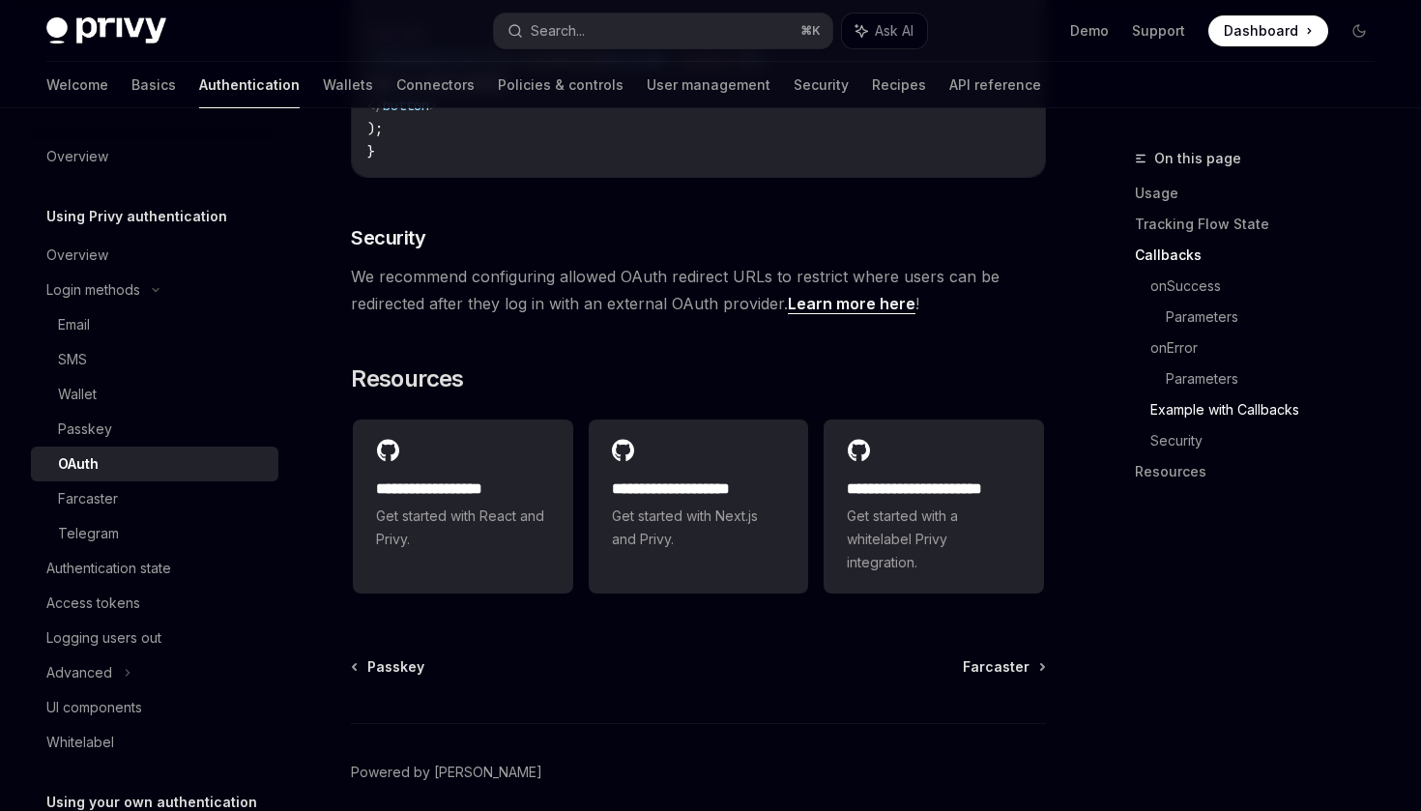
click at [173, 464] on div "OAuth" at bounding box center [162, 463] width 209 height 23
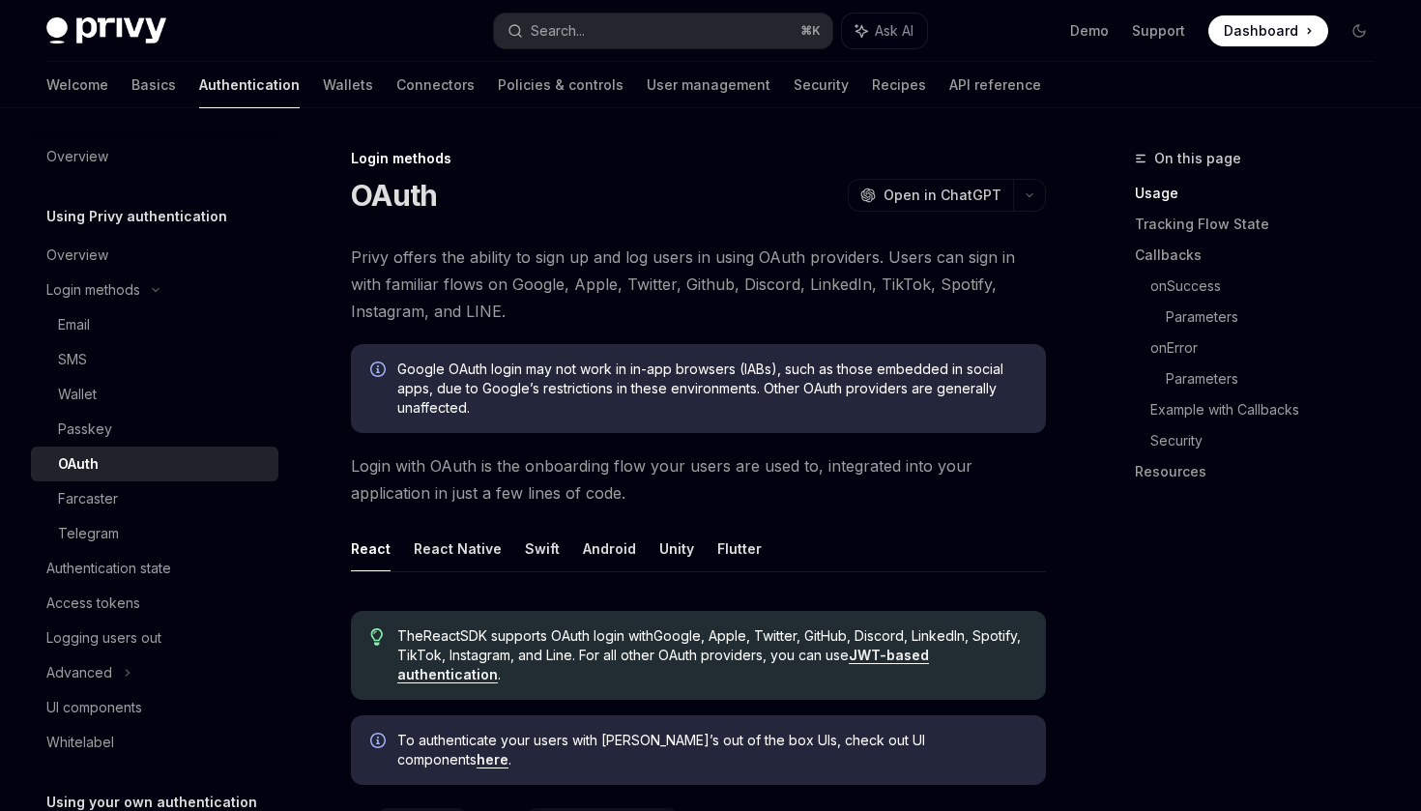
type textarea "*"
click at [626, 31] on button "Search... ⌘ K" at bounding box center [662, 31] width 337 height 35
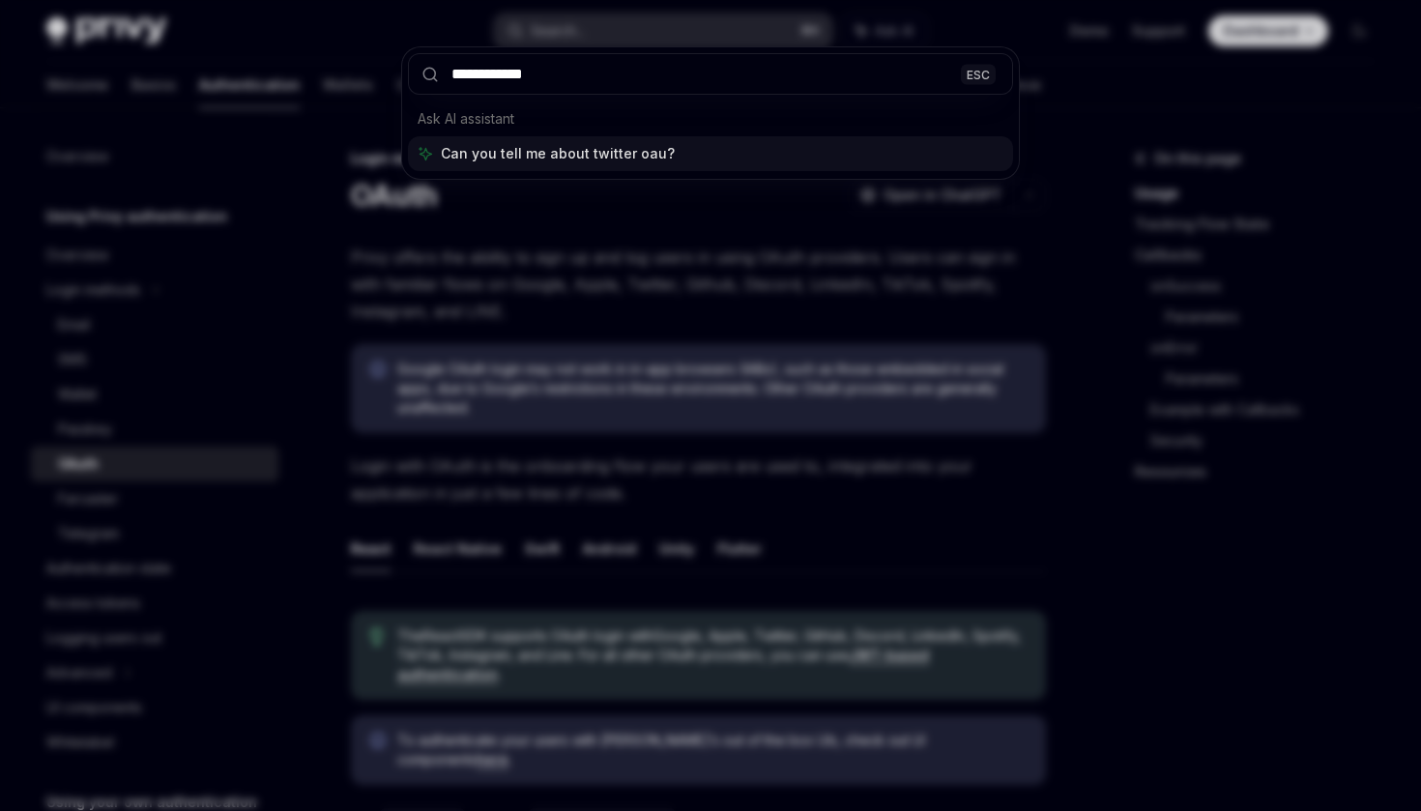
type input "**********"
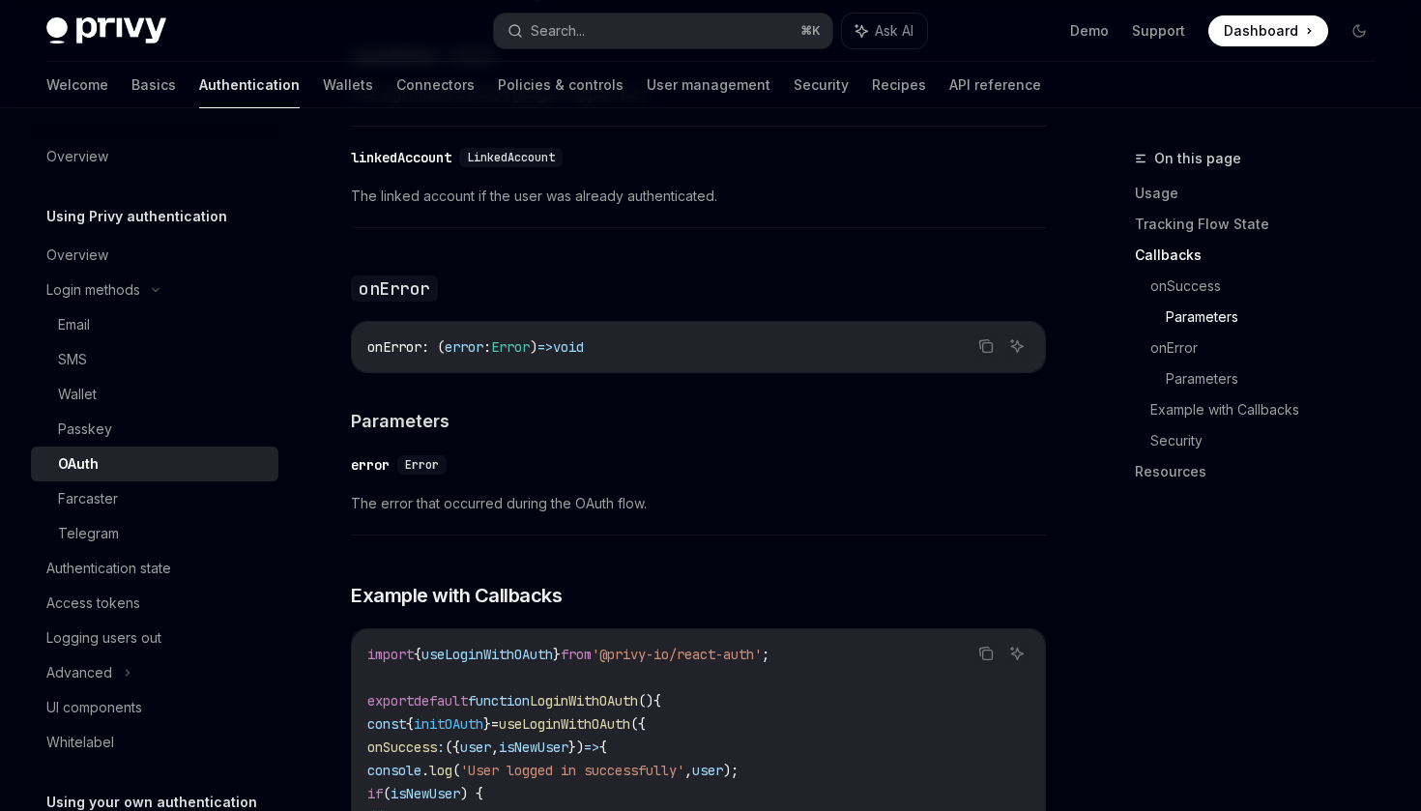
scroll to position [4024, 0]
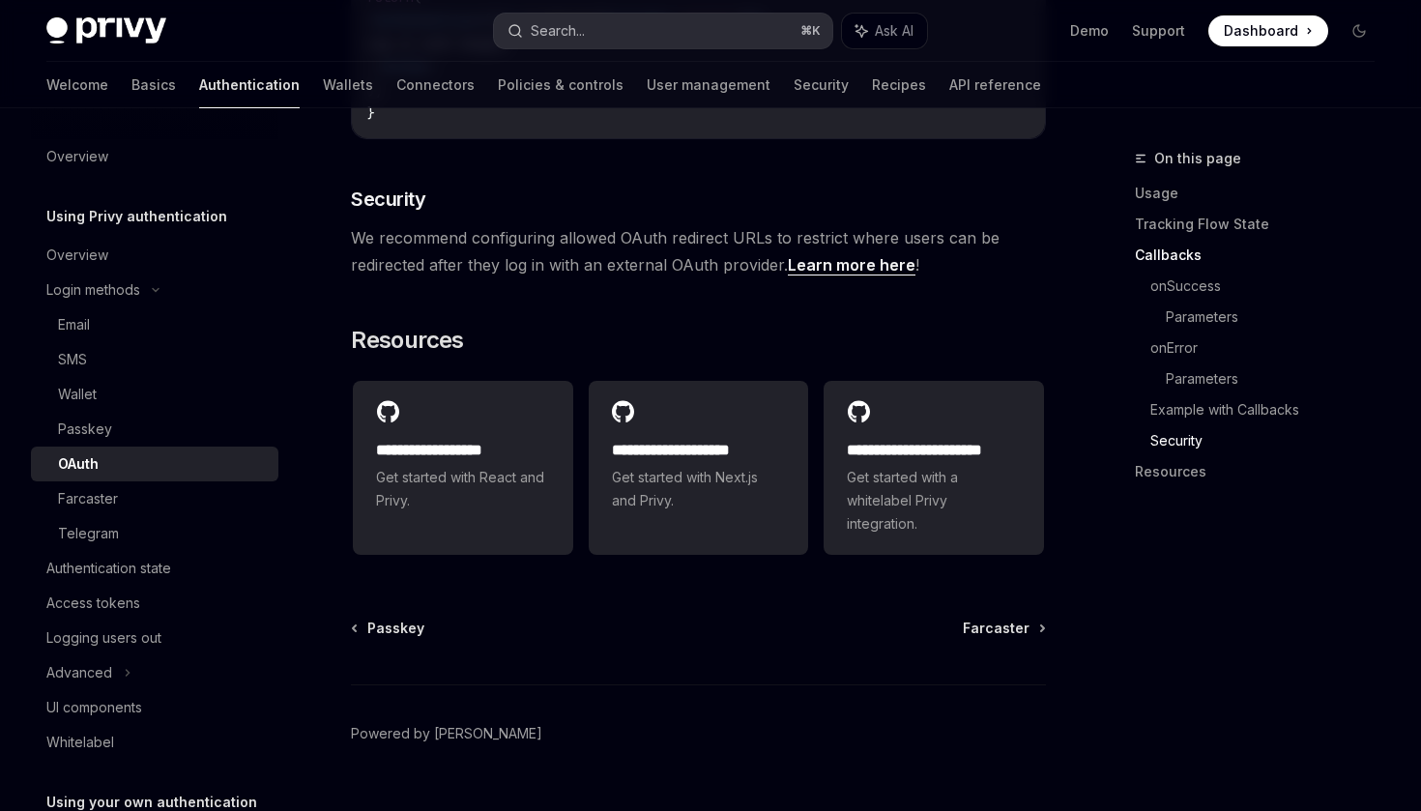
click at [624, 32] on button "Search... ⌘ K" at bounding box center [662, 31] width 337 height 35
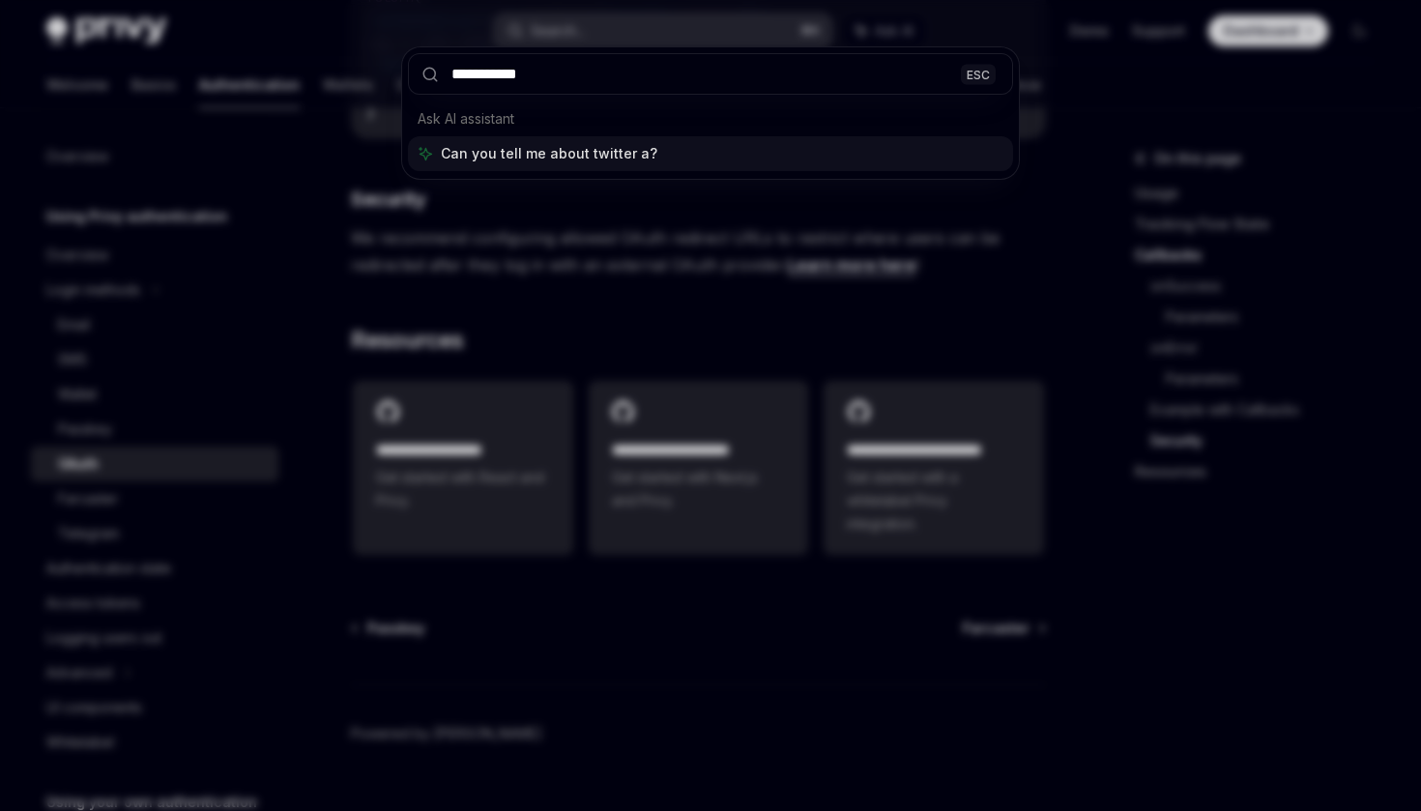
type input "**********"
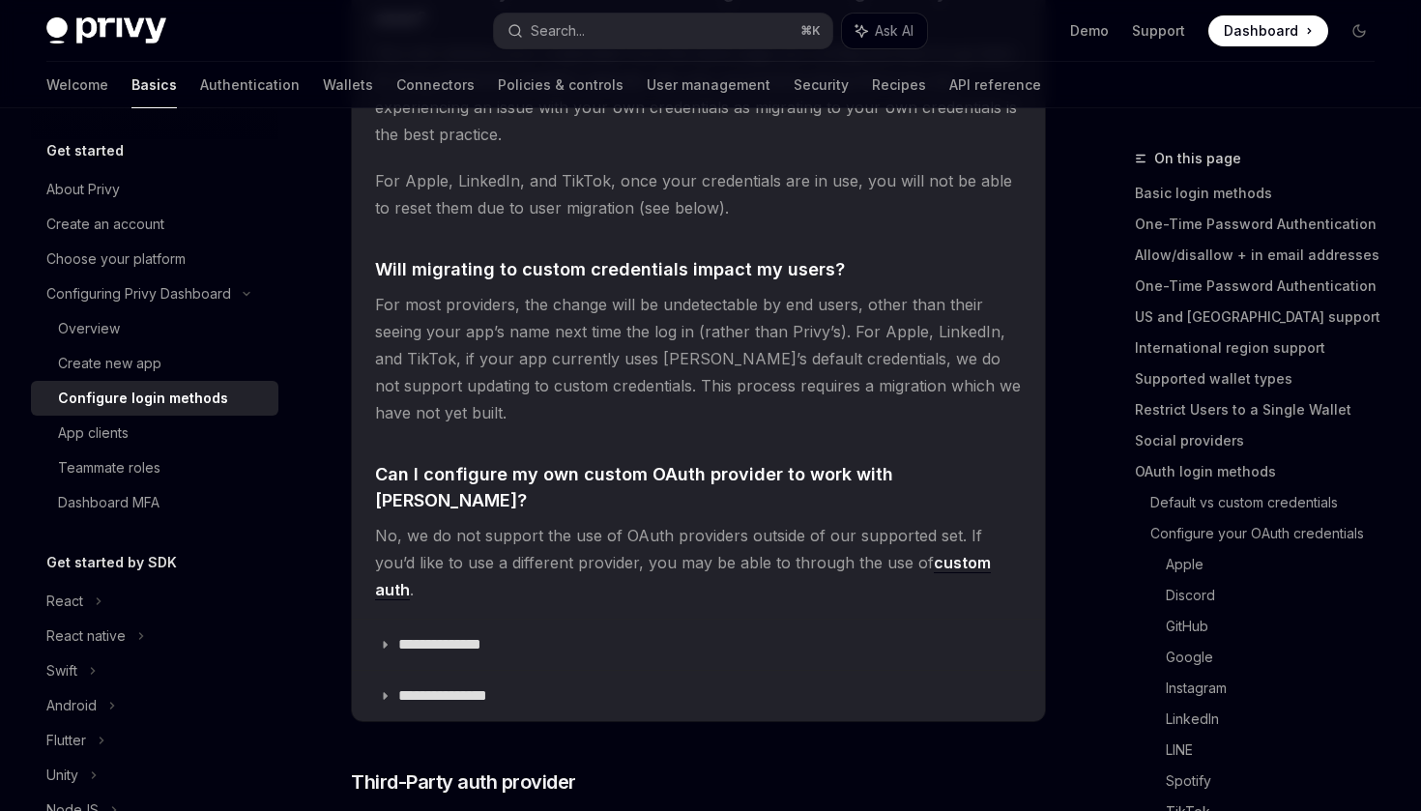
type textarea "*"
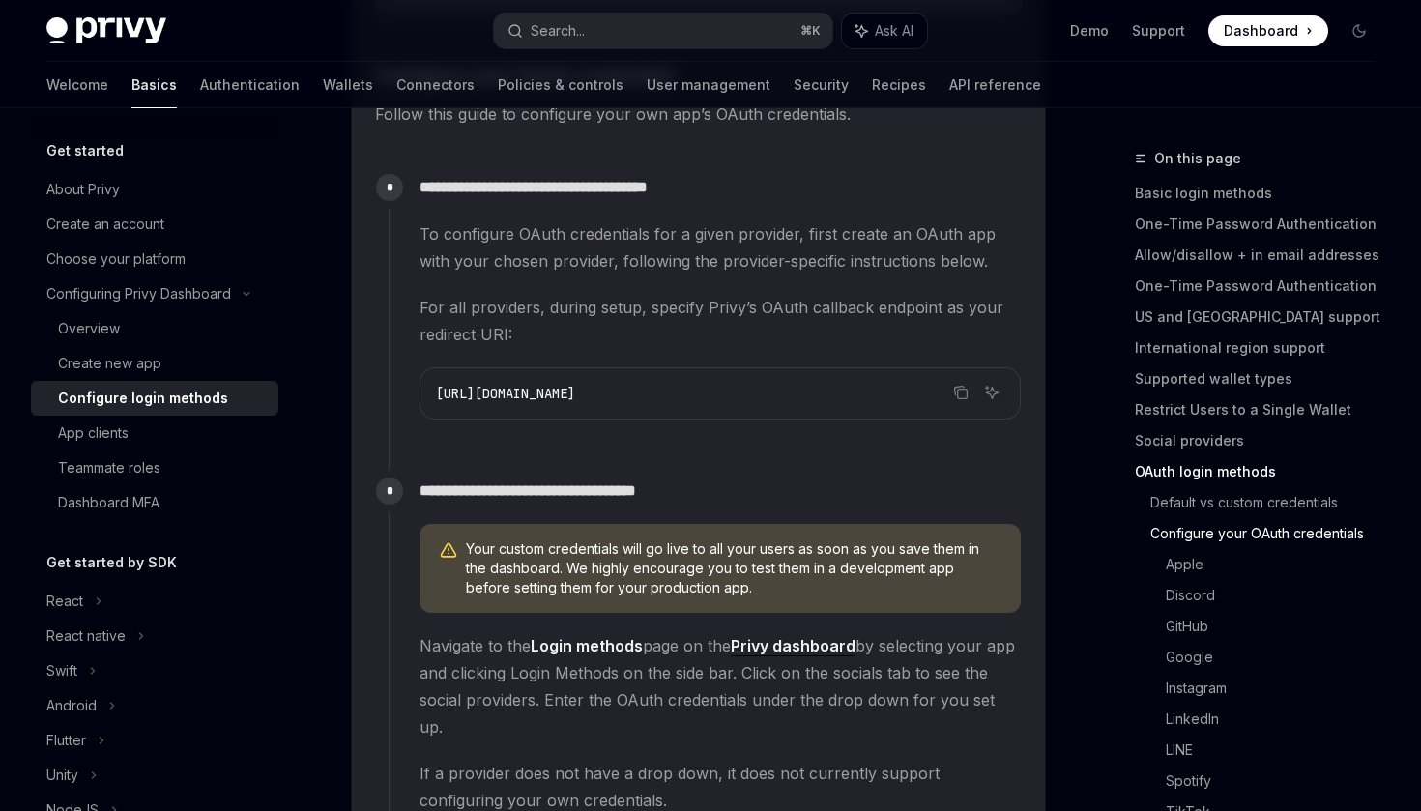
scroll to position [1715, 0]
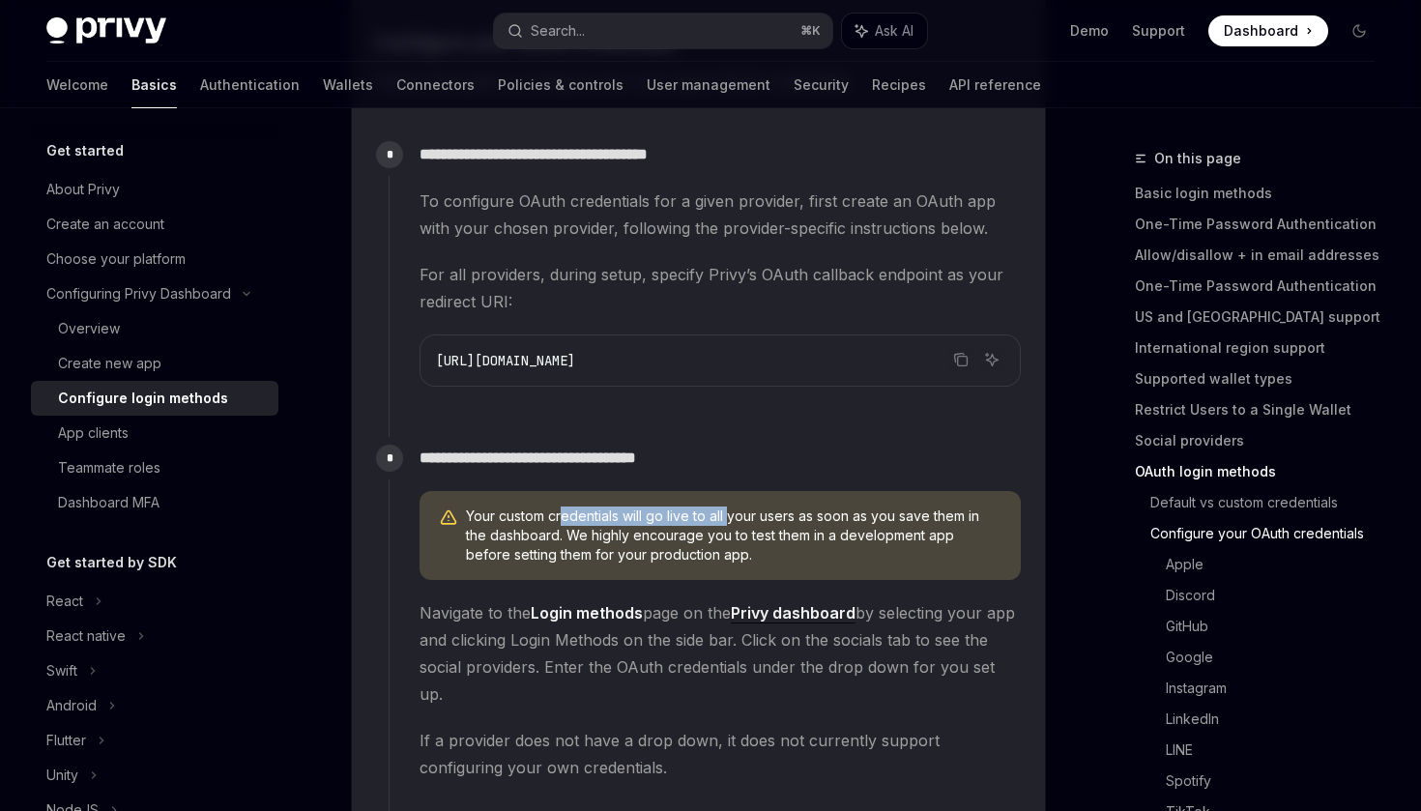
drag, startPoint x: 563, startPoint y: 513, endPoint x: 732, endPoint y: 516, distance: 168.2
click at [732, 516] on span "Your custom credentials will go live to all your users as soon as you save them…" at bounding box center [733, 535] width 535 height 58
click at [813, 555] on span "Your custom credentials will go live to all your users as soon as you save them…" at bounding box center [733, 535] width 535 height 58
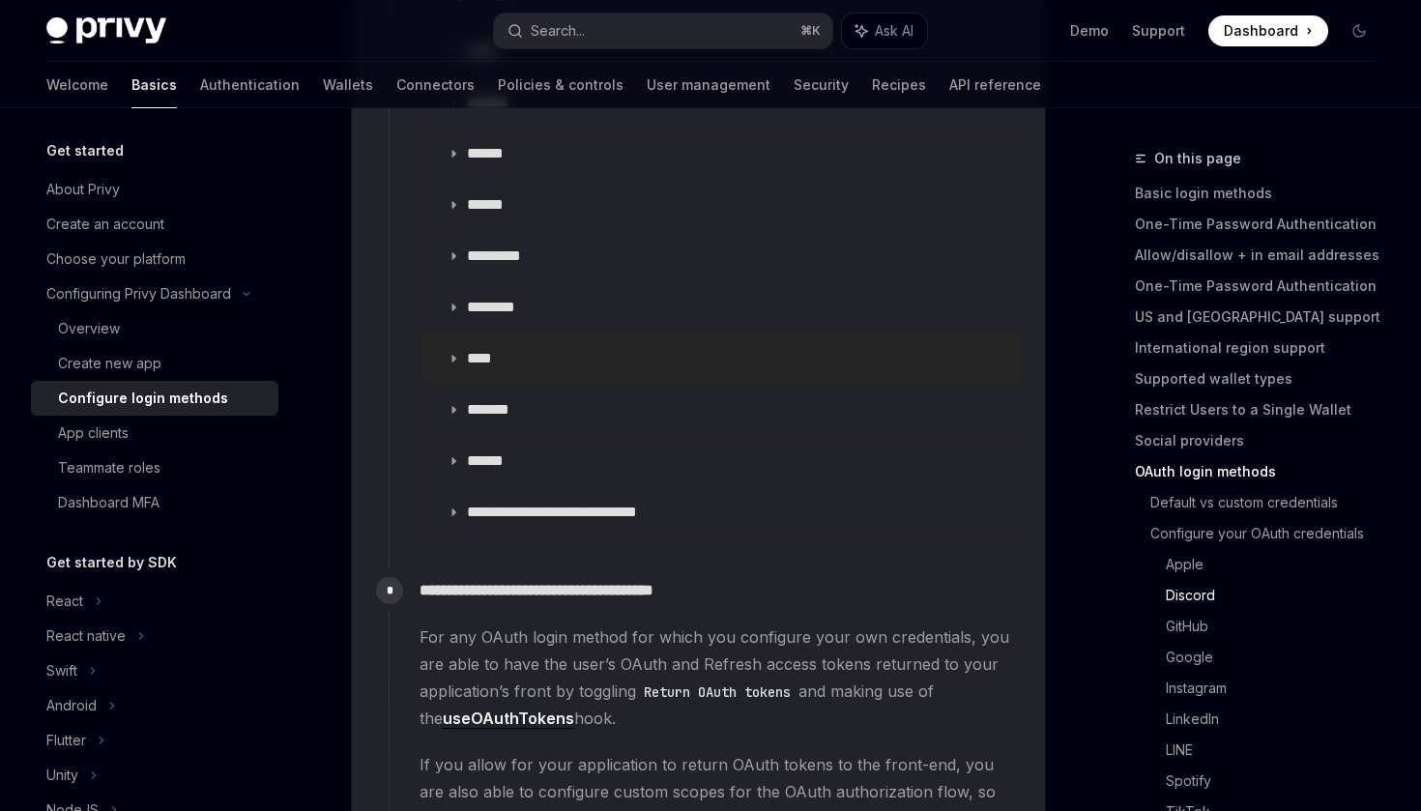
scroll to position [2492, 0]
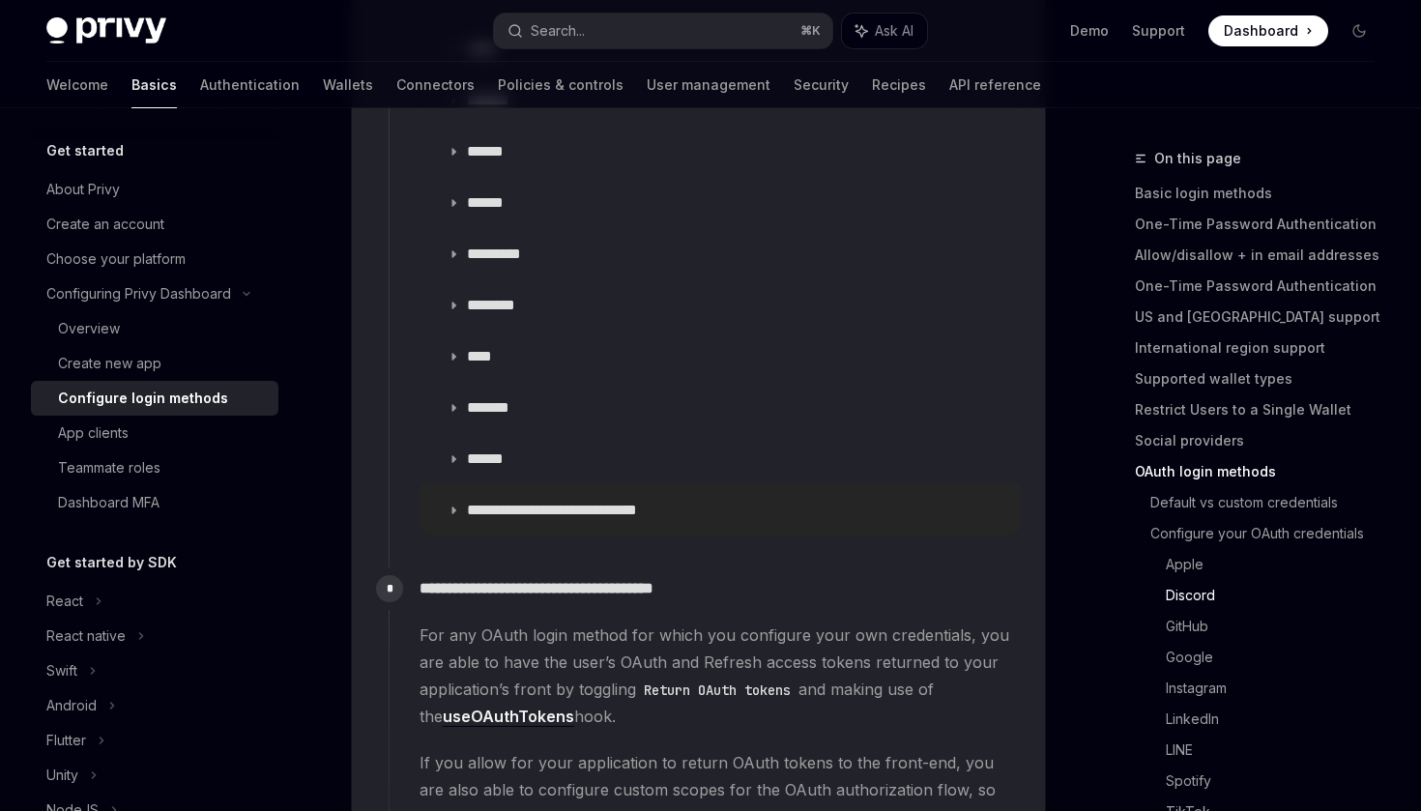
click at [470, 501] on p "**********" at bounding box center [576, 510] width 219 height 19
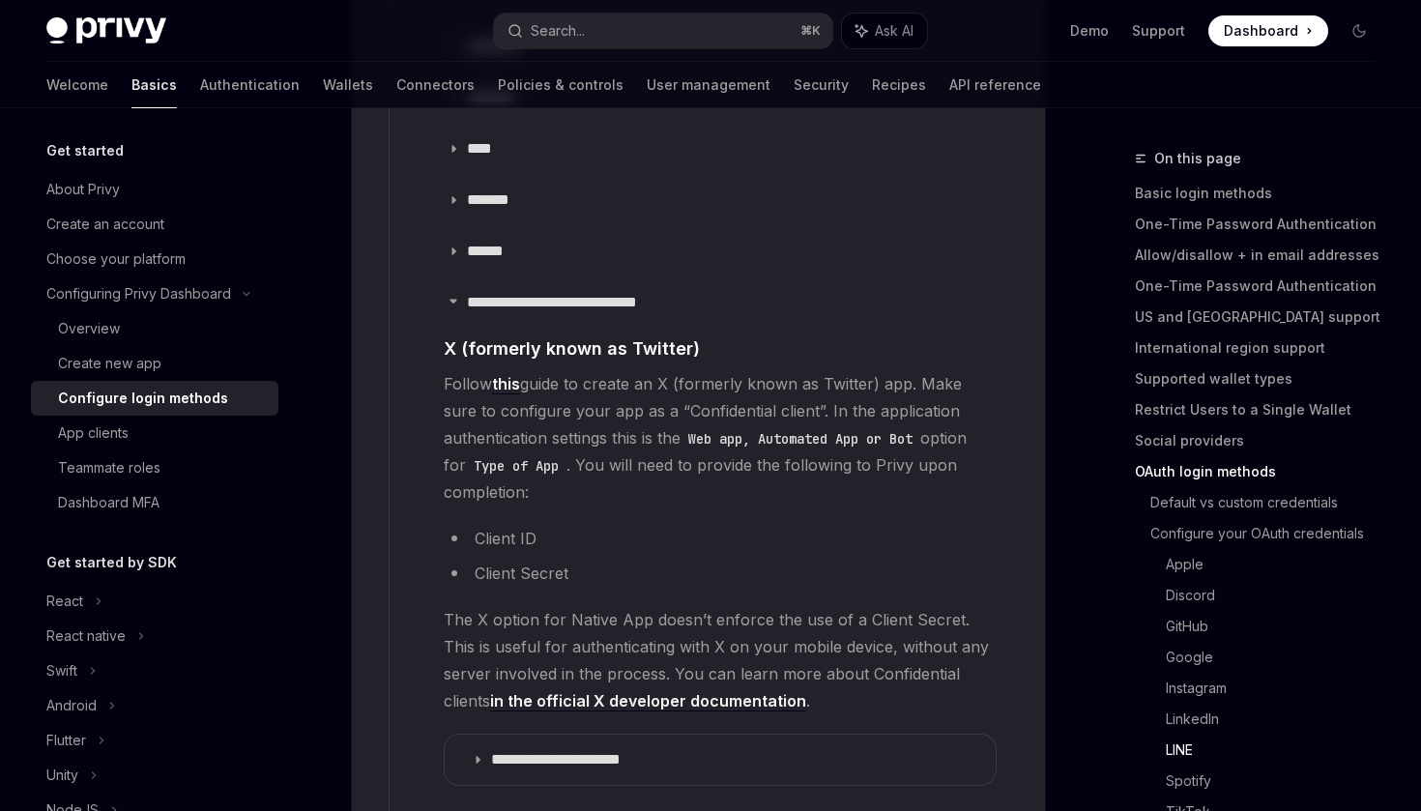
scroll to position [2734, 0]
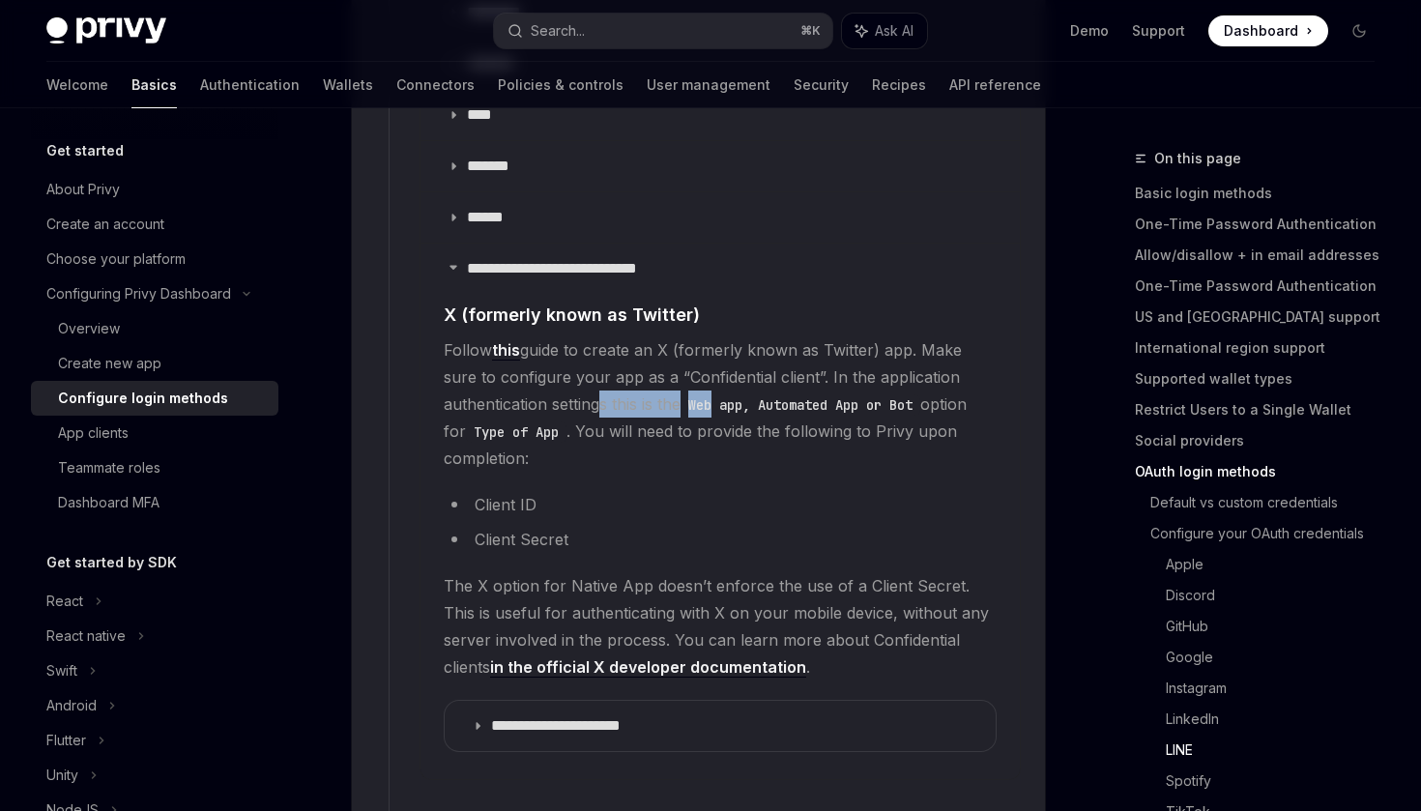
drag, startPoint x: 595, startPoint y: 381, endPoint x: 724, endPoint y: 377, distance: 128.6
click at [724, 377] on span "Follow this guide to create an X (formerly known as Twitter) app. Make sure to …" at bounding box center [720, 403] width 553 height 135
click at [870, 435] on span "Follow this guide to create an X (formerly known as Twitter) app. Make sure to …" at bounding box center [720, 403] width 553 height 135
click at [505, 340] on link "this" at bounding box center [506, 350] width 28 height 20
